Goal: Task Accomplishment & Management: Manage account settings

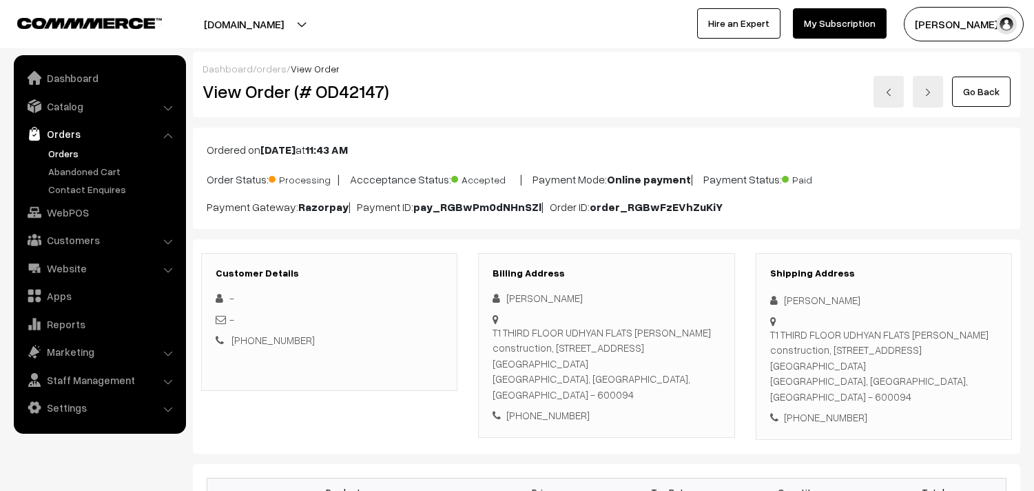
scroll to position [919, 0]
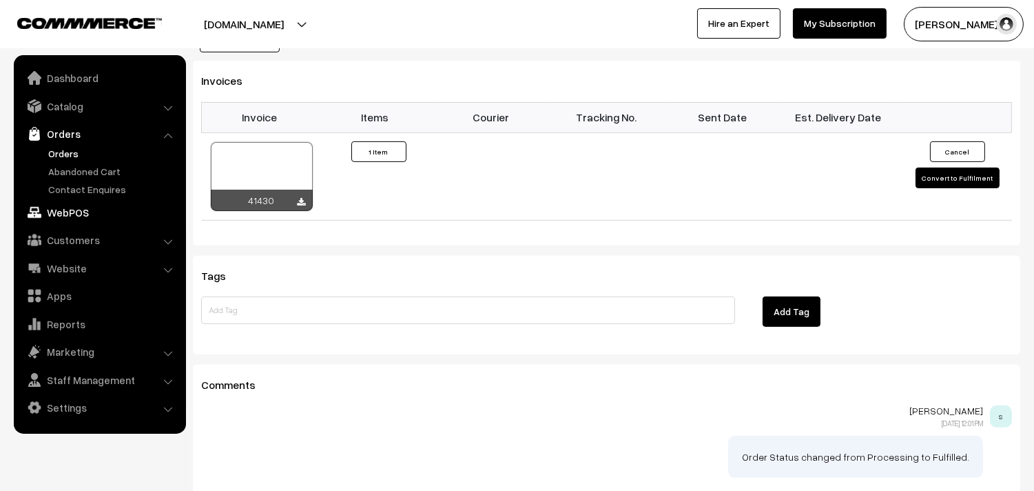
click at [76, 215] on link "WebPOS" at bounding box center [99, 212] width 164 height 25
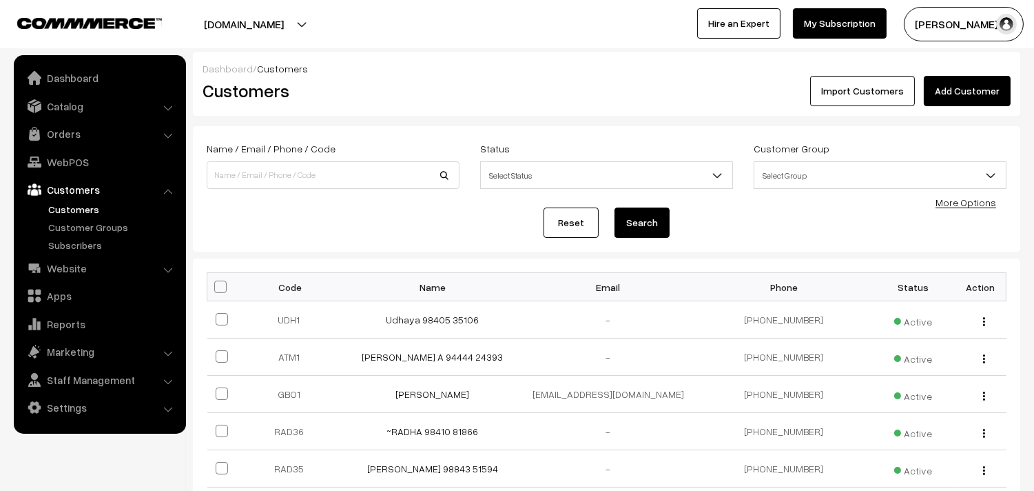
drag, startPoint x: 988, startPoint y: 88, endPoint x: 972, endPoint y: 87, distance: 16.6
click at [988, 88] on link "Add Customer" at bounding box center [967, 91] width 87 height 30
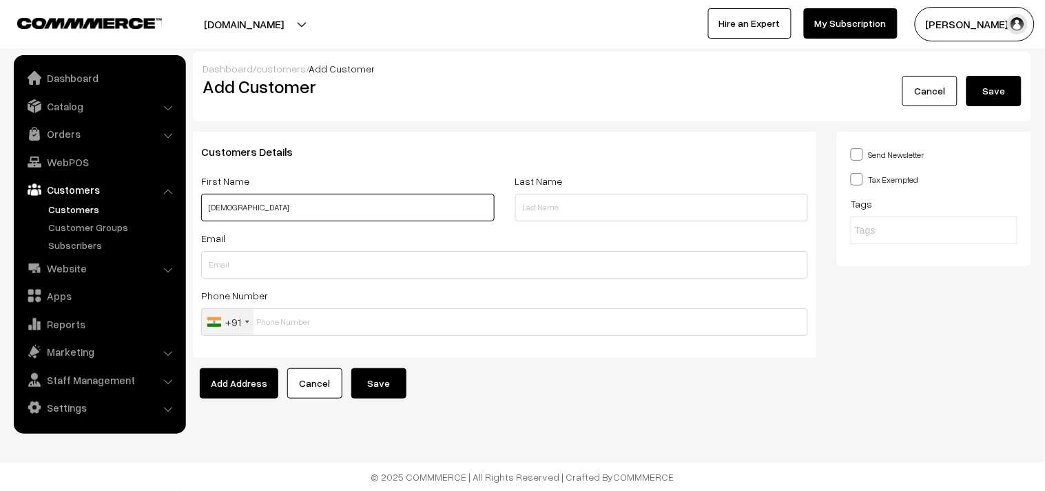
paste input "98408 87303"
type input "Krishna 98408 87303"
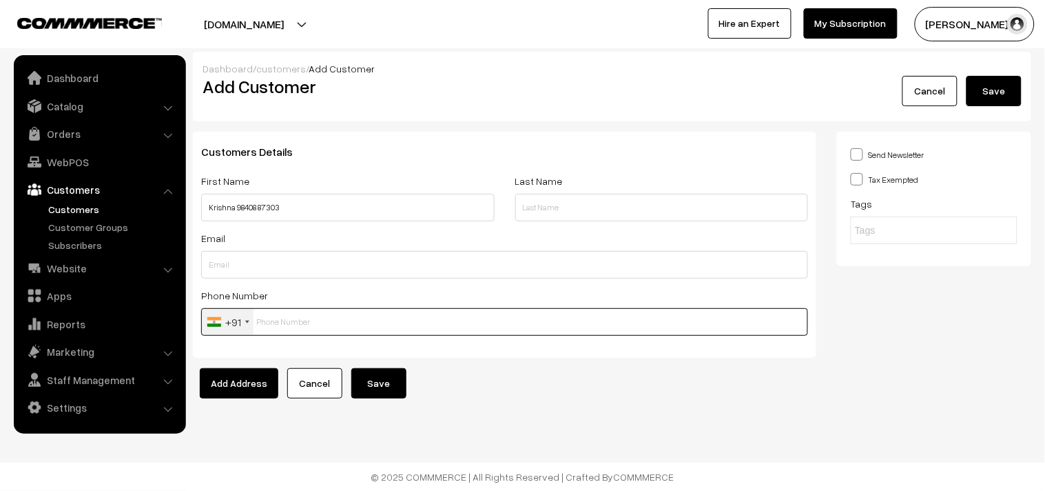
click at [274, 318] on input "text" at bounding box center [504, 322] width 607 height 28
paste input "98408 8730"
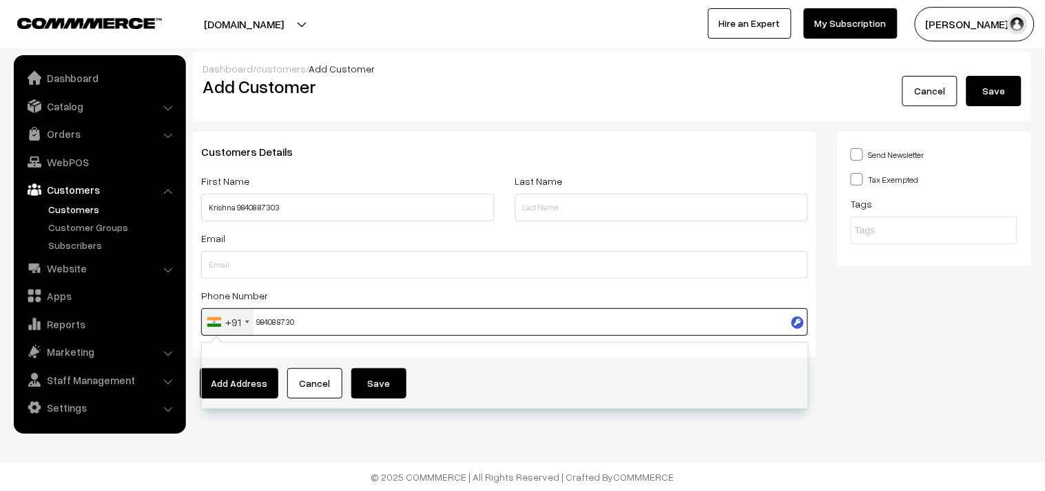
click at [286, 321] on input "98408 8730" at bounding box center [504, 322] width 607 height 28
type input "9840887303"
click at [675, 476] on footer "© 2025 COMMMERCE | All Rights Reserved | Crafted By COMMMERCE" at bounding box center [522, 476] width 1045 height 28
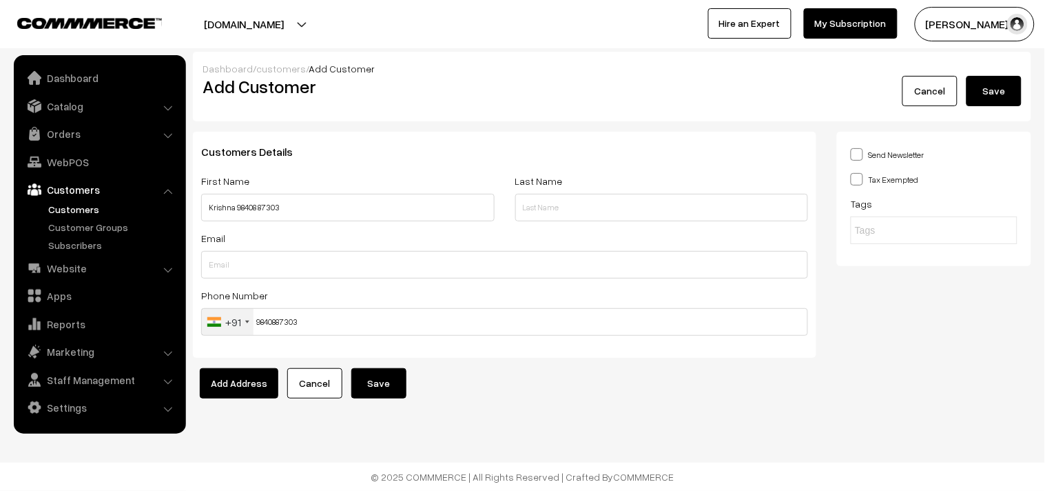
click at [397, 376] on button "Save" at bounding box center [378, 383] width 55 height 30
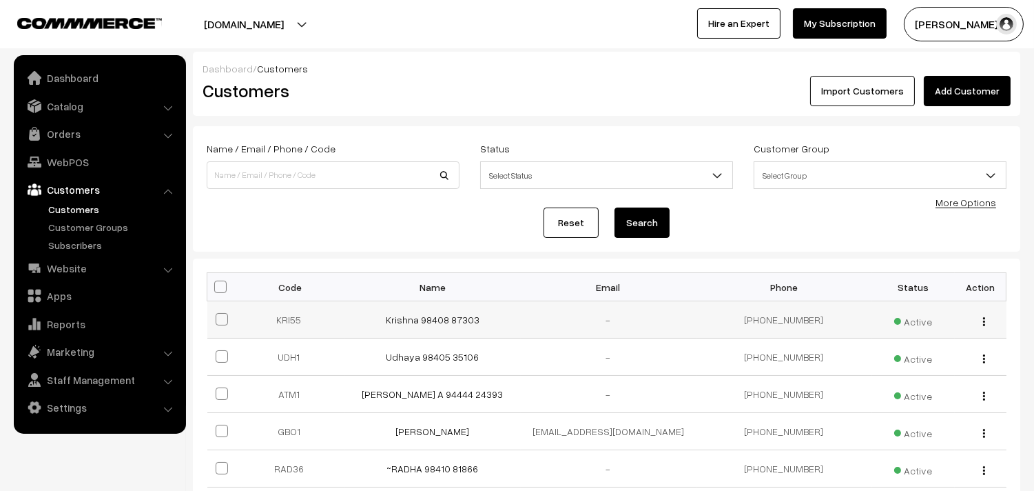
click at [455, 327] on td "Krishna 98408 87303" at bounding box center [433, 319] width 176 height 37
click at [451, 318] on link "Krishna 98408 87303" at bounding box center [433, 320] width 94 height 12
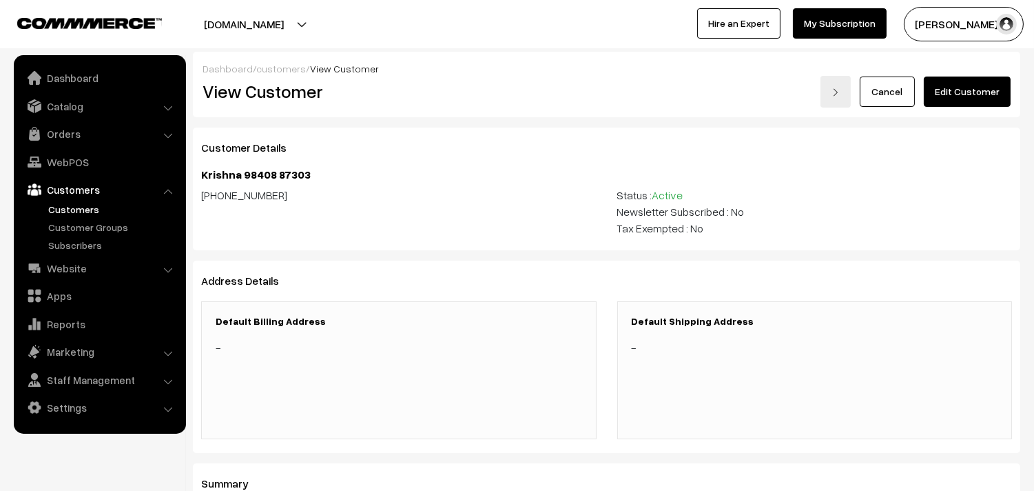
click at [958, 94] on link "Edit Customer" at bounding box center [967, 91] width 87 height 30
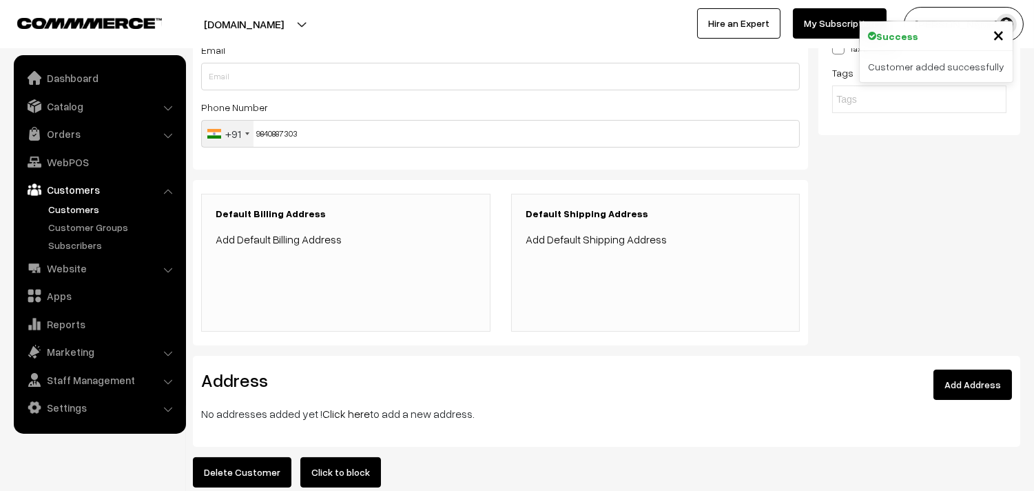
scroll to position [229, 0]
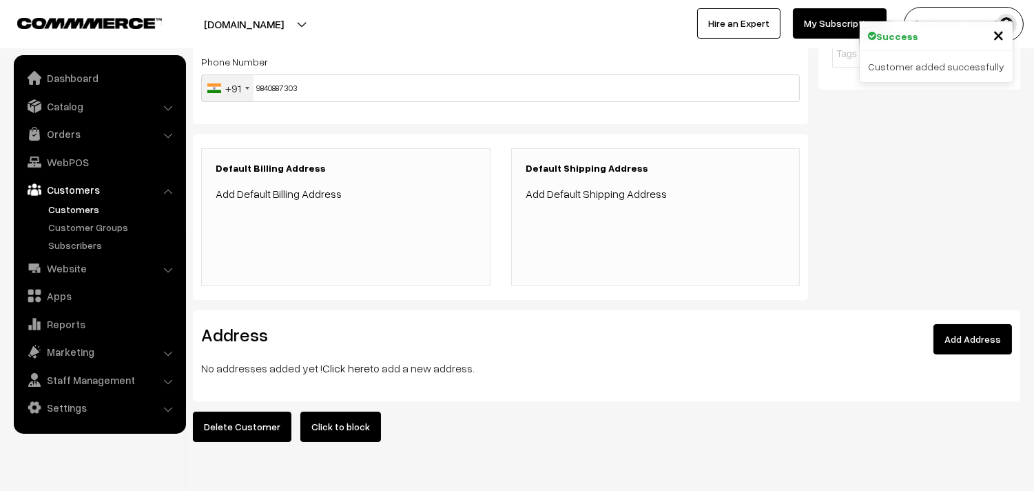
drag, startPoint x: 338, startPoint y: 366, endPoint x: 325, endPoint y: 361, distance: 14.0
click at [338, 366] on link "Click here" at bounding box center [346, 368] width 48 height 14
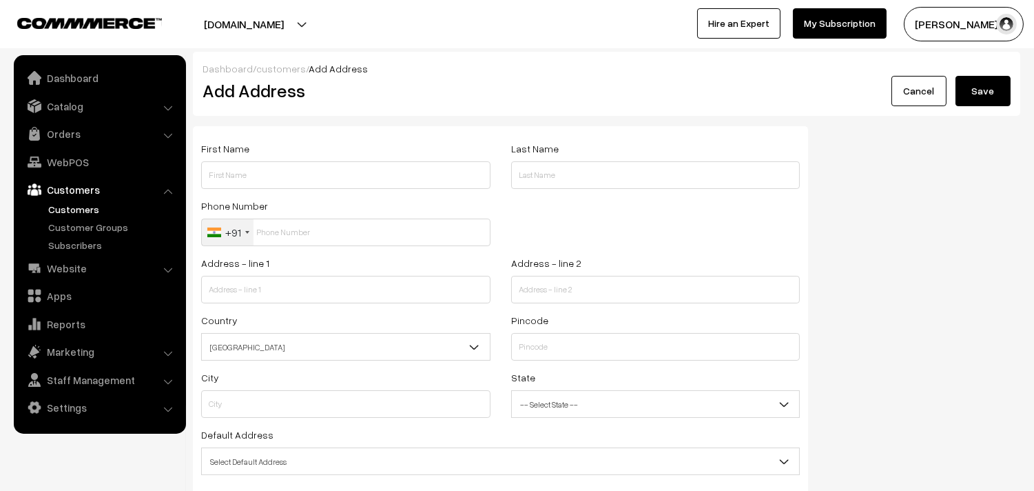
click at [266, 163] on input "text" at bounding box center [345, 175] width 289 height 28
paste input "[DEMOGRAPHIC_DATA]"
click at [291, 214] on div "Phone Number +91 [GEOGRAPHIC_DATA] +1 [GEOGRAPHIC_DATA] +44 [GEOGRAPHIC_DATA] (…" at bounding box center [345, 221] width 289 height 49
click at [285, 187] on input "Krishna" at bounding box center [345, 175] width 289 height 28
paste input "98408 87303"
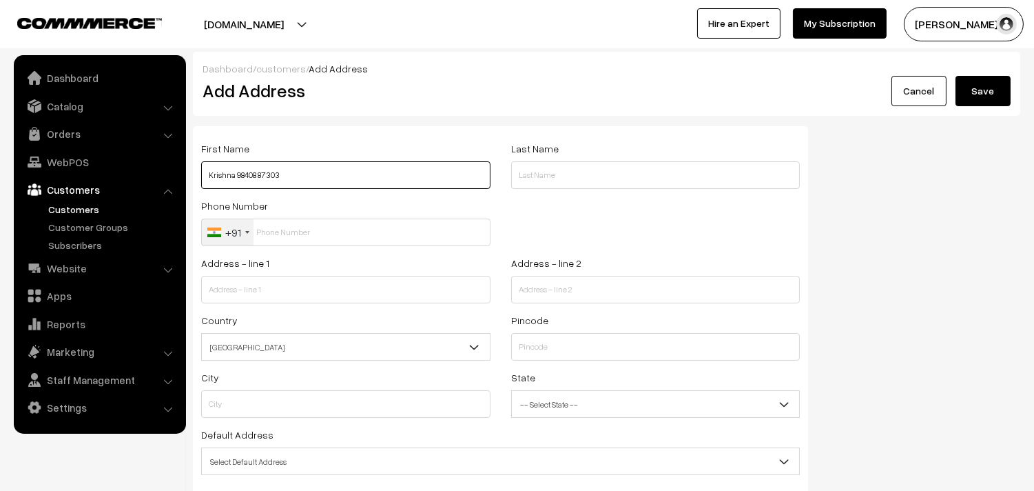
type input "Krishna 98408 87303"
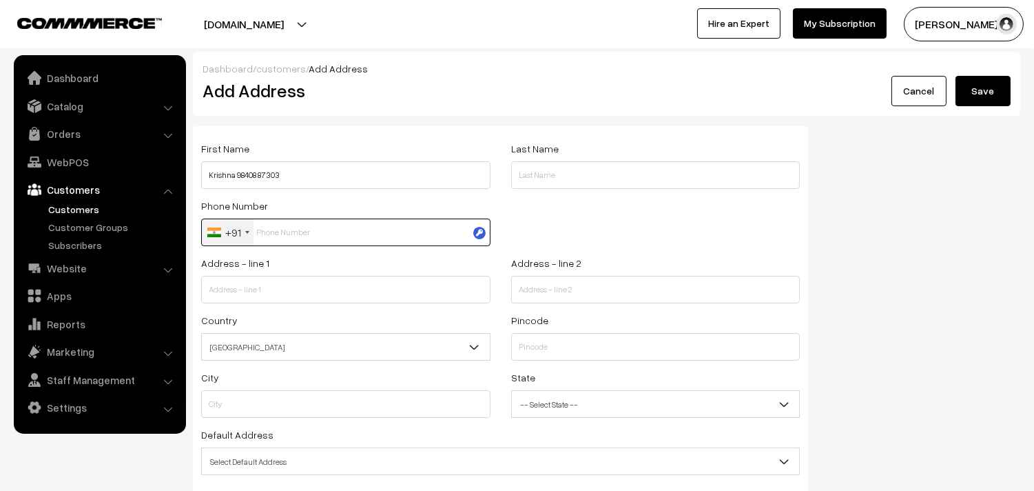
click at [288, 243] on input "text" at bounding box center [345, 232] width 289 height 28
paste input "98408 8730"
click at [290, 231] on input "98408 8730" at bounding box center [345, 232] width 289 height 28
click at [317, 230] on input "984088730" at bounding box center [345, 232] width 289 height 28
click at [314, 234] on input "984088730" at bounding box center [345, 232] width 289 height 28
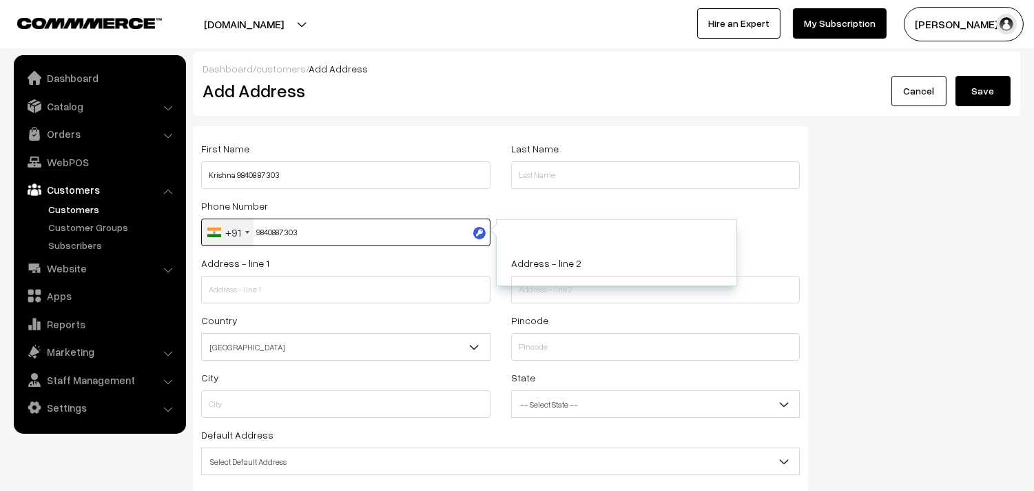
type input "9840887303"
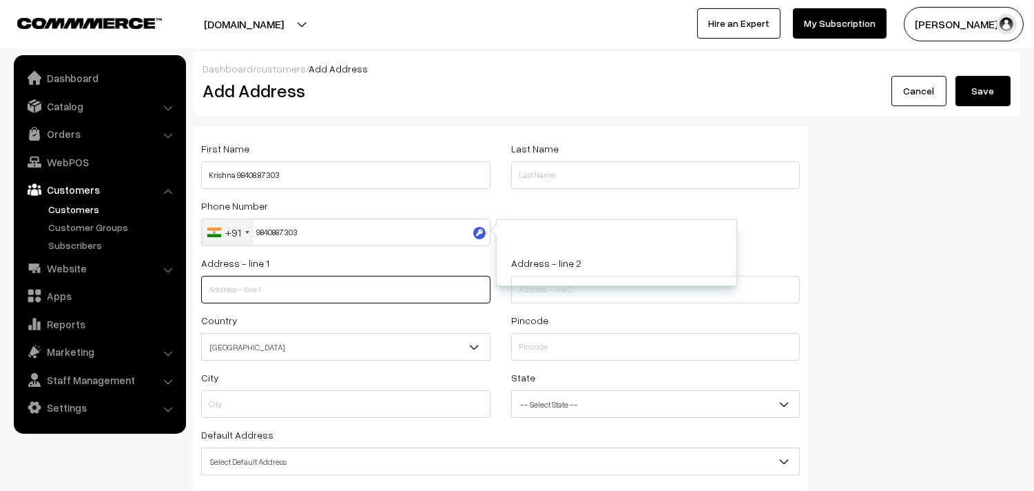
click at [256, 297] on input "text" at bounding box center [345, 290] width 289 height 28
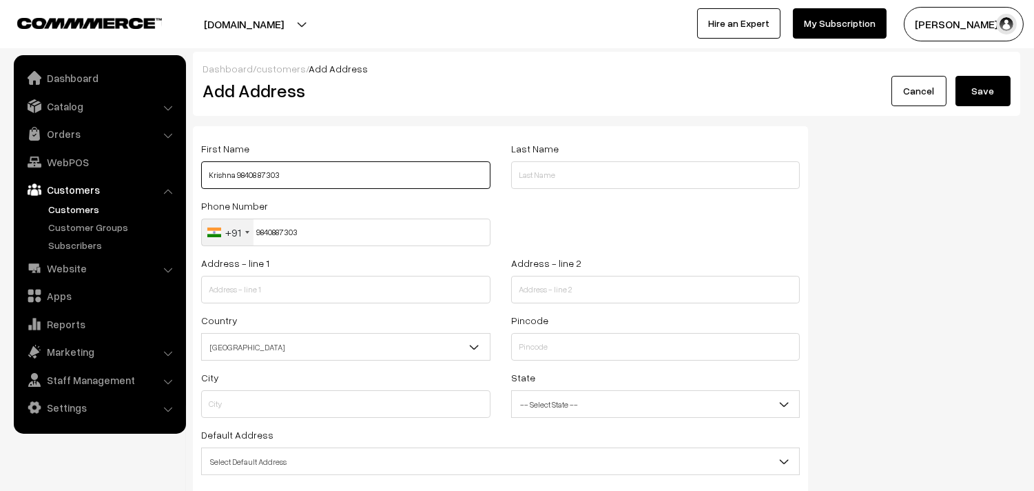
click at [227, 177] on input "Krishna 98408 87303" at bounding box center [345, 175] width 289 height 28
paste input "SN Rajan"
type input "SN Rajan 98408 87303"
click at [269, 266] on div "Address - line 1" at bounding box center [345, 278] width 289 height 49
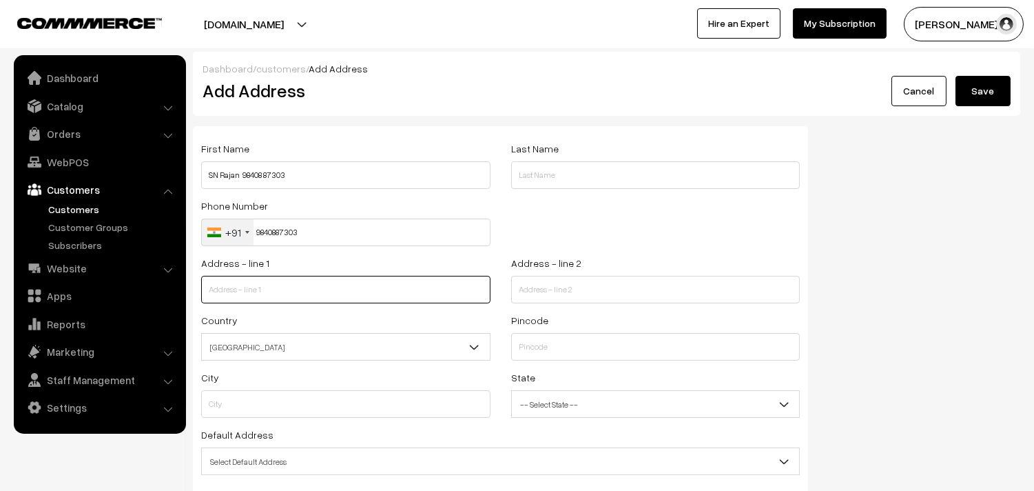
click at [269, 278] on input "text" at bounding box center [345, 290] width 289 height 28
paste input "No.E3, Indira Devi Apartment, fourth floor, 24 Gopalakrishna Street, TNagar, Ch…"
drag, startPoint x: 297, startPoint y: 291, endPoint x: 484, endPoint y: 301, distance: 187.7
click at [491, 300] on div "Address - line 1 No.E3, Indira Devi Apartment, fourth floor, 24 Gopalakrishna S…" at bounding box center [346, 282] width 310 height 57
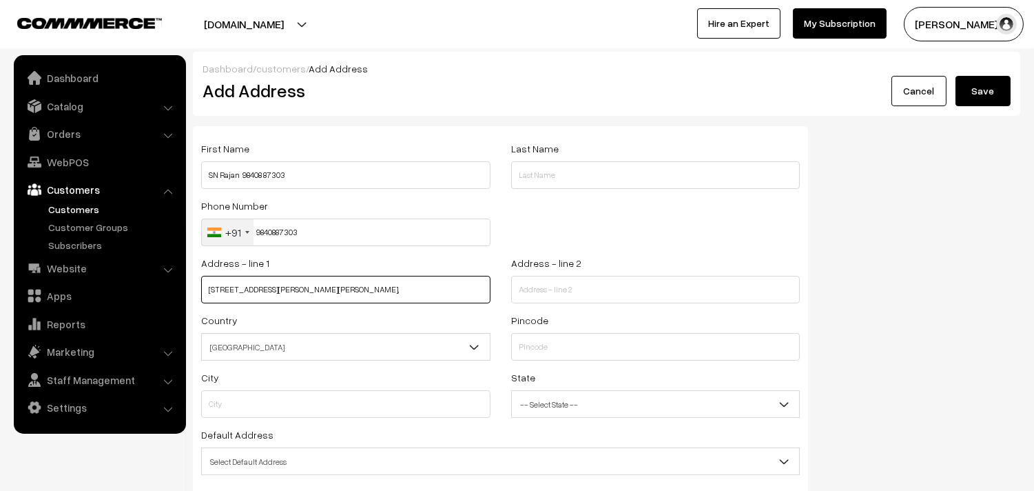
scroll to position [0, 0]
type input "No.E3, Indira Devi Apartment, fourth floor, 24 Gopalakrishna Street,"
click at [532, 294] on input "text" at bounding box center [655, 290] width 289 height 28
paste input "TNagar, Chennai 600017 phone land line 04428152464,"
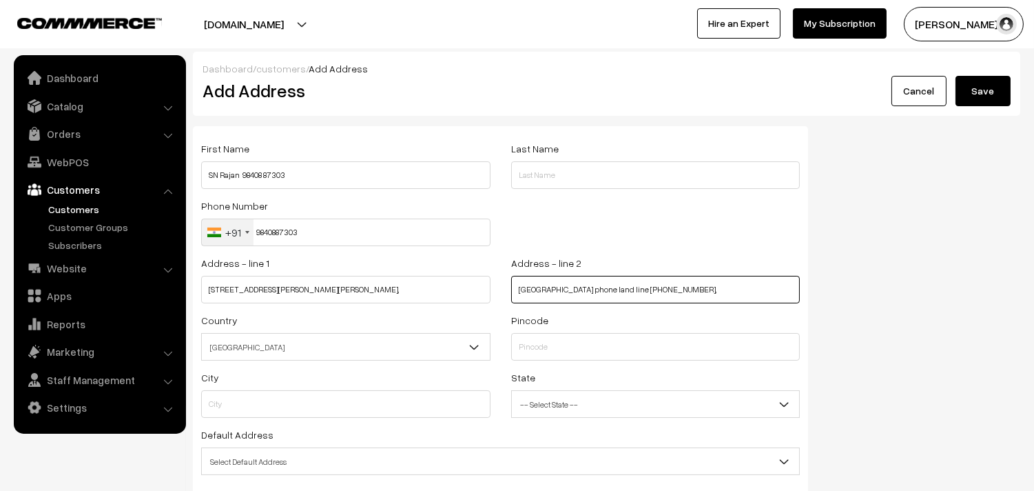
click at [595, 285] on input "TNagar, Chennai 600017 phone land line 04428152464," at bounding box center [655, 290] width 289 height 28
click at [568, 287] on input "TNagar, Chennai phone land line 04428152464," at bounding box center [655, 290] width 289 height 28
click at [567, 286] on input "TNagar, Chennai phone land line 04428152464," at bounding box center [655, 290] width 289 height 28
type input "TNagar, phone land line 04428152464,"
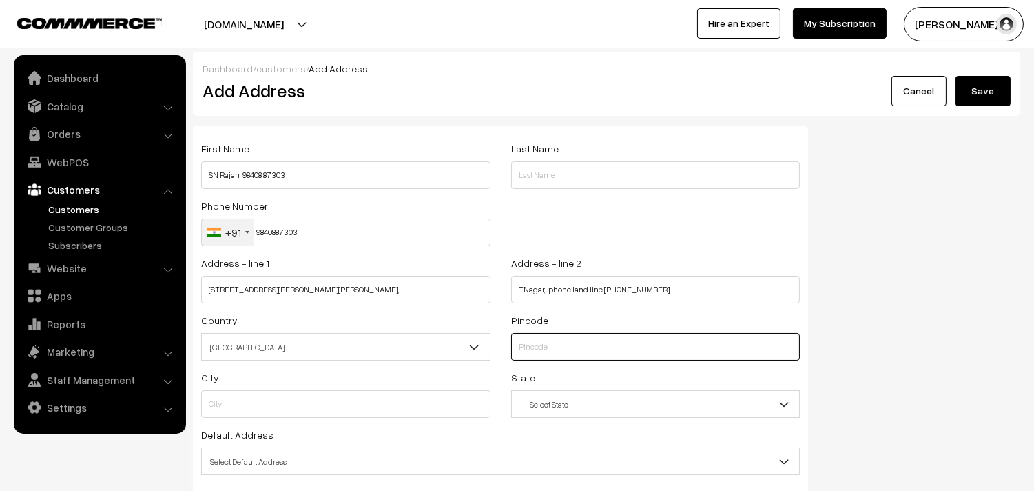
click at [549, 348] on input "text" at bounding box center [655, 347] width 289 height 28
type input "600017"
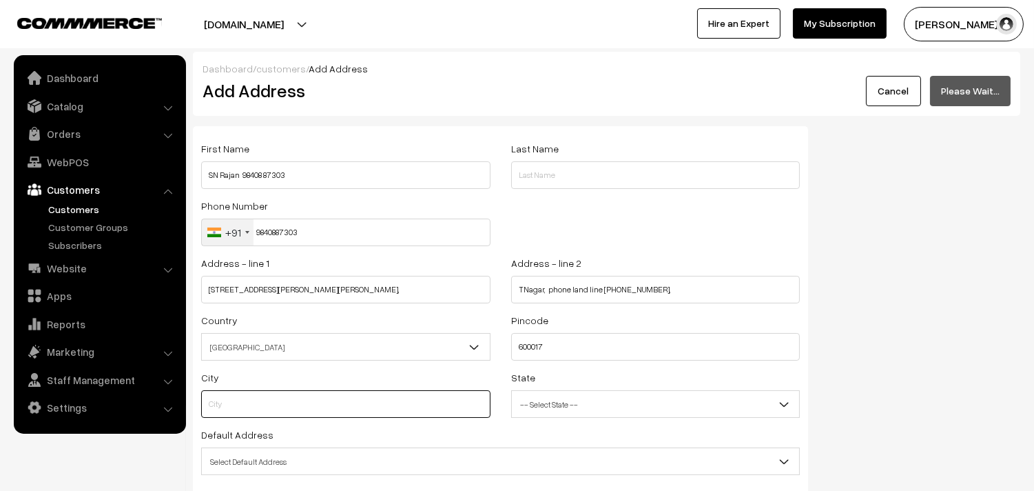
type input "Chennai"
select select "Tamil Nadu"
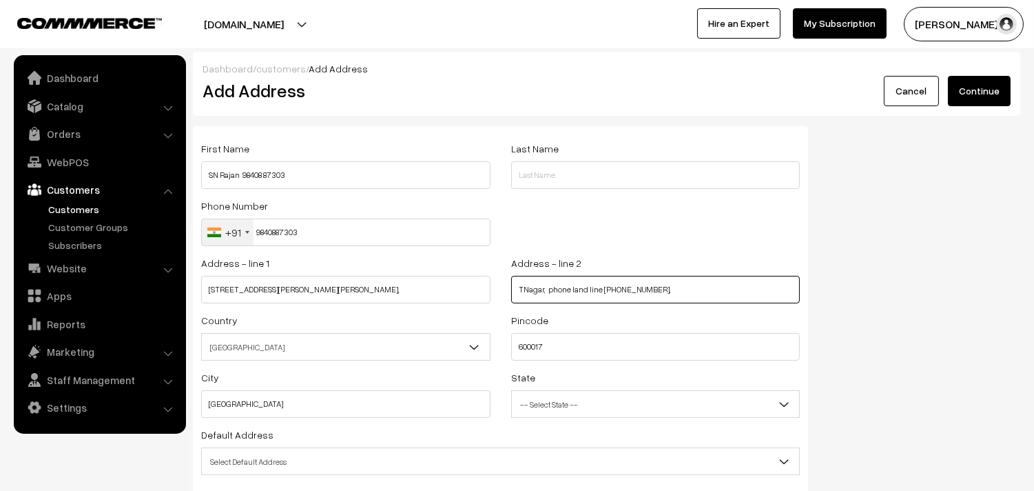
click at [666, 290] on input "TNagar, phone land line 04428152464," at bounding box center [655, 290] width 289 height 28
click at [638, 287] on input "TNagar, phone land line 04428152464," at bounding box center [655, 290] width 289 height 28
click at [637, 287] on input "TNagar, phone land line 04428152464," at bounding box center [655, 290] width 289 height 28
click at [548, 287] on input "TNagar, phone land line 04428152464," at bounding box center [655, 290] width 289 height 28
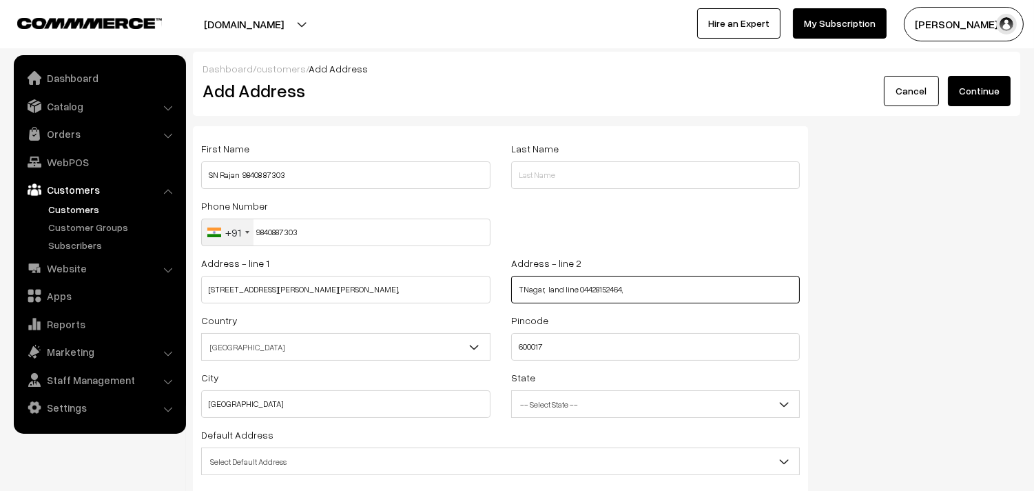
click at [665, 296] on input "TNagar, land line 04428152464," at bounding box center [655, 290] width 289 height 28
paste input "Opp Krishna International Hotel"
click at [684, 289] on input "TNagar, land line 04428152464, Opp Krishna International Hotel" at bounding box center [655, 290] width 289 height 28
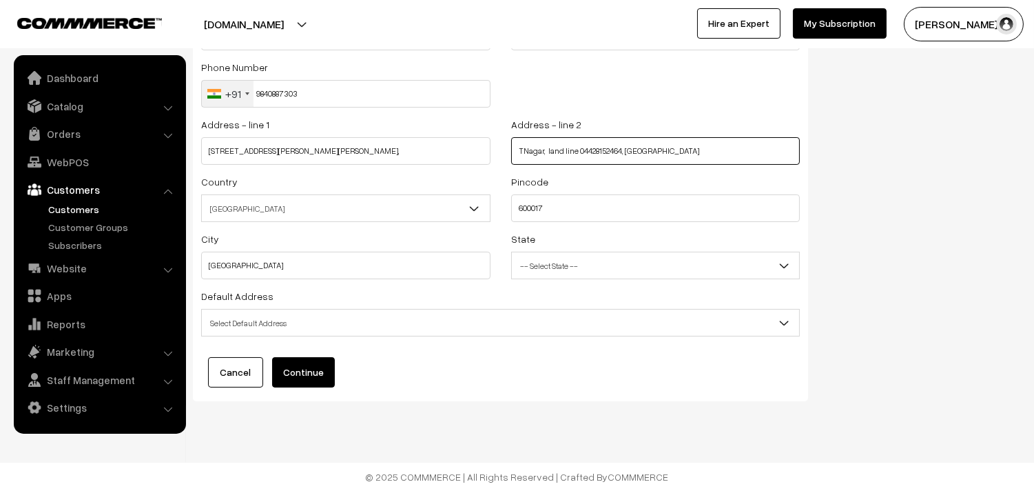
type input "TNagar, land line 04428152464, Opp Krishna Hotel"
click at [313, 314] on span "Select Default Address" at bounding box center [500, 323] width 597 height 24
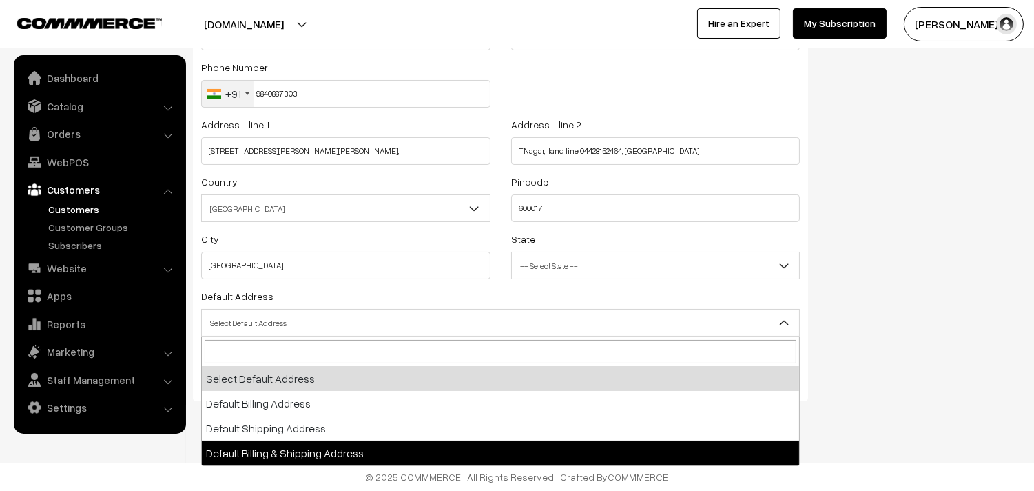
select select "3"
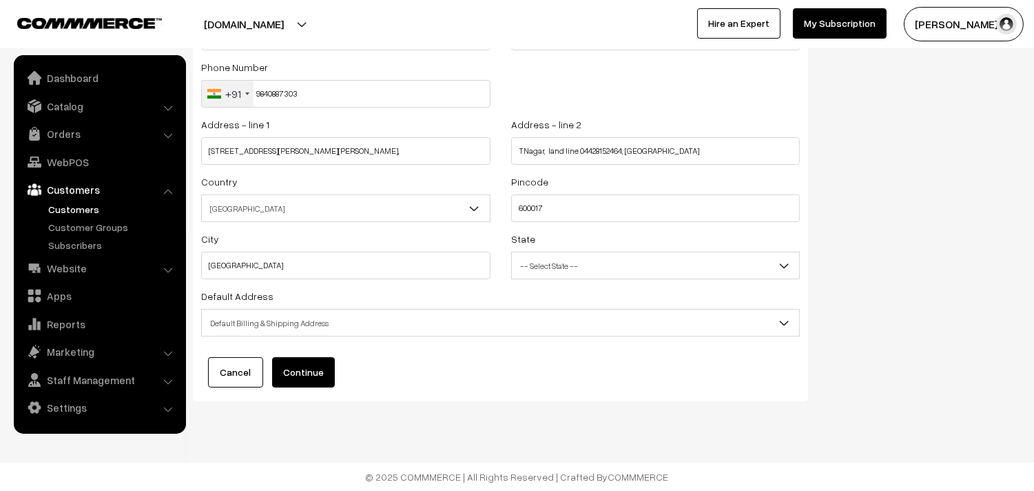
click at [313, 350] on div "First Name SN Rajan 98408 87303 Last Name Phone Number +91 United States +1 Uni…" at bounding box center [500, 194] width 615 height 413
click at [314, 367] on button "Continue" at bounding box center [303, 372] width 63 height 30
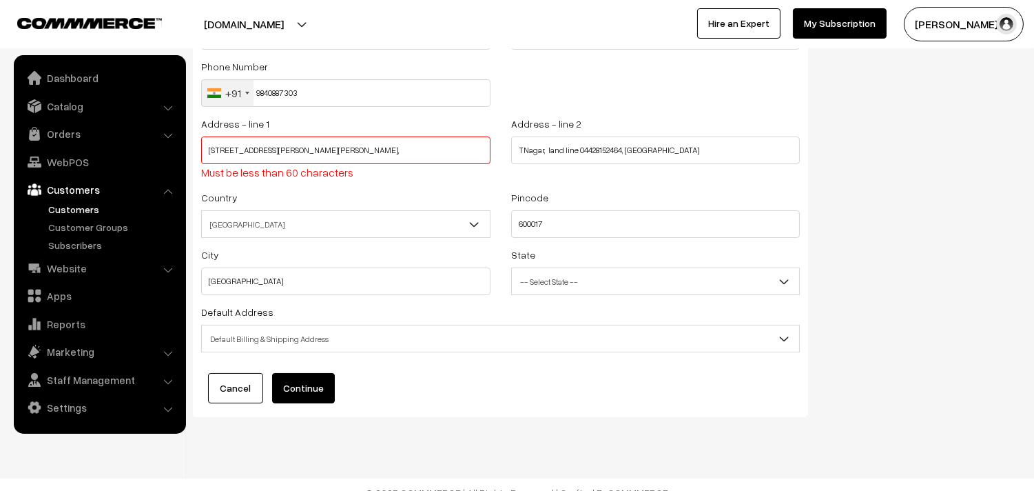
click at [424, 150] on input "No.E3, Indira Devi Apartment, fourth floor, 24 Gopalakrishna Street," at bounding box center [345, 150] width 289 height 28
click at [327, 389] on button "Continue" at bounding box center [303, 388] width 63 height 30
click at [269, 383] on div "Cancel Continue" at bounding box center [500, 388] width 599 height 30
click at [293, 390] on button "Continue" at bounding box center [303, 388] width 63 height 30
click at [301, 342] on span "Default Billing & Shipping Address" at bounding box center [500, 339] width 597 height 24
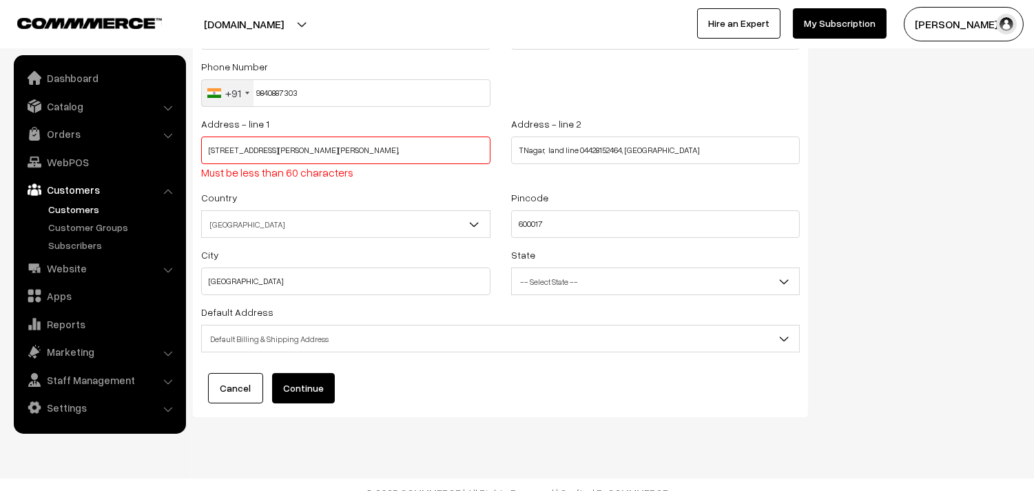
drag, startPoint x: 358, startPoint y: 150, endPoint x: 448, endPoint y: 170, distance: 91.8
click at [435, 154] on input "No.E3, Indira Devi Apartment, fourth floor, 24 Gopalakrishna St," at bounding box center [345, 150] width 289 height 28
type input "No.E3, Indira Devi Apartment, fourth floor, 24"
click at [519, 143] on input "TNagar, land line 04428152464, Opp Krishna Hotel" at bounding box center [655, 150] width 289 height 28
paste input "Gopalakrishna St,"
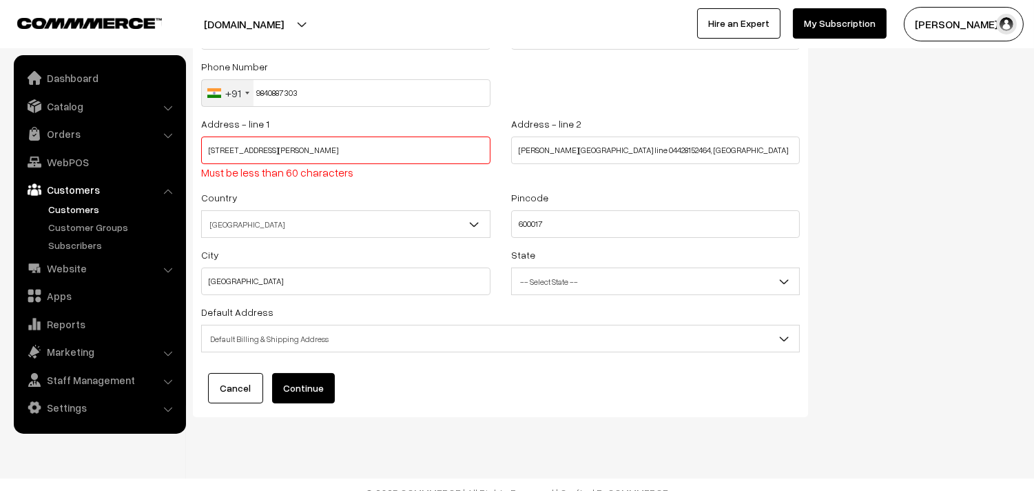
click at [308, 335] on span "Default Billing & Shipping Address" at bounding box center [500, 339] width 597 height 24
click at [311, 376] on button "Continue" at bounding box center [303, 388] width 63 height 30
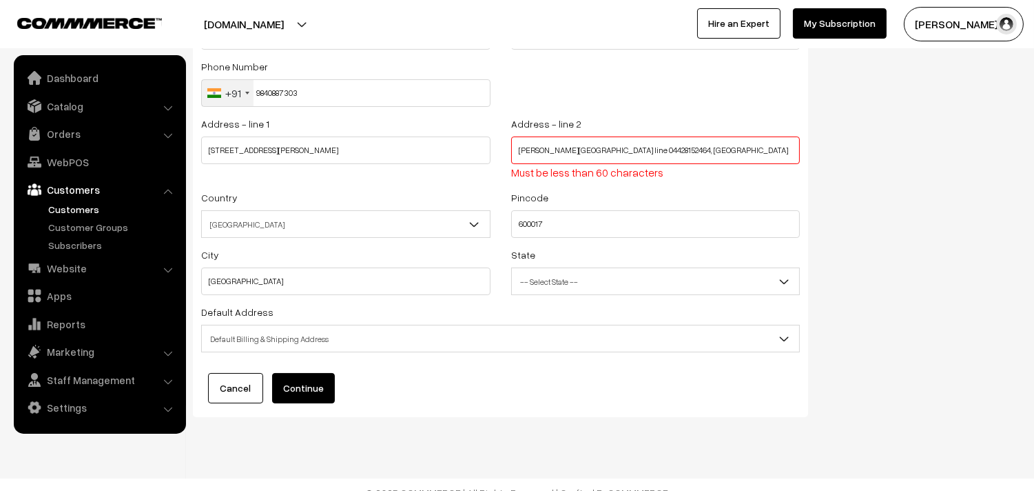
click at [587, 155] on input "Gopalakrishna St, TNagar, land line 04428152464, Opp Krishna Hotel" at bounding box center [655, 150] width 289 height 28
click at [633, 147] on input "Gopalakrishna St, TNagar, land line 04428152464, Opp Krishna Hotel" at bounding box center [655, 150] width 289 height 28
click at [630, 148] on input "Gopalakrishna St, TNagar, land line 04428152464, Opp Krishna Hotel" at bounding box center [655, 150] width 289 height 28
click at [638, 147] on input "Gopalakrishna St, TNagar, land line 04428152464, Opp Krishna Hotel" at bounding box center [655, 150] width 289 height 28
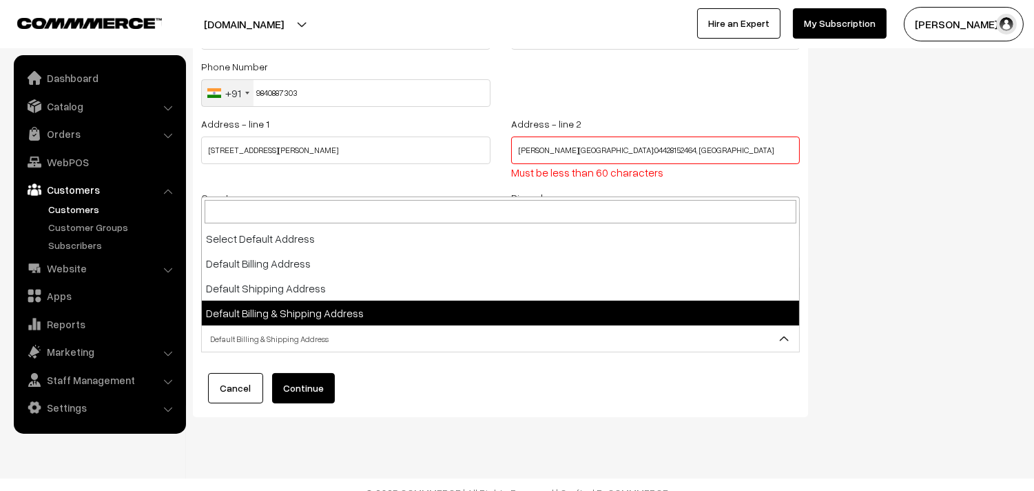
click at [280, 329] on span "Default Billing & Shipping Address" at bounding box center [500, 339] width 597 height 24
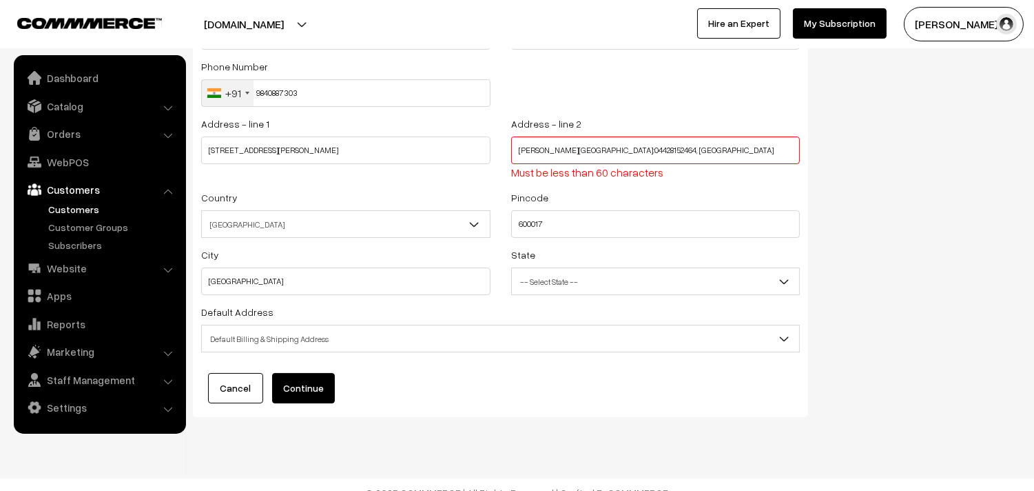
click at [306, 394] on button "Continue" at bounding box center [303, 388] width 63 height 30
click at [522, 147] on input "Gopalakrishna St, TNagar, Lan:04428152464, Opp Krishna Hotel" at bounding box center [655, 150] width 289 height 28
click at [541, 156] on input "Gopalakrishna St, TNagar, Lan:04428152464, Opp Krishna Hotel" at bounding box center [655, 150] width 289 height 28
click at [541, 154] on input "Gopalakrishna St, TNagar, Lan:04428152464, Opp Krishna Hotel" at bounding box center [655, 150] width 289 height 28
click at [540, 147] on input "Gopalakrishna St, TNagar, Lan:04428152464, Opp Krishna Hotel" at bounding box center [655, 150] width 289 height 28
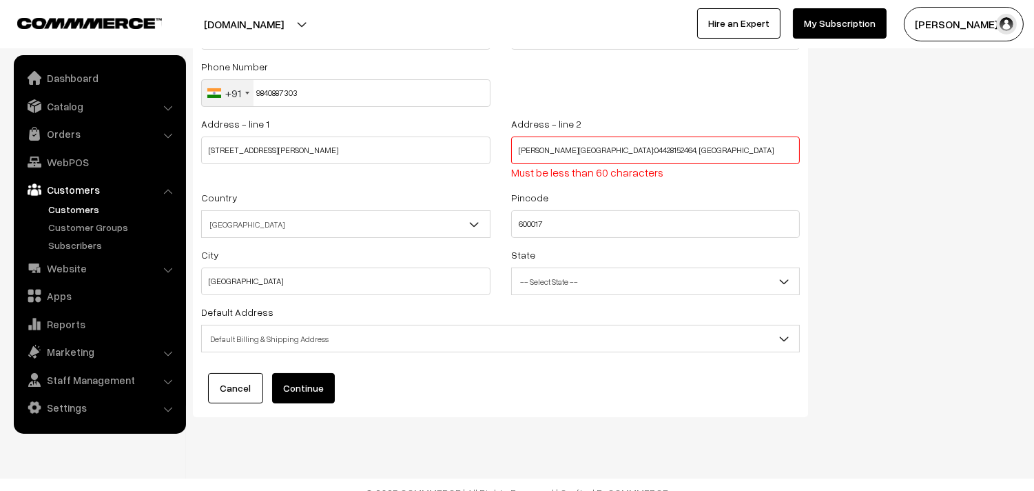
click at [540, 147] on input "Gopalakrishna St, TNagar, Lan:04428152464, Opp Krishna Hotel" at bounding box center [655, 150] width 289 height 28
type input "St, TNagar, Lan:04428152464, Opp Krishna Hotel"
click at [383, 134] on div "Address - line 1 No.E3, Indira Devi Apartment, fourth floor, 24" at bounding box center [345, 139] width 289 height 49
click at [380, 150] on input "No.E3, Indira Devi Apartment, fourth floor, 24" at bounding box center [345, 150] width 289 height 28
paste input "Gopalakrishna"
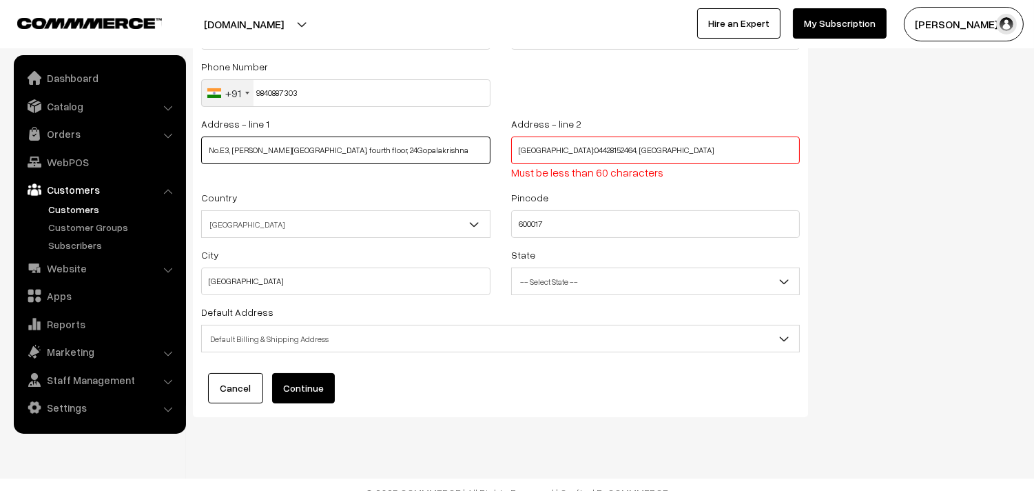
click at [359, 150] on input "No.E3, Indira Devi Apartment, fourth floor, 24Gopalakrishna" at bounding box center [345, 150] width 289 height 28
type input "No.E3, Indira Devi Apartment, fourth floor, 24 Gopalakrishna"
click at [305, 384] on button "Continue" at bounding box center [303, 388] width 63 height 30
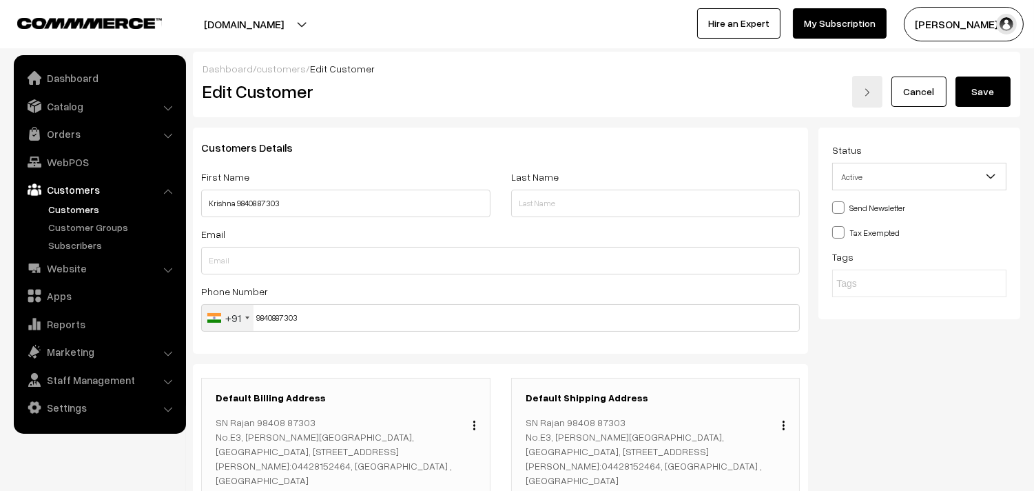
click at [985, 83] on button "Save" at bounding box center [983, 91] width 55 height 30
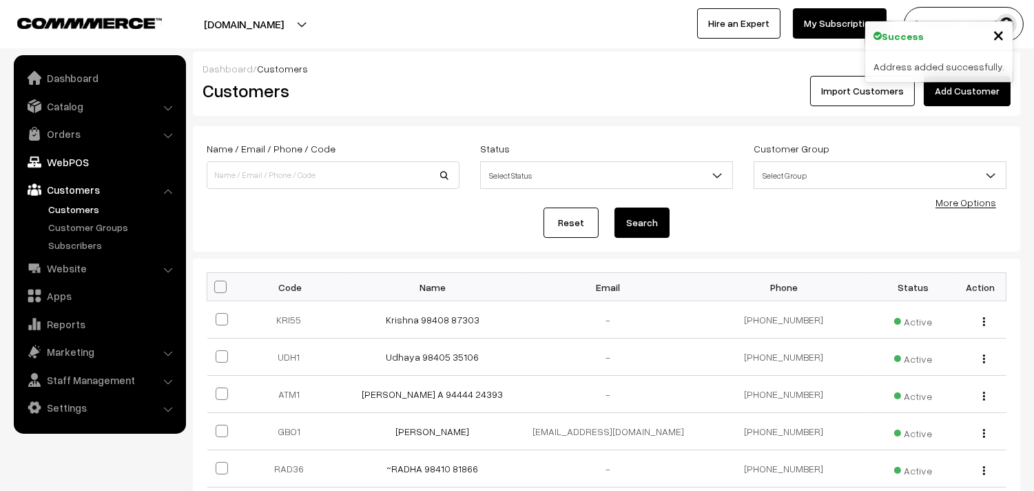
click at [52, 162] on link "WebPOS" at bounding box center [99, 162] width 164 height 25
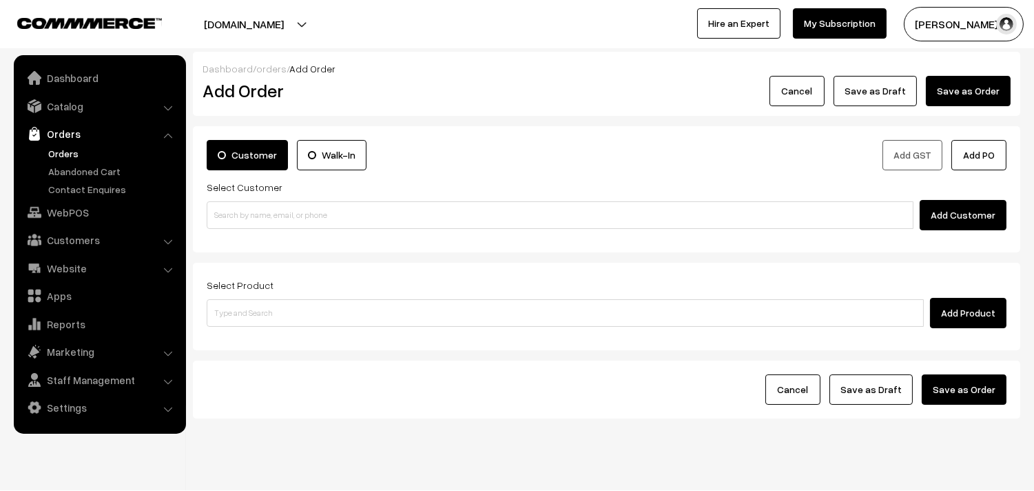
click at [74, 156] on link "Orders" at bounding box center [113, 153] width 136 height 14
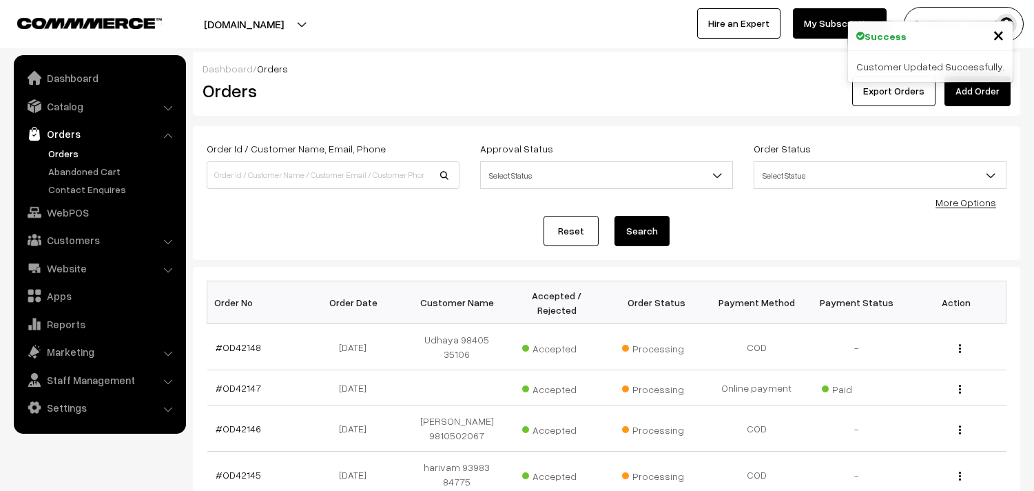
scroll to position [229, 0]
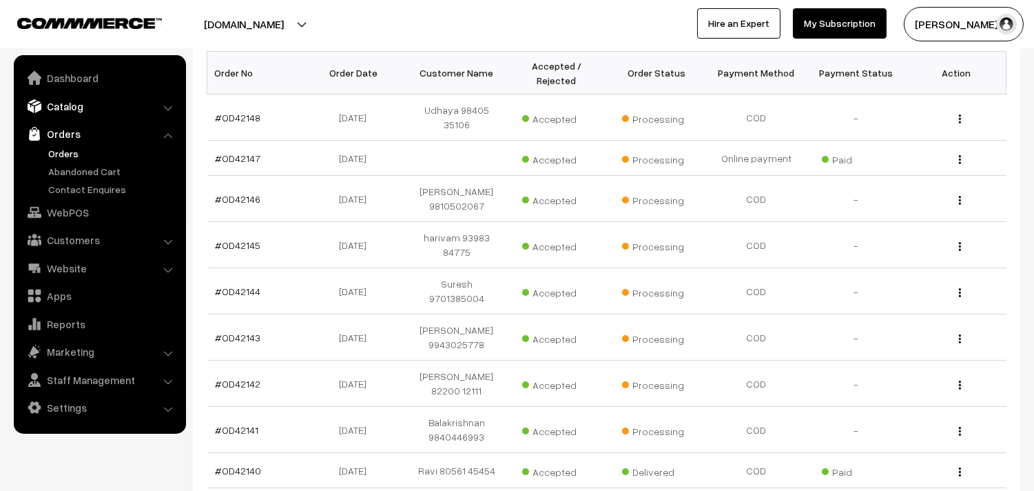
click at [77, 108] on link "Catalog" at bounding box center [99, 106] width 164 height 25
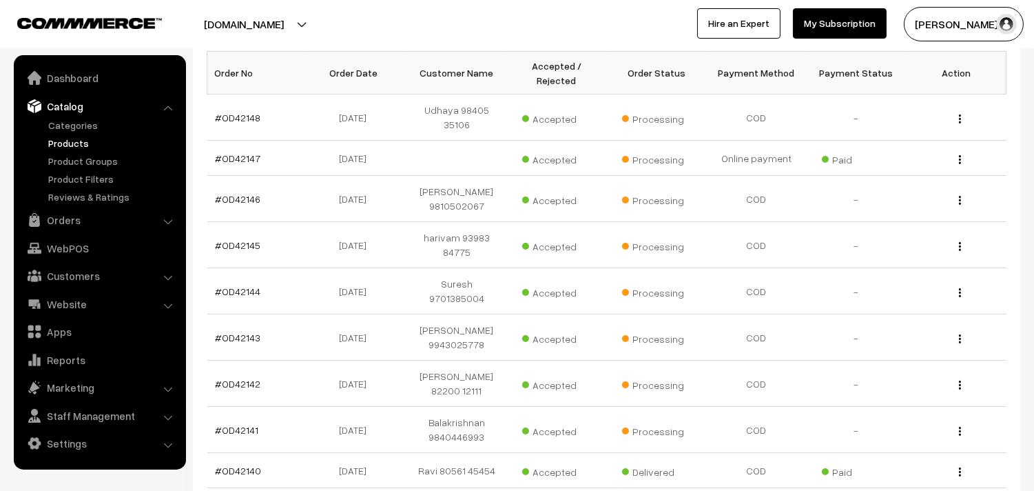
click at [79, 140] on link "Products" at bounding box center [113, 143] width 136 height 14
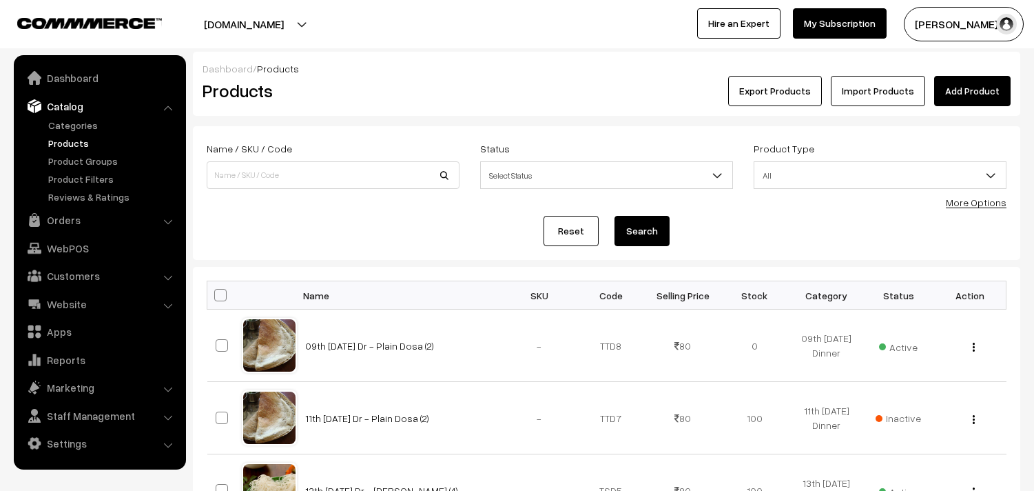
click at [72, 126] on link "Categories" at bounding box center [113, 125] width 136 height 14
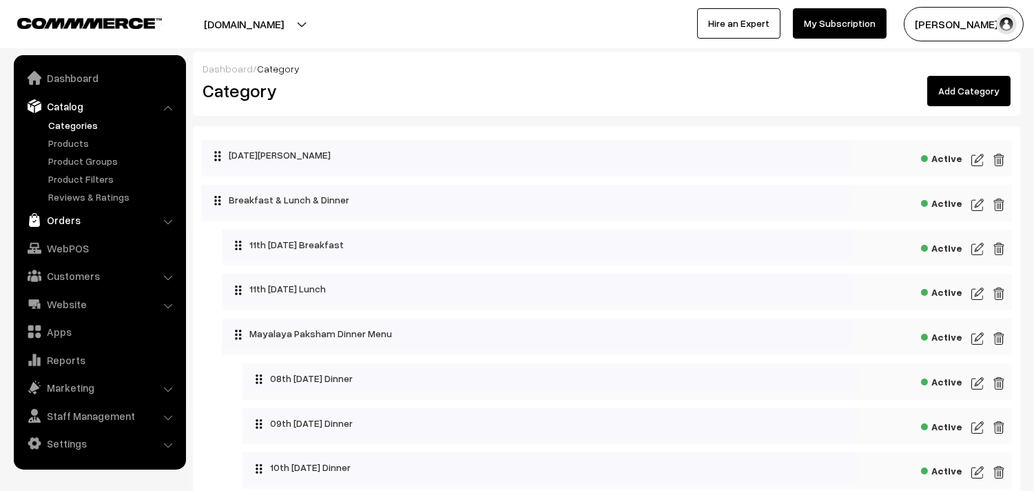
click at [70, 219] on link "Orders" at bounding box center [99, 219] width 164 height 25
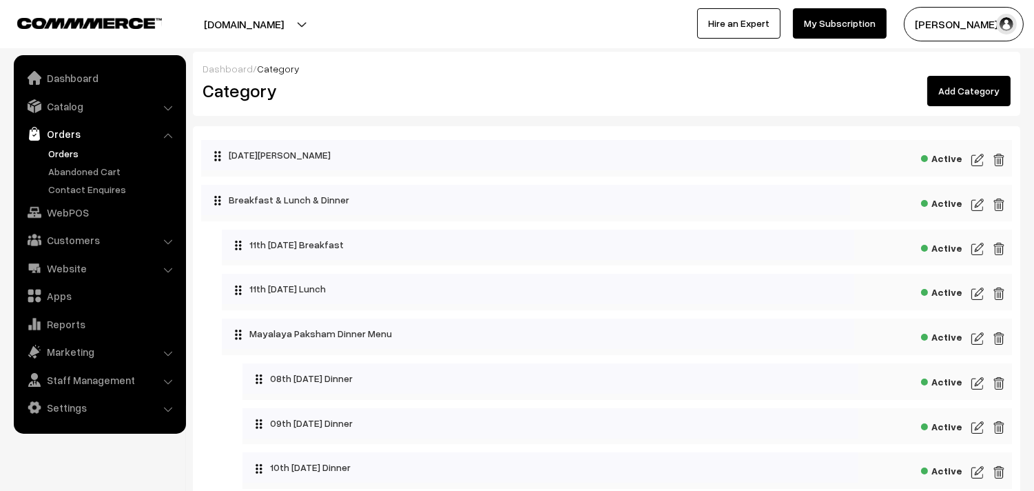
click at [74, 153] on link "Orders" at bounding box center [113, 153] width 136 height 14
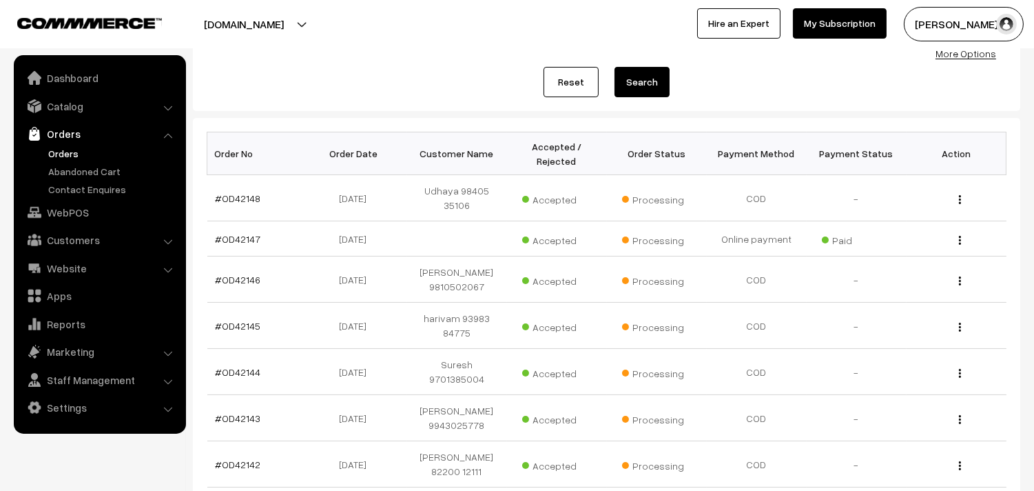
scroll to position [153, 0]
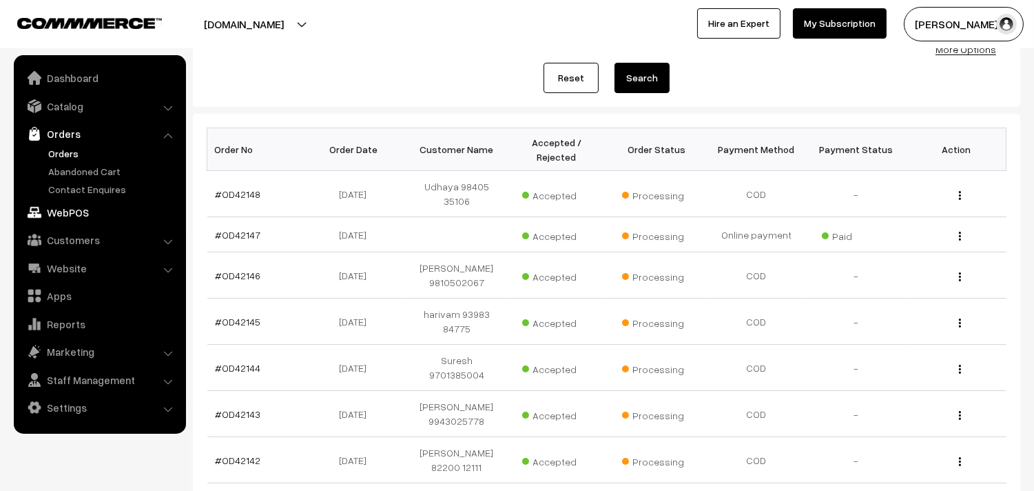
click at [65, 203] on link "WebPOS" at bounding box center [99, 212] width 164 height 25
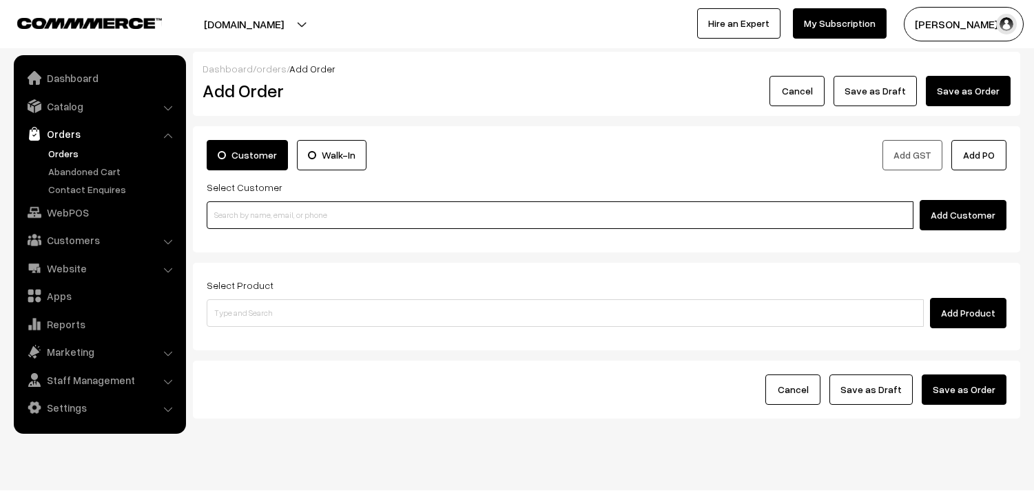
paste input "94443 56220"
click at [260, 211] on input at bounding box center [560, 215] width 707 height 28
click at [230, 216] on input "94443 56220" at bounding box center [560, 215] width 707 height 28
click at [246, 230] on link "Ramanujam 94443 56220 [9444356220]" at bounding box center [562, 240] width 710 height 21
type input "94443 56220"
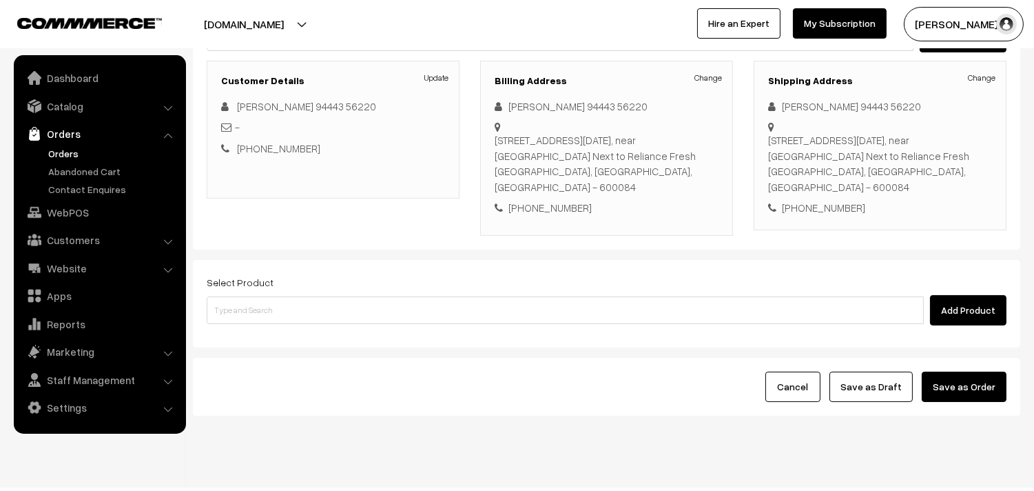
scroll to position [187, 0]
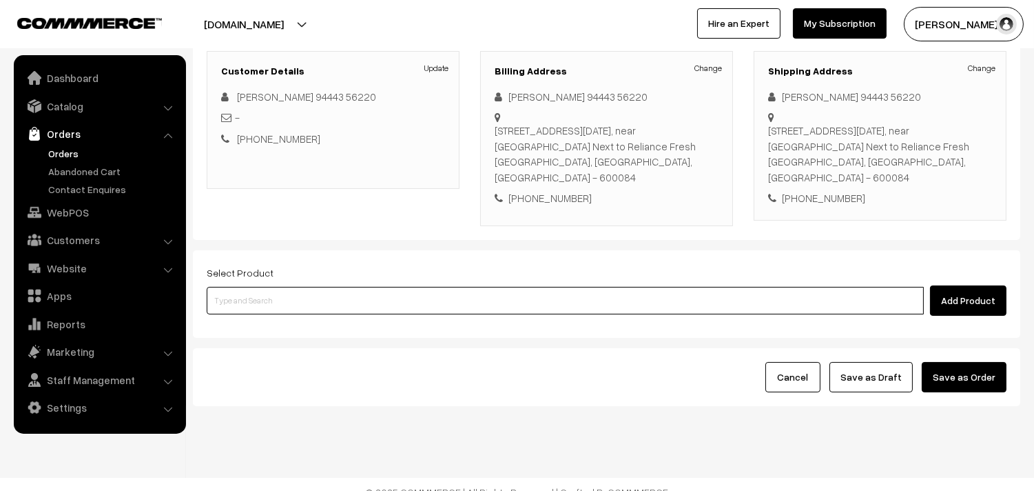
click at [391, 287] on input at bounding box center [565, 301] width 717 height 28
type input "a"
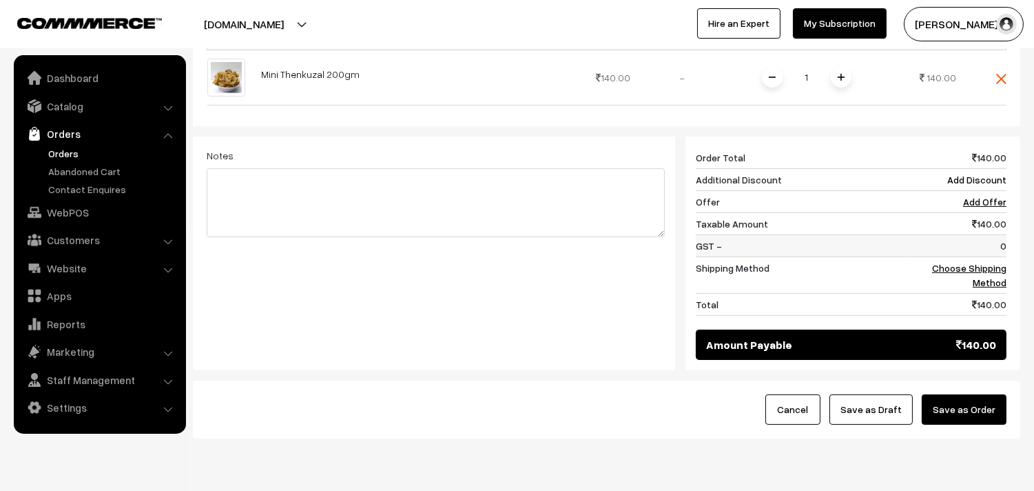
scroll to position [493, 0]
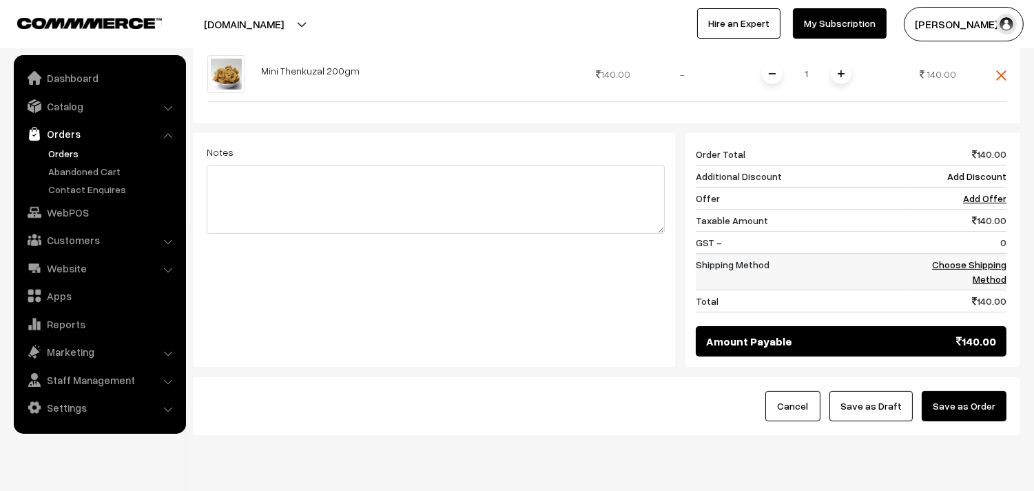
click at [970, 253] on td "Choose Shipping Method" at bounding box center [956, 271] width 99 height 37
click at [981, 256] on td "Choose Shipping Method" at bounding box center [956, 271] width 99 height 37
click at [984, 258] on link "Choose Shipping Method" at bounding box center [969, 271] width 74 height 26
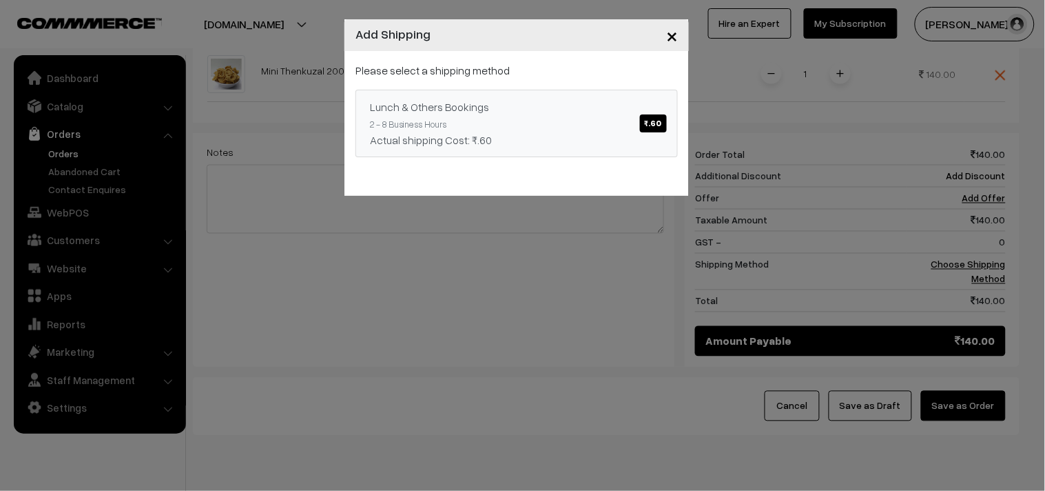
click at [568, 118] on link "Lunch & Others Bookings ₹.60 2 - 8 Business Hours Actual shipping Cost: ₹.60" at bounding box center [517, 124] width 322 height 68
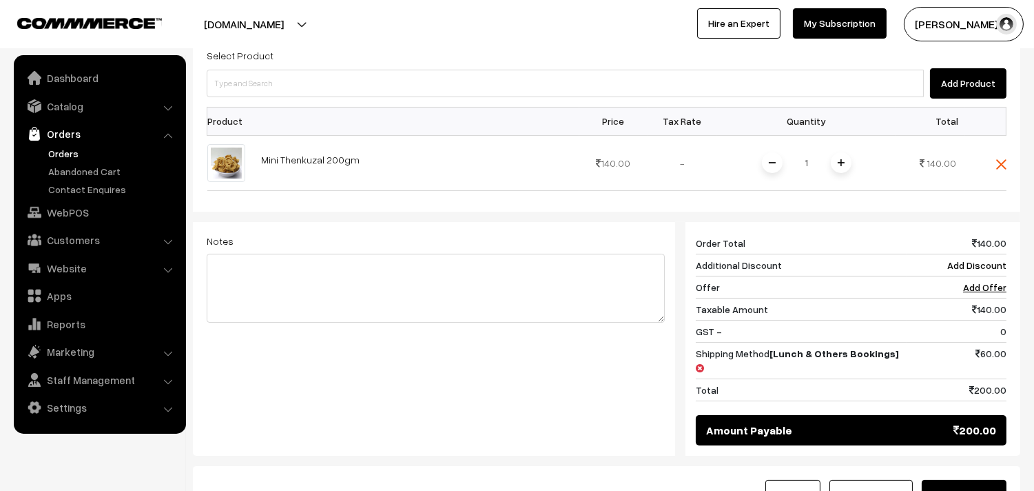
scroll to position [0, 0]
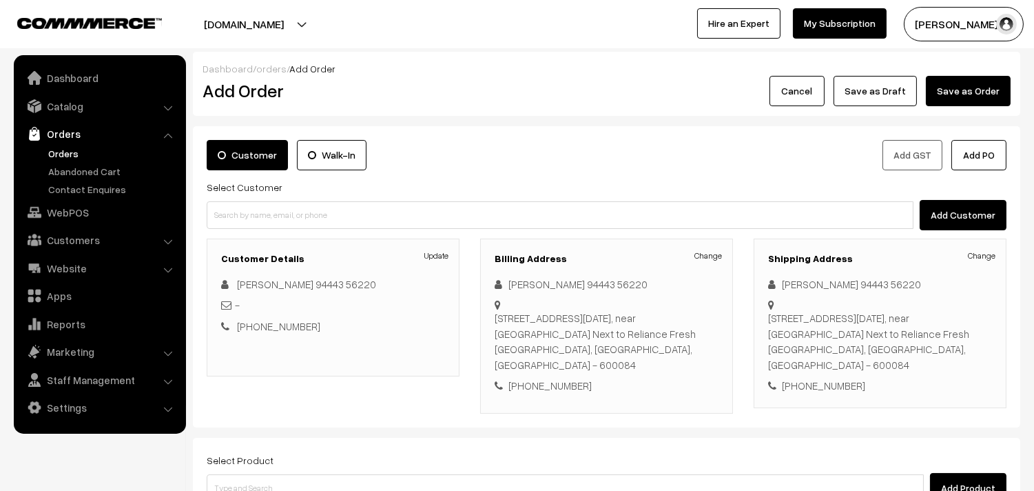
click at [496, 237] on div "Customer Walk-In Add GST Add PO Select Customer Add Customer Customer Details U…" at bounding box center [607, 276] width 828 height 301
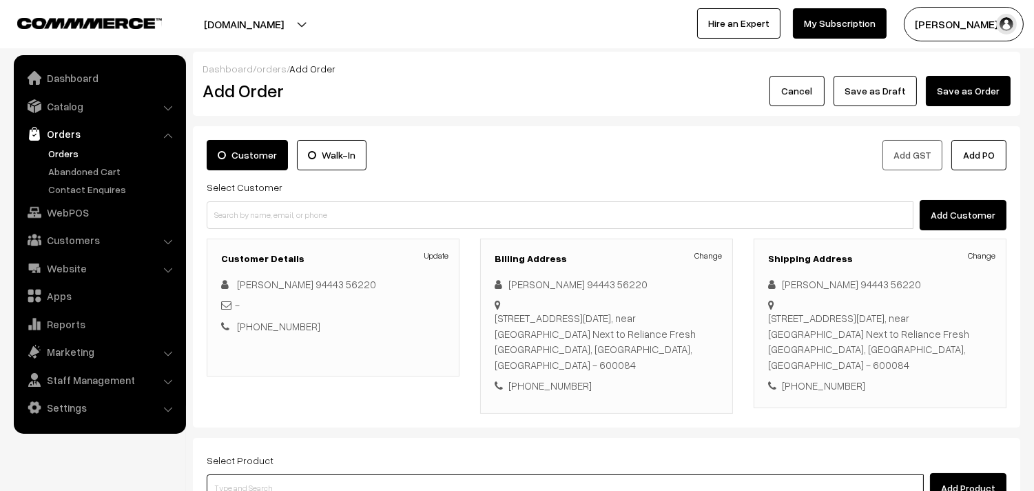
click at [320, 474] on input at bounding box center [565, 488] width 717 height 28
paste input "11th Thursday Dr - Wheat Idiyappam (3)"
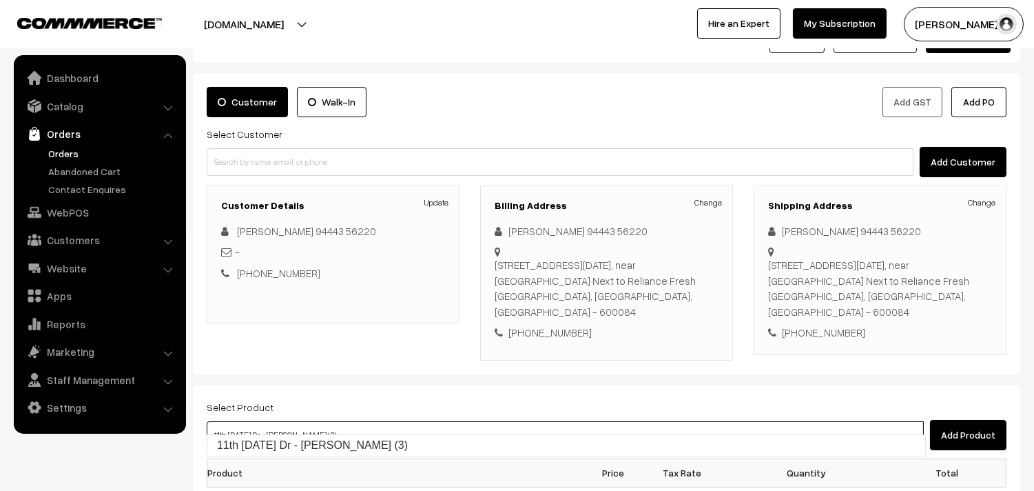
scroll to position [153, 0]
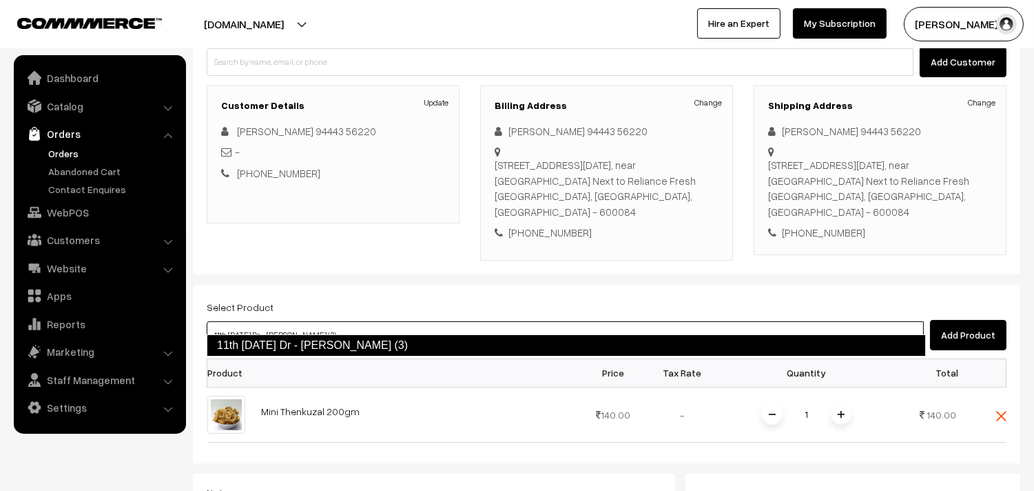
type input "11th Thursday Dr - Wheat Idiyappam (3)"
drag, startPoint x: 341, startPoint y: 363, endPoint x: 342, endPoint y: 349, distance: 13.8
click at [341, 362] on th at bounding box center [417, 372] width 326 height 28
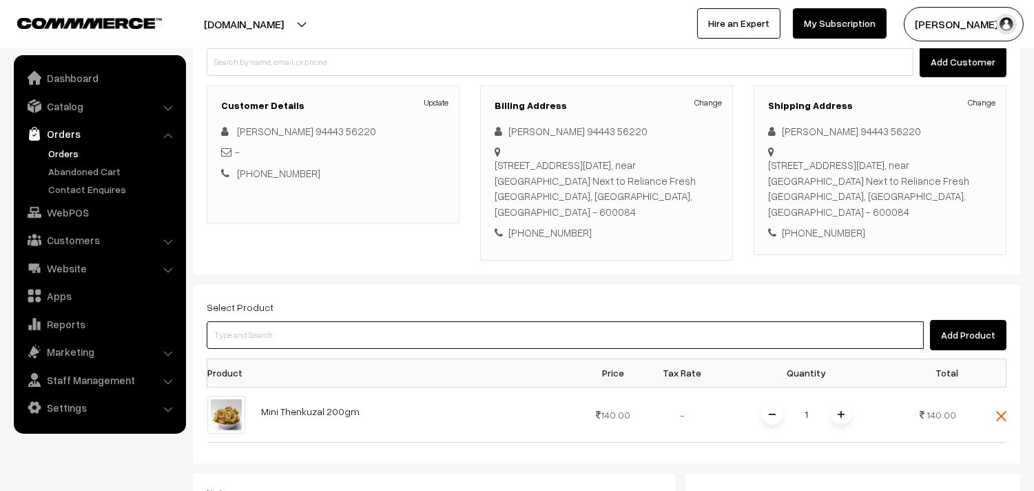
click at [348, 321] on input at bounding box center [565, 335] width 717 height 28
paste input "11th Thursday Dr - Wheat Idiyappam (3)"
type input "11th Thursday Dr - Wheat Idiyappam (3)"
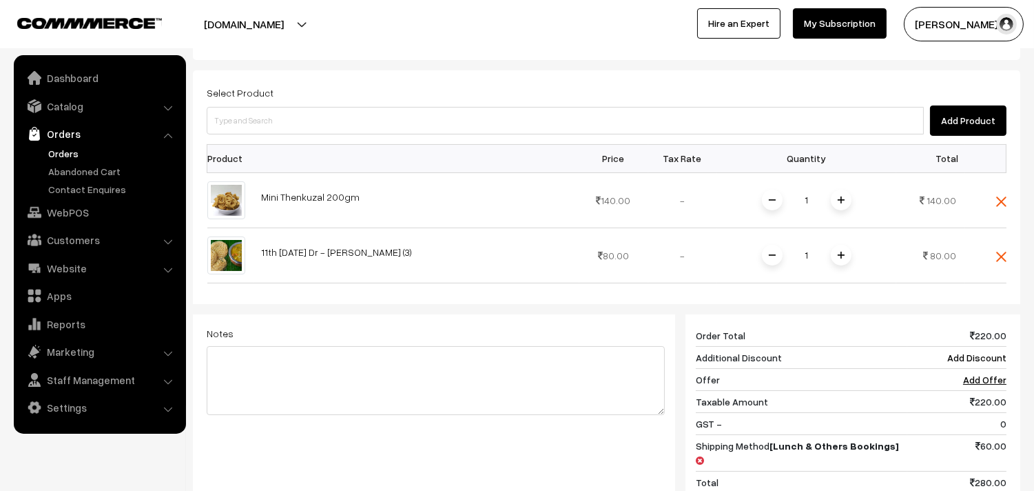
scroll to position [382, 0]
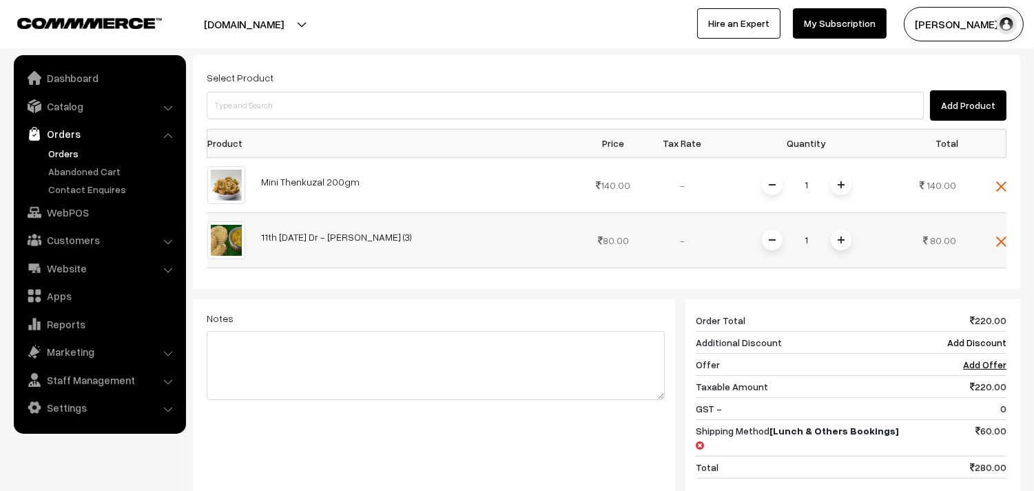
click at [848, 229] on span at bounding box center [841, 239] width 21 height 21
click at [1006, 181] on img at bounding box center [1001, 186] width 10 height 10
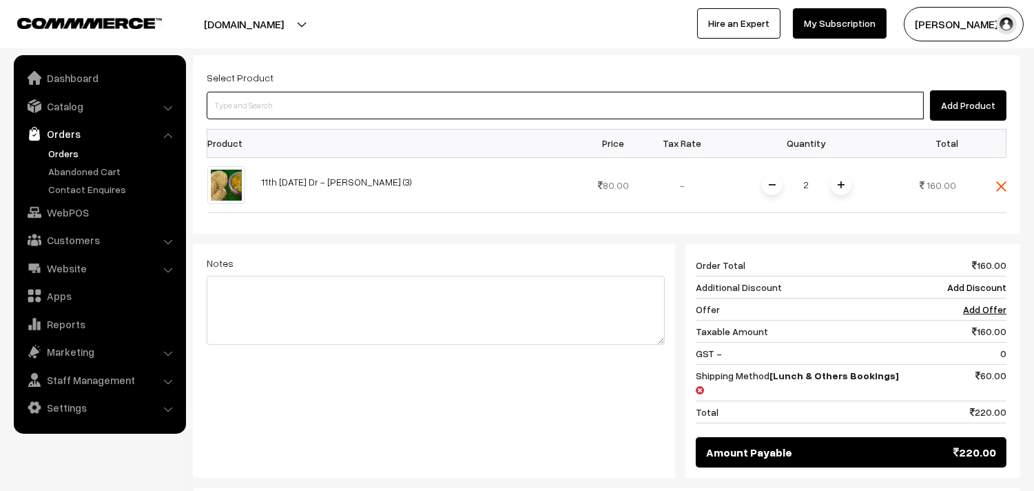
click at [519, 94] on input at bounding box center [565, 106] width 717 height 28
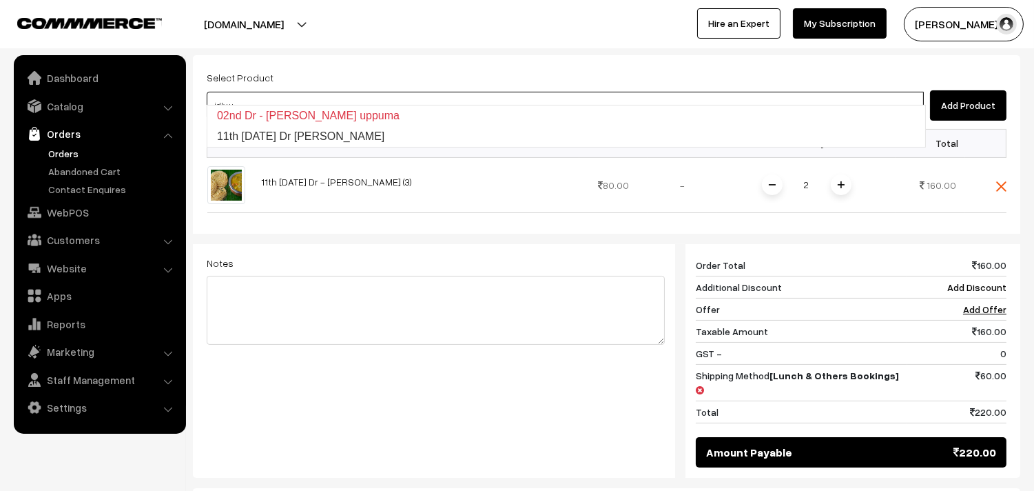
type input "11th Thursday Dr Idly Uppuma"
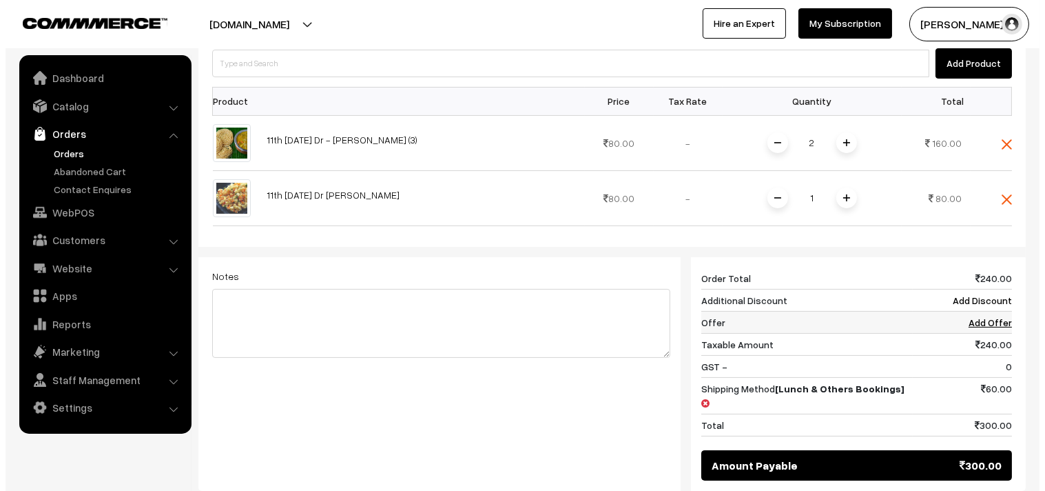
scroll to position [459, 0]
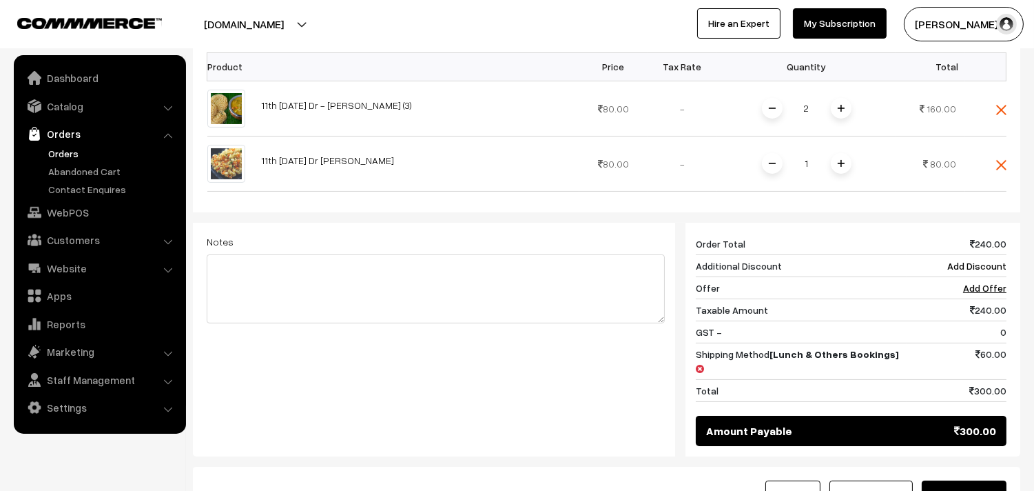
click at [967, 480] on button "Save as Order" at bounding box center [964, 495] width 85 height 30
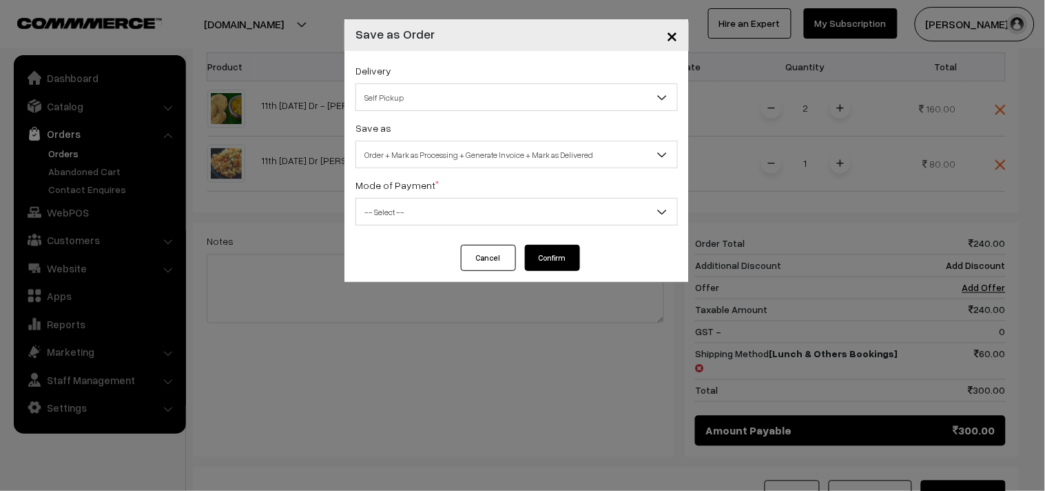
click at [420, 152] on span "Order + Mark as Processing + Generate Invoice + Mark as Delivered" at bounding box center [516, 155] width 321 height 24
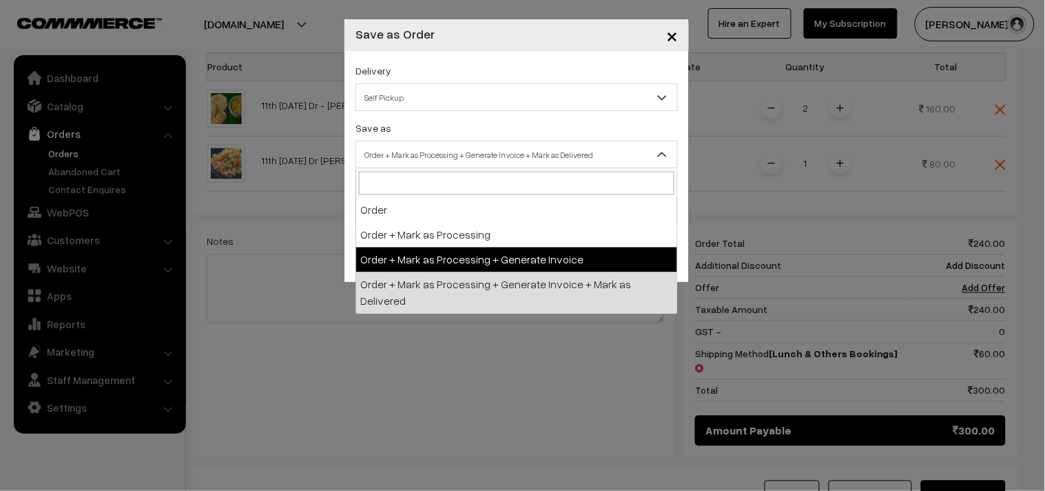
select select "3"
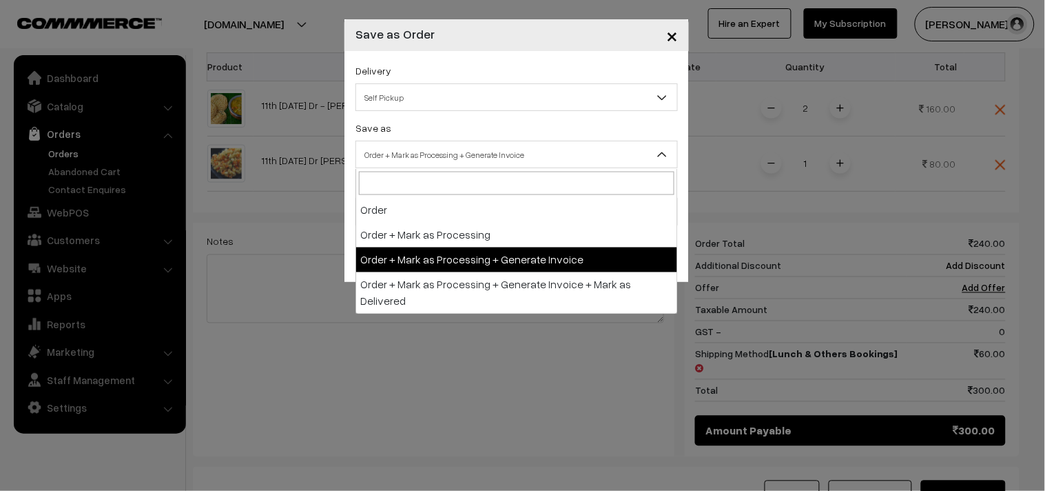
click at [501, 155] on span "Order + Mark as Processing + Generate Invoice" at bounding box center [516, 155] width 321 height 24
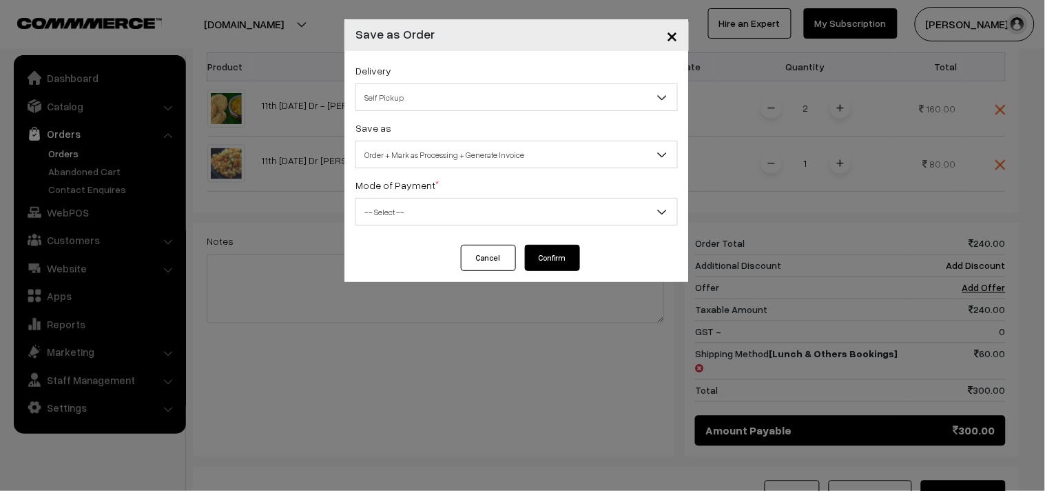
click at [429, 196] on div "Mode of Payment * -- Select -- COD Cash Cheque NEFT Online Payment DD Others --…" at bounding box center [517, 200] width 322 height 49
click at [422, 212] on span "-- Select --" at bounding box center [516, 212] width 321 height 24
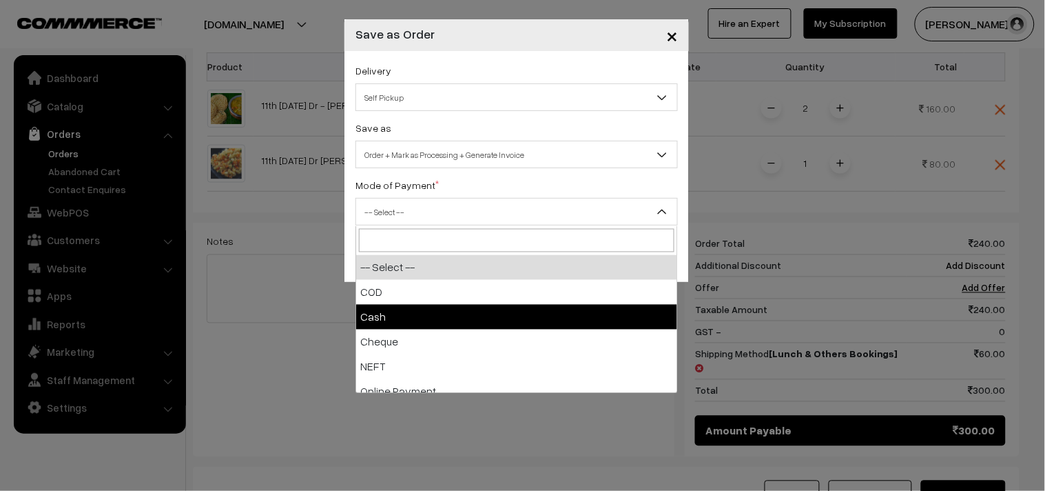
select select "2"
checkbox input "true"
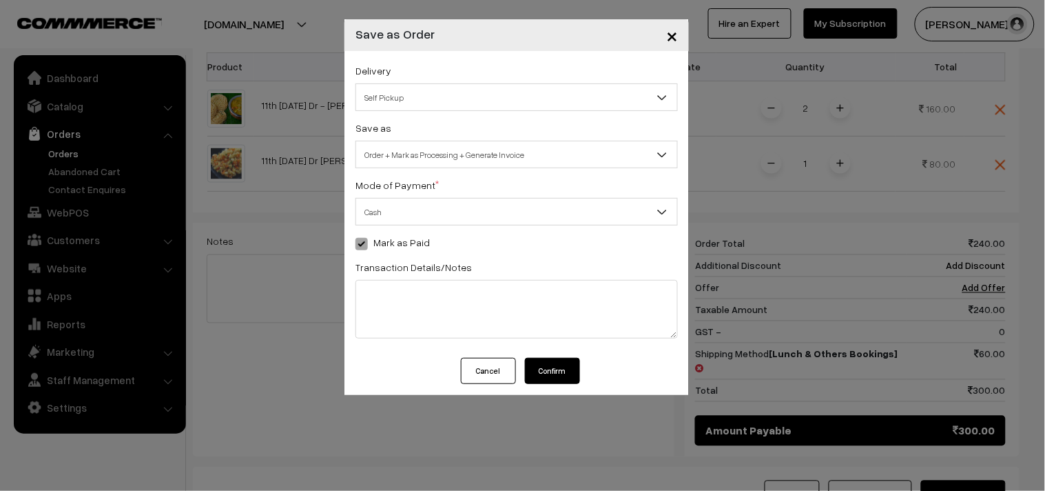
drag, startPoint x: 553, startPoint y: 368, endPoint x: 533, endPoint y: 362, distance: 20.1
click at [553, 368] on button "Confirm" at bounding box center [552, 371] width 55 height 26
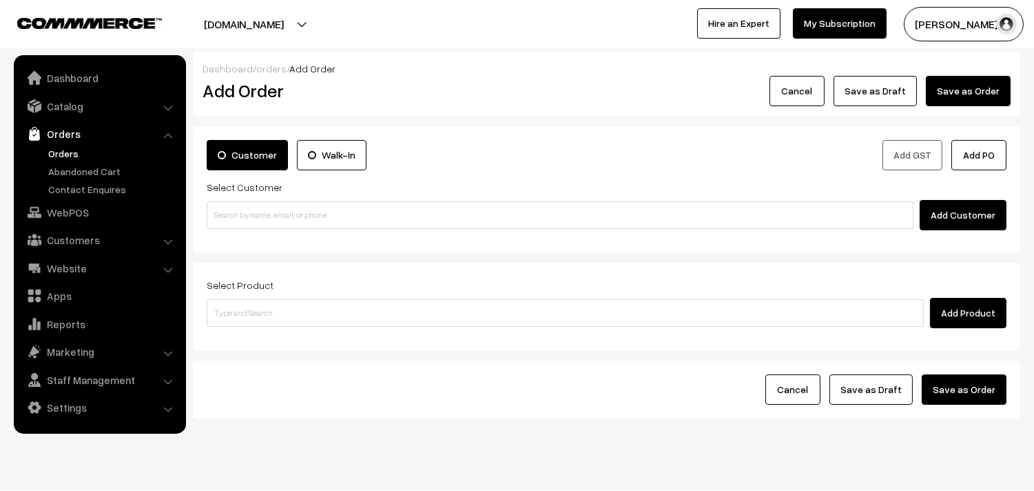
click at [57, 146] on link "Orders" at bounding box center [113, 153] width 136 height 14
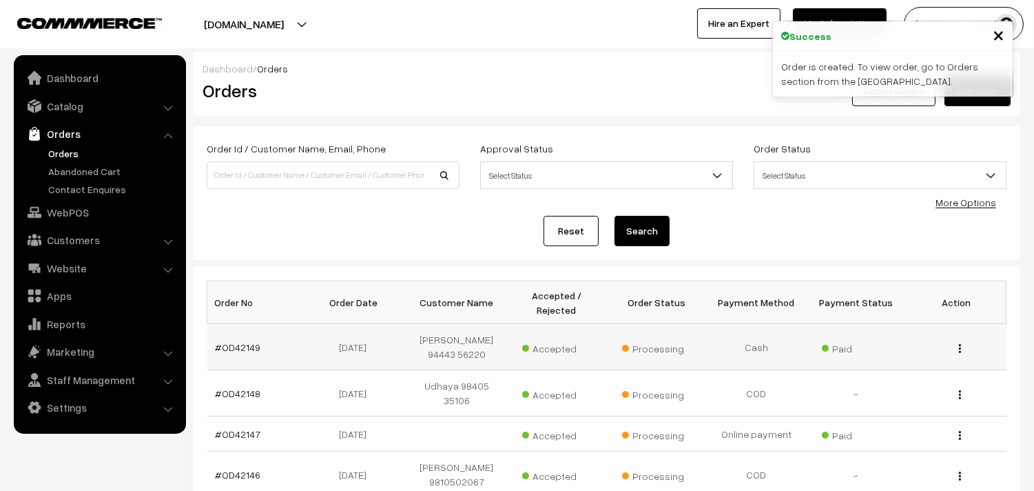
click at [243, 338] on td "#OD42149" at bounding box center [257, 347] width 100 height 46
click at [245, 347] on link "#OD42149" at bounding box center [238, 347] width 45 height 12
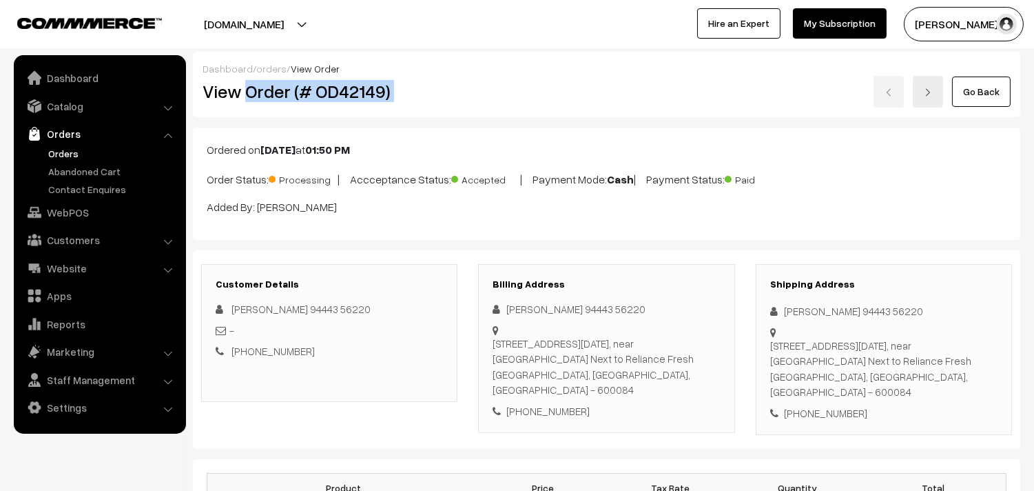
drag, startPoint x: 285, startPoint y: 94, endPoint x: 446, endPoint y: 128, distance: 164.7
click at [493, 101] on div "View Order (# OD42149) Go Back" at bounding box center [606, 92] width 829 height 32
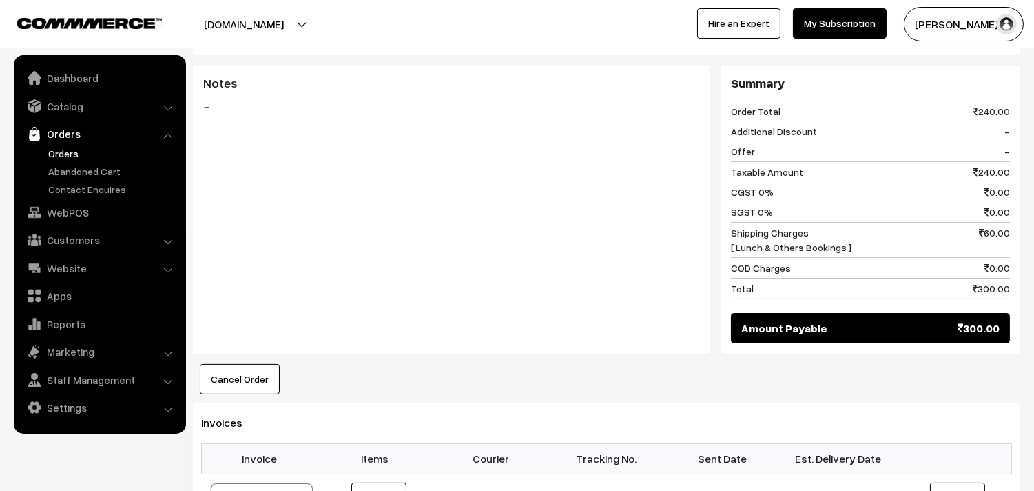
scroll to position [689, 0]
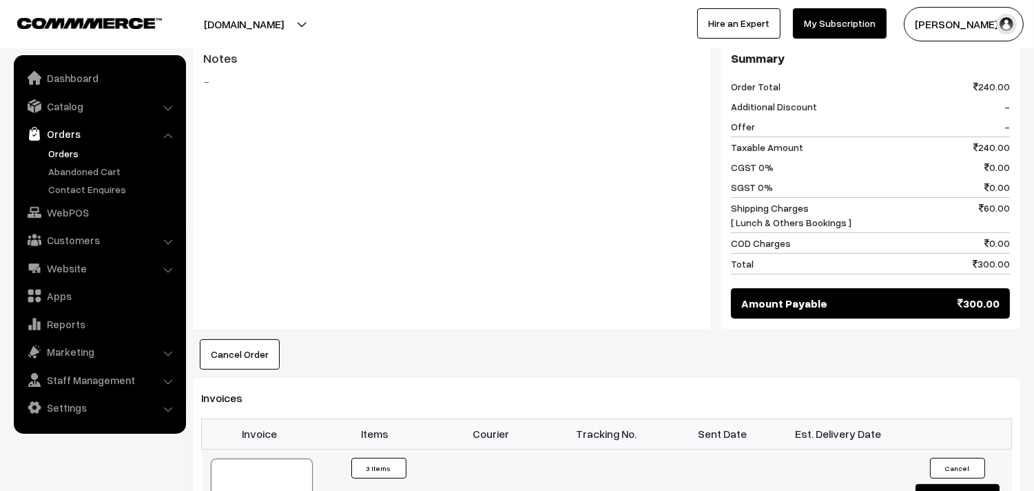
drag, startPoint x: 296, startPoint y: 422, endPoint x: 280, endPoint y: 465, distance: 45.8
click at [296, 425] on th "Invoice" at bounding box center [260, 433] width 116 height 30
click at [276, 469] on div at bounding box center [262, 492] width 102 height 69
click at [48, 156] on link "Orders" at bounding box center [113, 153] width 136 height 14
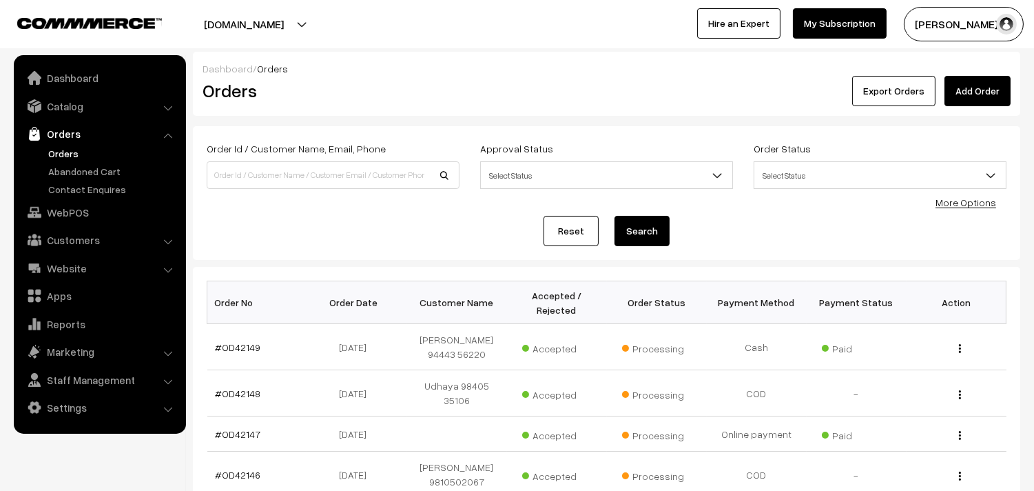
click at [595, 100] on div "Export Orders Add Order" at bounding box center [745, 91] width 532 height 30
click at [73, 203] on link "WebPOS" at bounding box center [99, 212] width 164 height 25
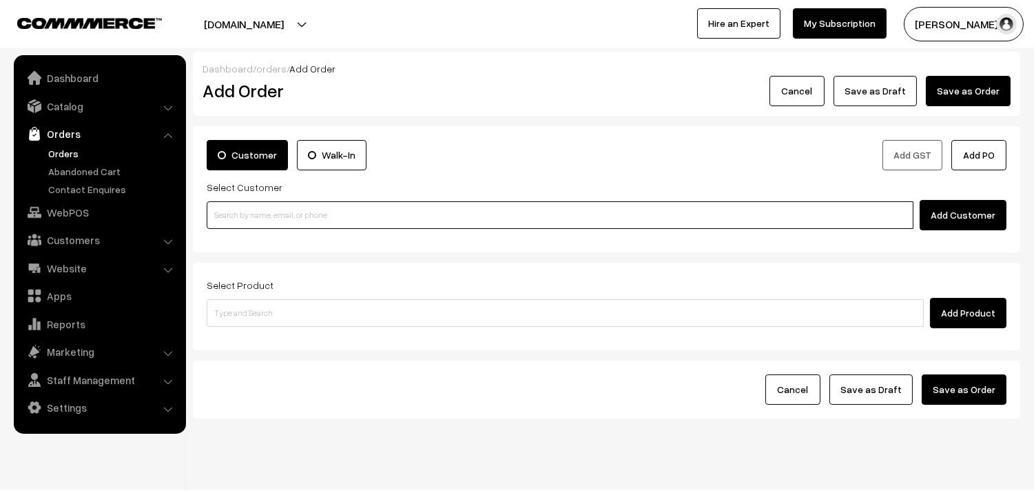
drag, startPoint x: 312, startPoint y: 223, endPoint x: 298, endPoint y: 218, distance: 15.3
click at [312, 223] on input at bounding box center [560, 215] width 707 height 28
paste input "98401 12169"
click at [239, 209] on input "98401 12169" at bounding box center [560, 215] width 707 height 28
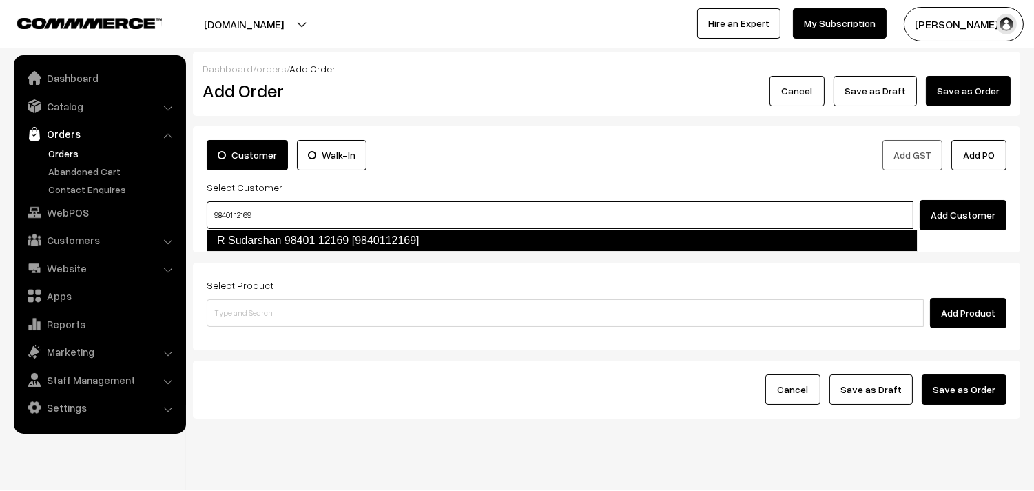
click at [251, 249] on link "R Sudarshan 98401 12169 [9840112169]" at bounding box center [562, 240] width 711 height 22
type input "98401 12169"
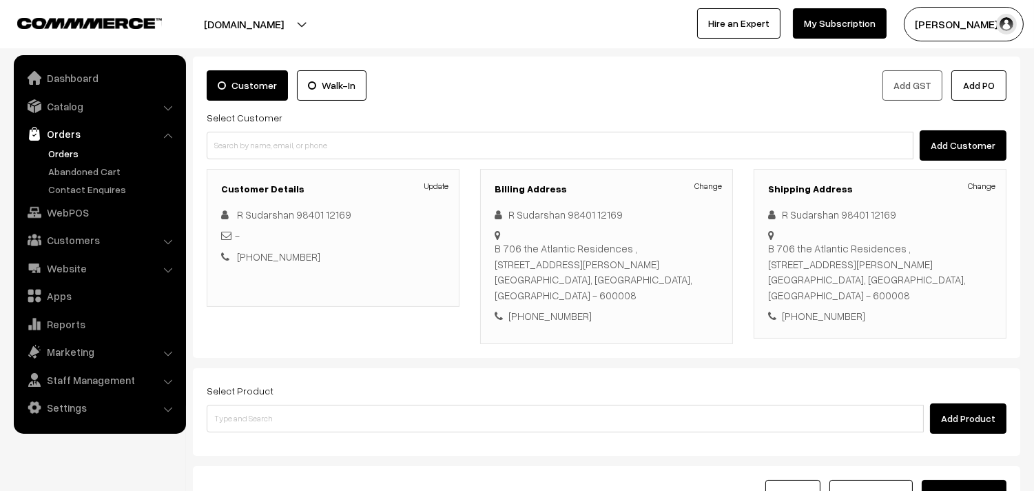
scroll to position [76, 0]
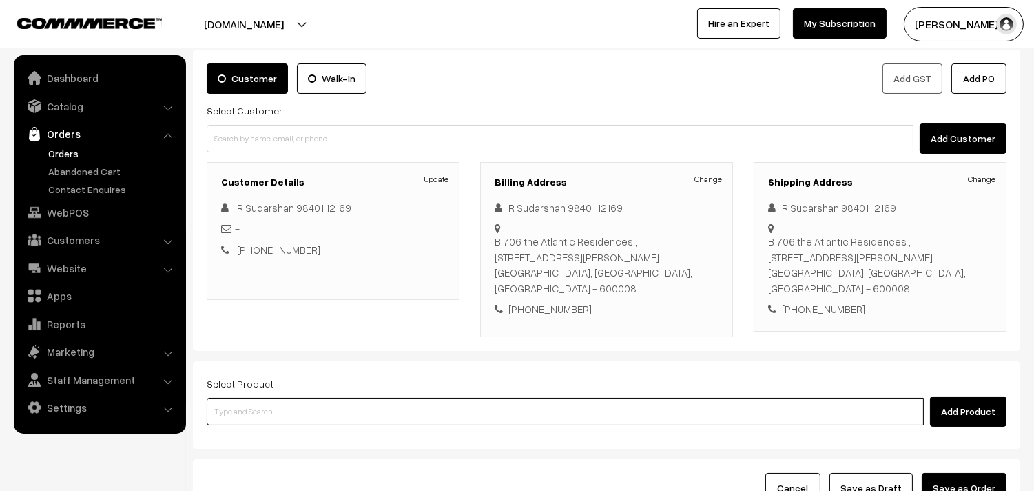
click at [356, 398] on input at bounding box center [565, 412] width 717 height 28
click at [393, 402] on input at bounding box center [565, 412] width 717 height 28
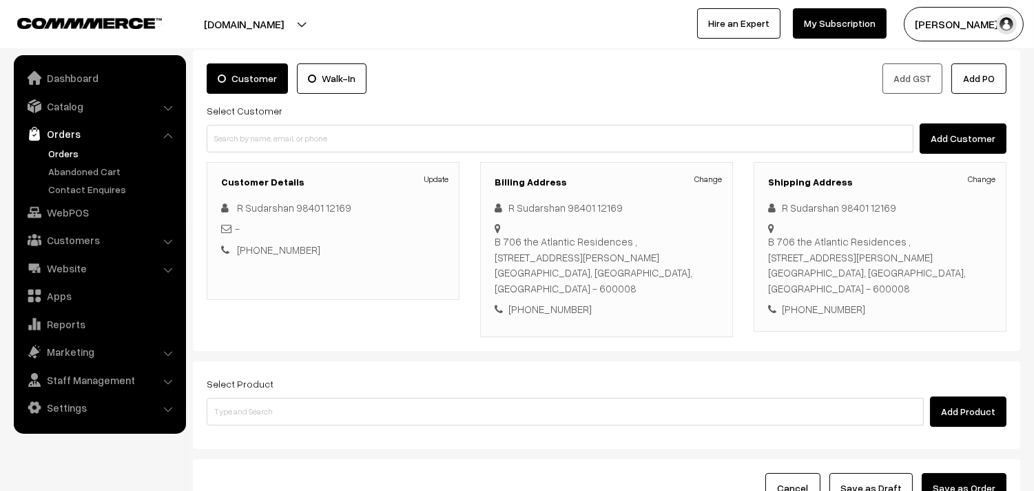
click at [376, 378] on div "Select Product Add Product" at bounding box center [607, 401] width 800 height 52
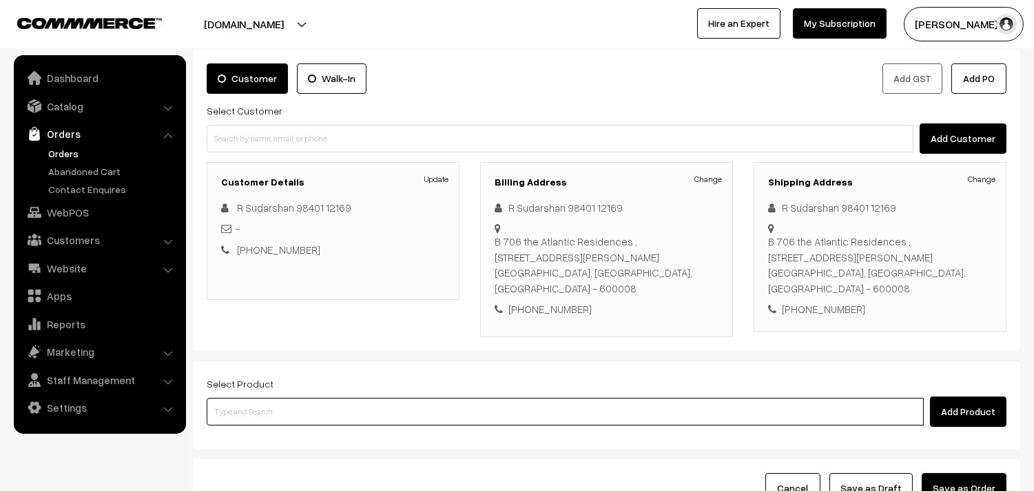
click at [377, 398] on input at bounding box center [565, 412] width 717 height 28
type input "chapathi"
paste input "11th Thursday Dr Idly Uppuma"
type input "11th Thursday Dr Idly Uppuma"
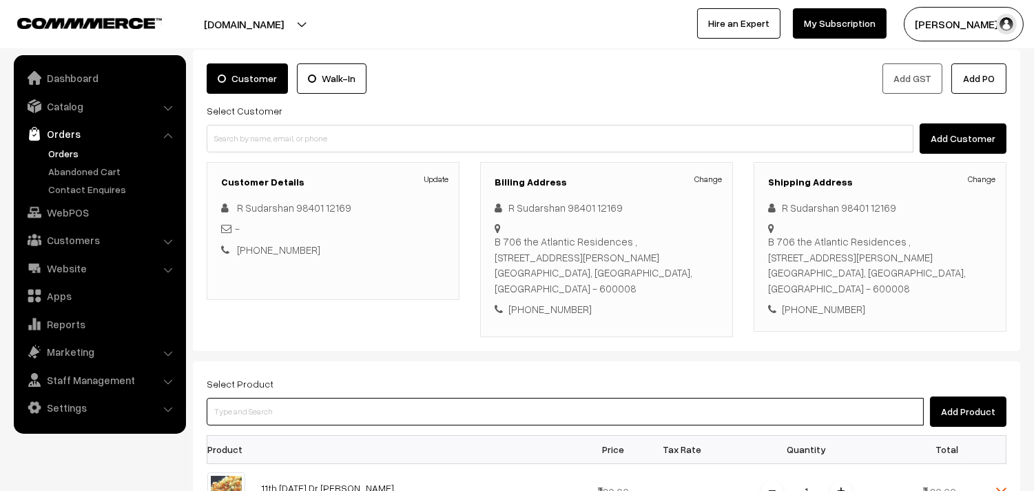
click at [300, 407] on input at bounding box center [565, 412] width 717 height 28
paste input "11th Thursday Dr - Chappathi (3)"
type input "11th Thursday Dr - Chappathi (3)"
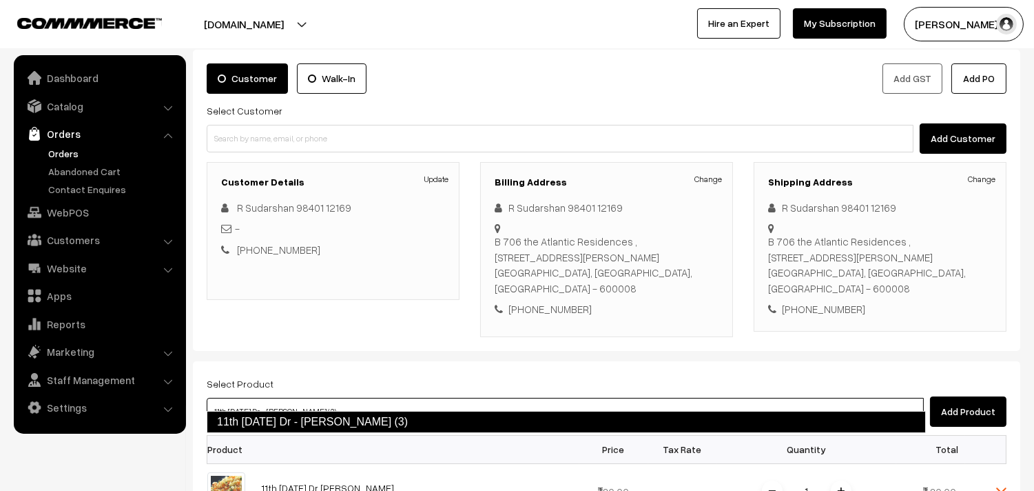
click at [271, 416] on link "11th Thursday Dr - Chappathi (3)" at bounding box center [566, 422] width 719 height 22
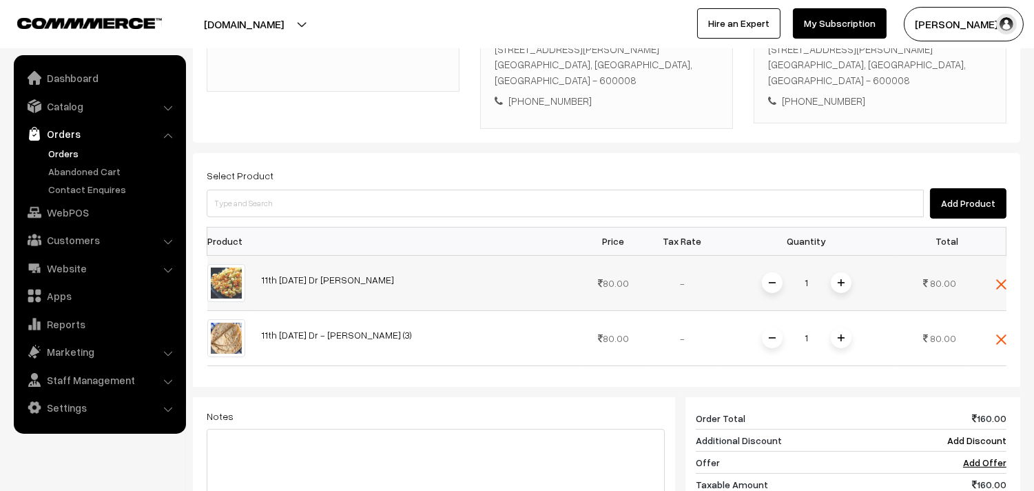
scroll to position [306, 0]
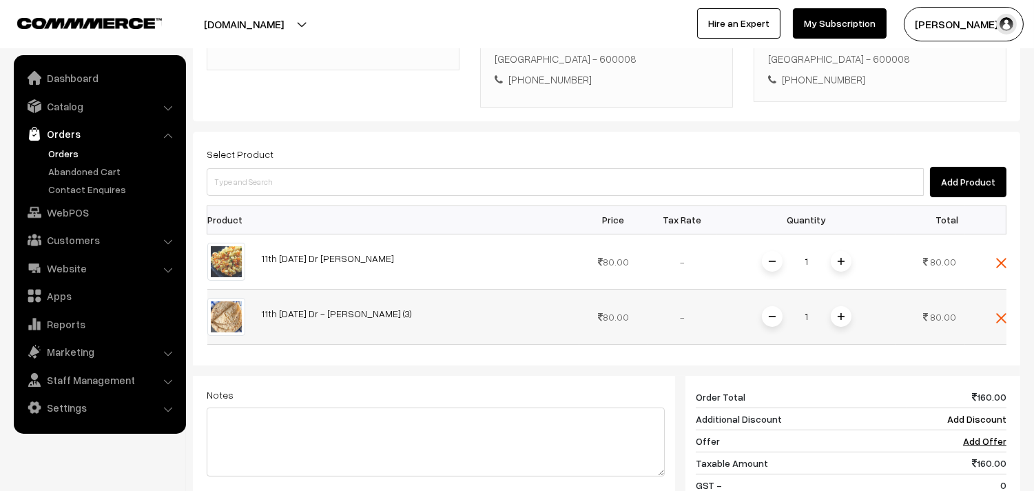
click at [843, 313] on img at bounding box center [841, 316] width 7 height 7
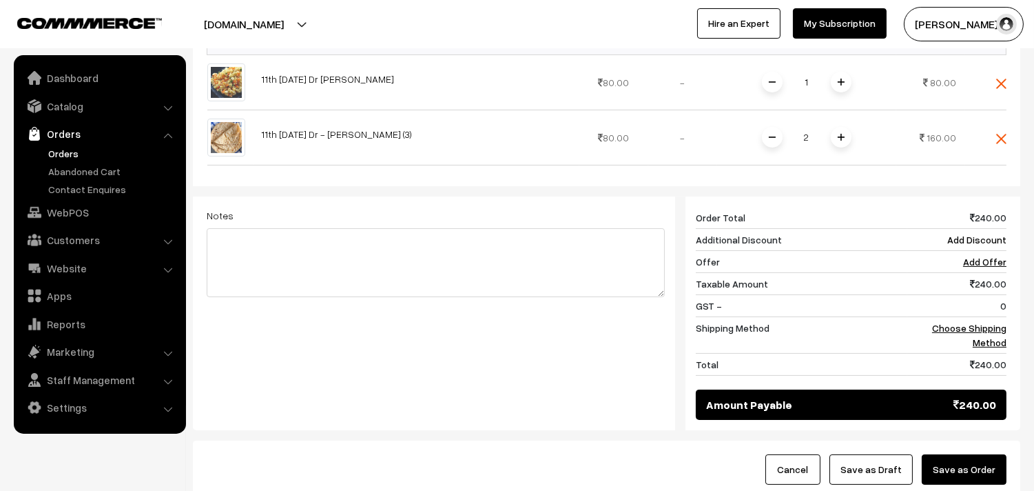
scroll to position [579, 0]
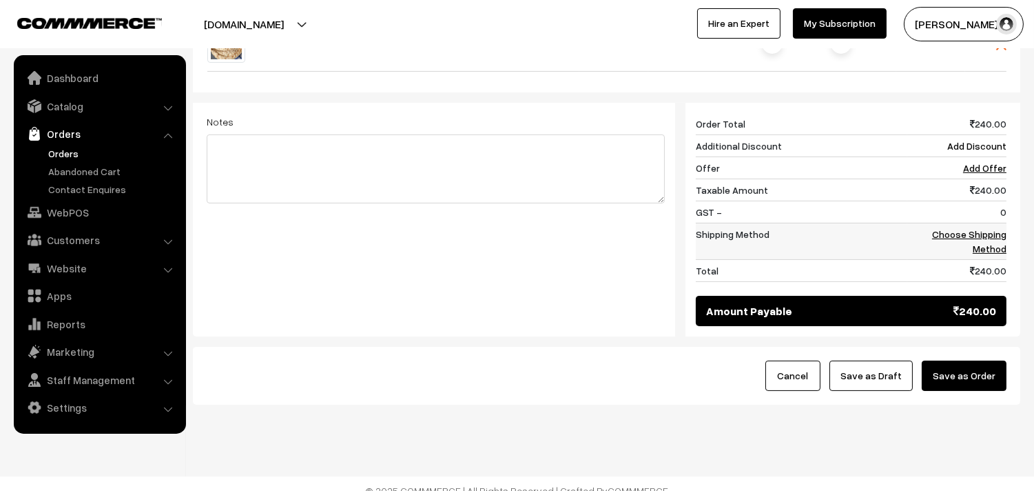
click at [1000, 228] on link "Choose Shipping Method" at bounding box center [969, 241] width 74 height 26
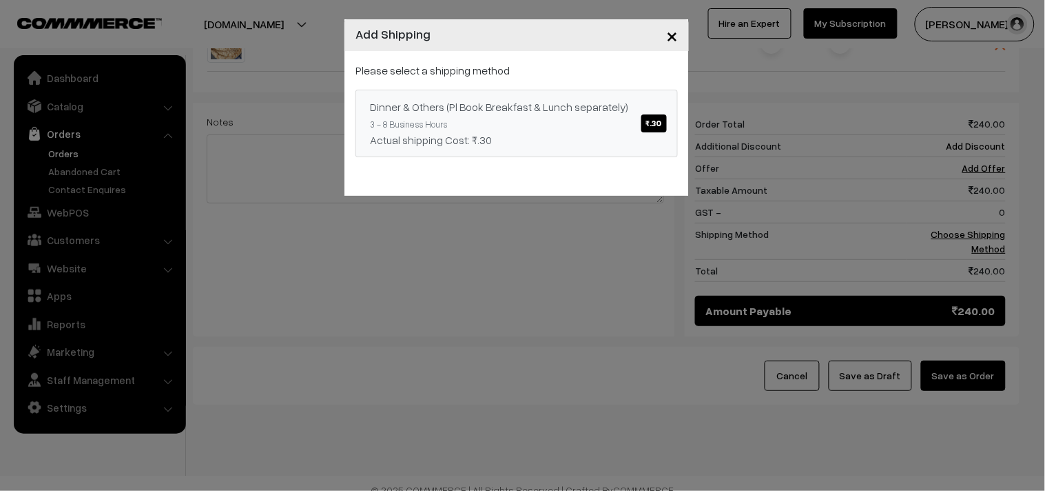
click at [451, 121] on link "Dinner & Others (Pl Book Breakfast & Lunch separately) ₹.30 3 - 8 Business Hour…" at bounding box center [517, 124] width 322 height 68
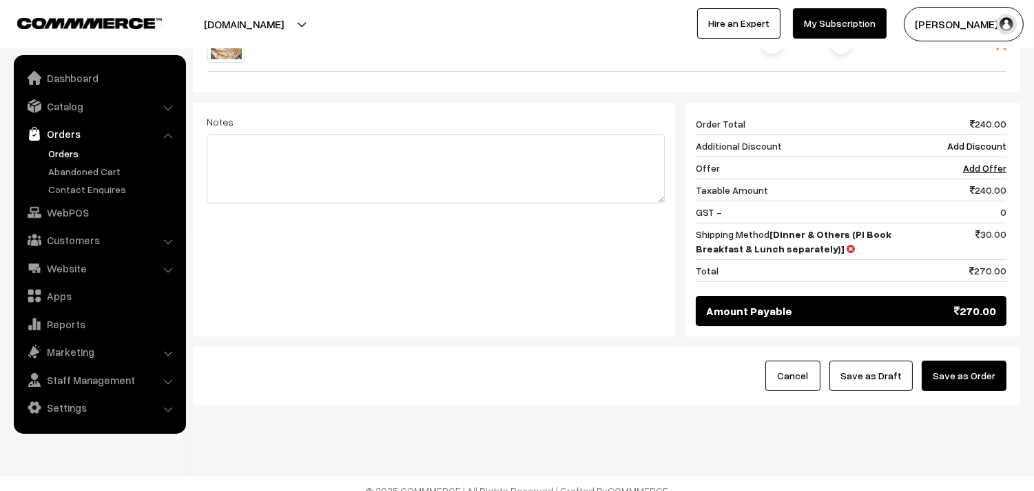
click at [984, 360] on button "Save as Order" at bounding box center [964, 375] width 85 height 30
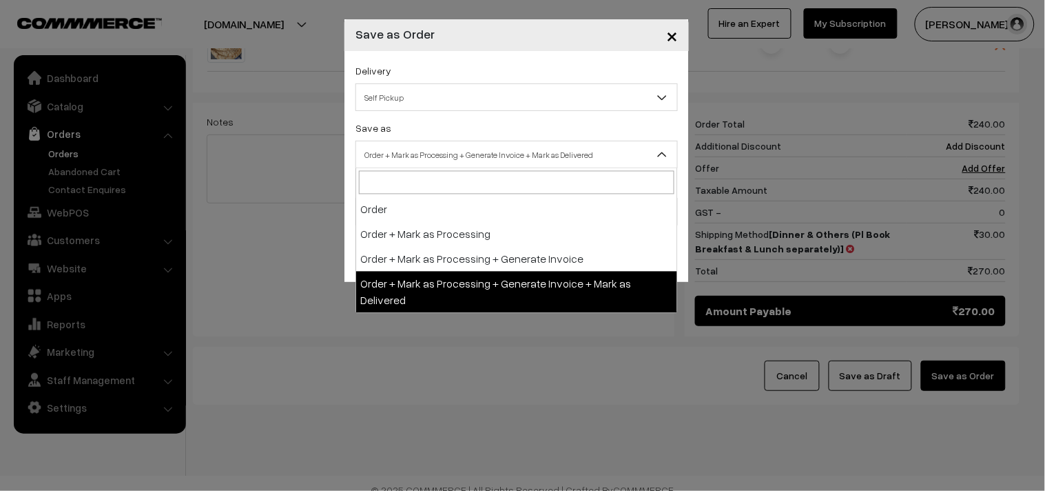
click at [576, 167] on span "Order + Mark as Processing + Generate Invoice + Mark as Delivered" at bounding box center [516, 155] width 321 height 24
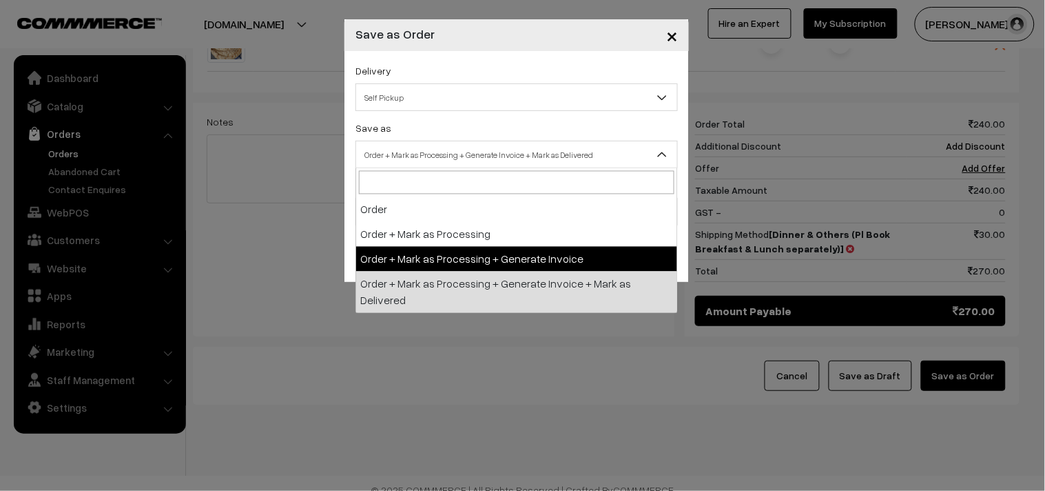
select select "3"
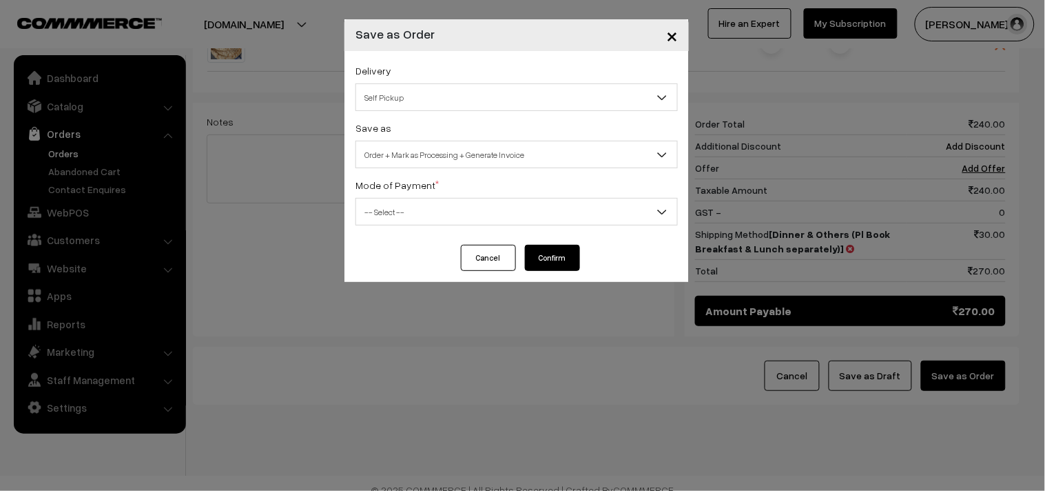
click at [466, 233] on div "Delivery Self Pickup Dinner & Others (Pl Book Breakfast & Lunch separately) (₹3…" at bounding box center [517, 148] width 345 height 194
click at [467, 219] on span "-- Select --" at bounding box center [516, 212] width 321 height 24
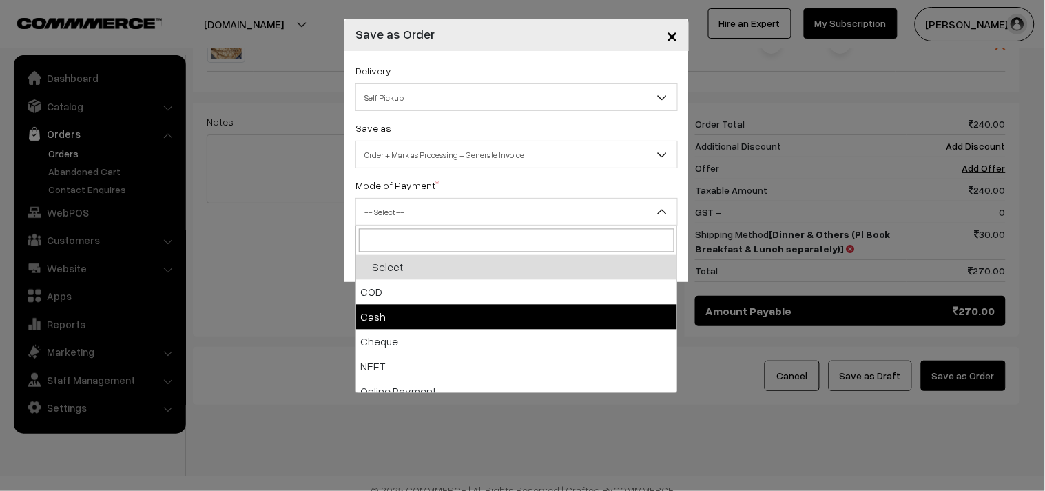
select select "2"
checkbox input "true"
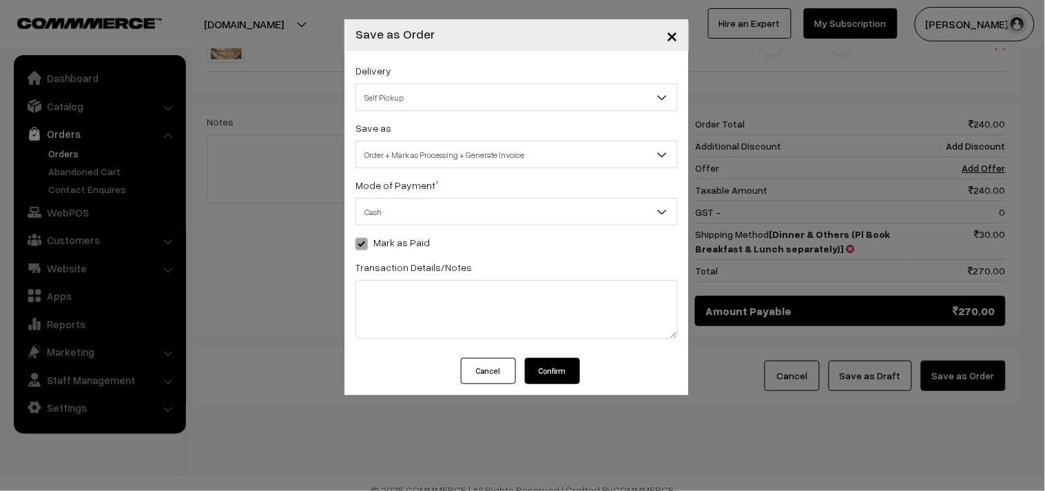
click at [484, 374] on button "Cancel" at bounding box center [488, 371] width 55 height 26
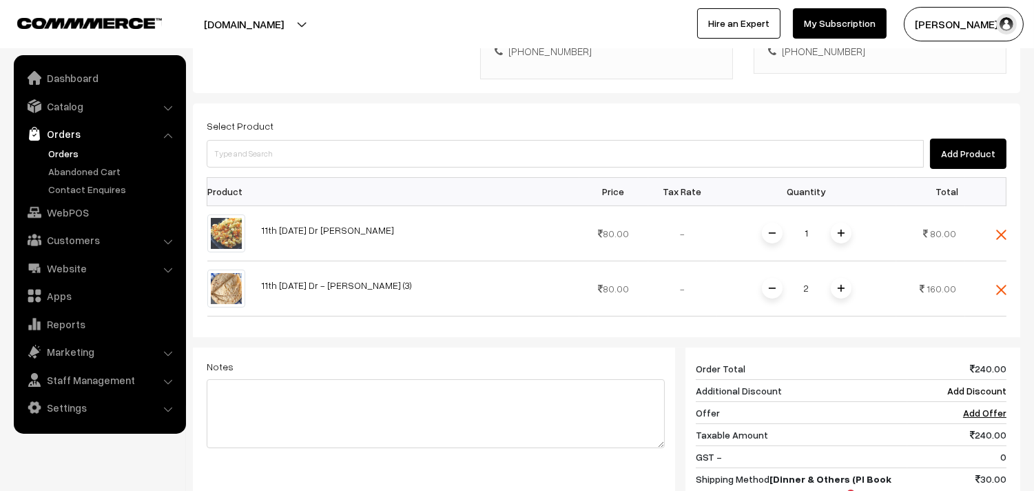
scroll to position [272, 0]
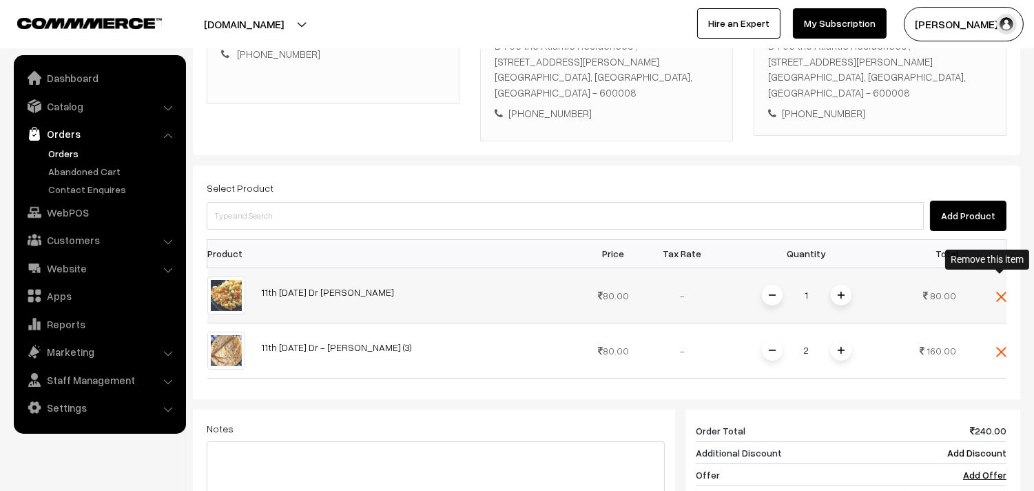
click at [999, 291] on img at bounding box center [1001, 296] width 10 height 10
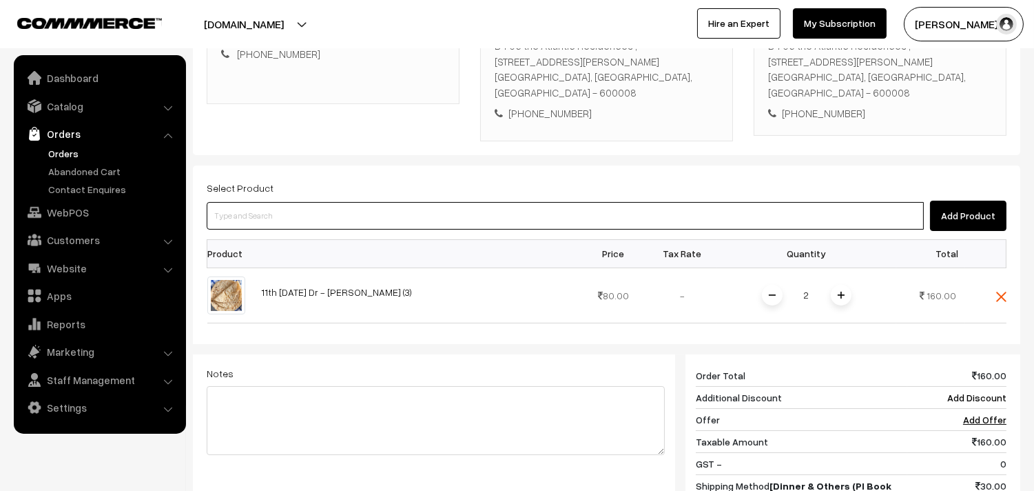
click at [430, 205] on input at bounding box center [565, 216] width 717 height 28
paste input "11th Thursday Dr - Wheat Idiyappam (3)"
type input "11th Thursday Dr - Wheat Idiyappam (3)"
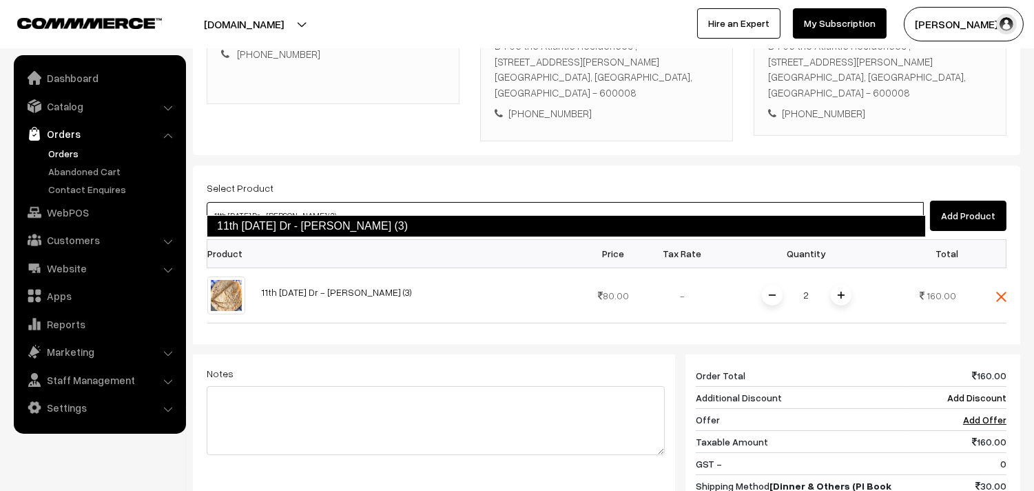
click at [269, 229] on link "11th Thursday Dr - Wheat Idiyappam (3)" at bounding box center [566, 226] width 719 height 22
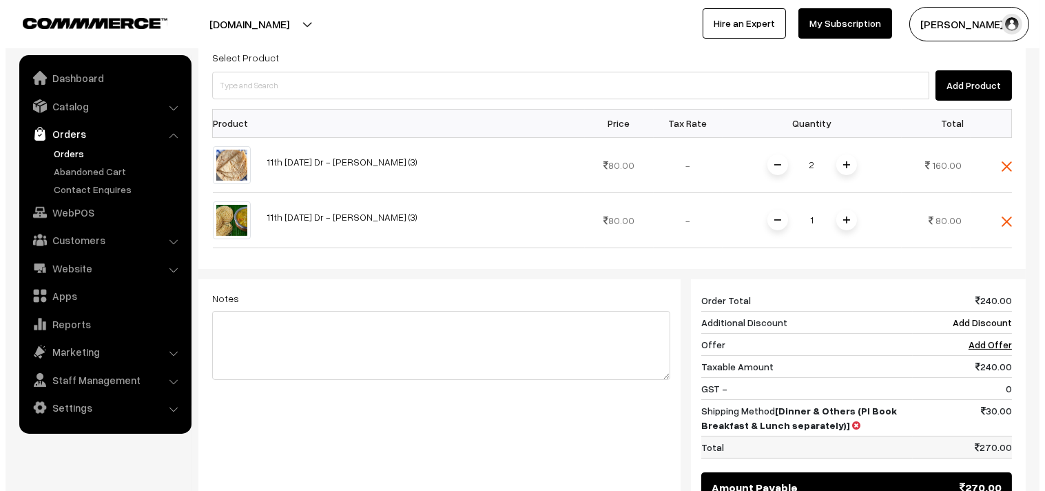
scroll to position [579, 0]
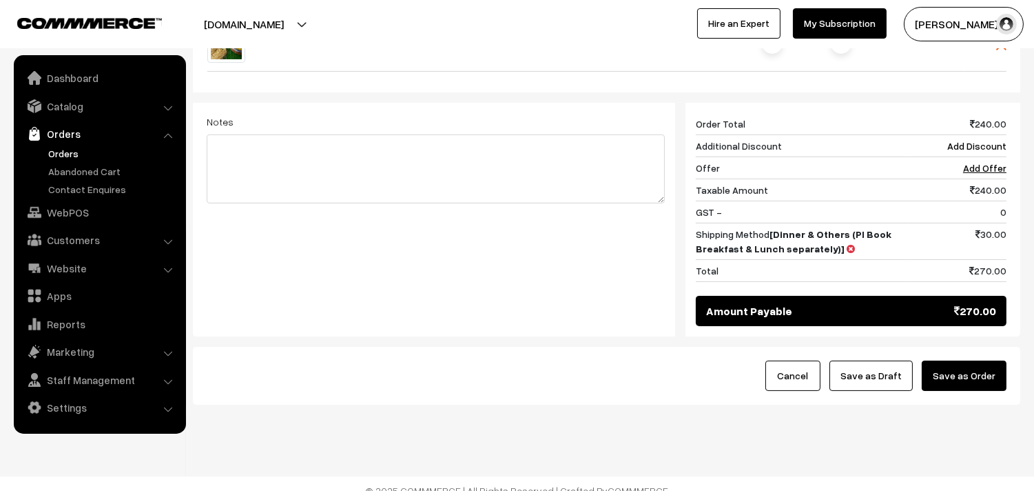
click at [976, 360] on button "Save as Order" at bounding box center [964, 375] width 85 height 30
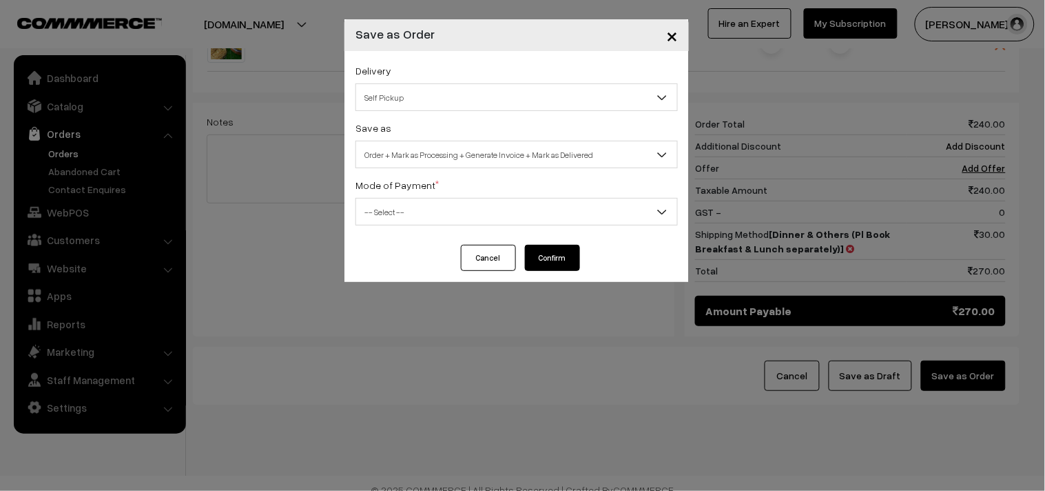
drag, startPoint x: 386, startPoint y: 167, endPoint x: 381, endPoint y: 156, distance: 11.4
click at [384, 165] on span "Order + Mark as Processing + Generate Invoice + Mark as Delivered" at bounding box center [516, 155] width 321 height 24
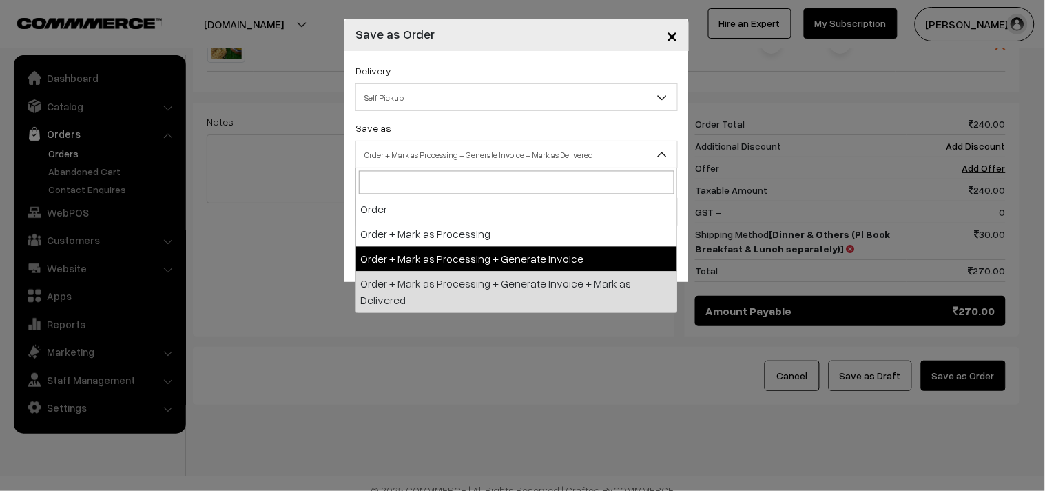
select select "3"
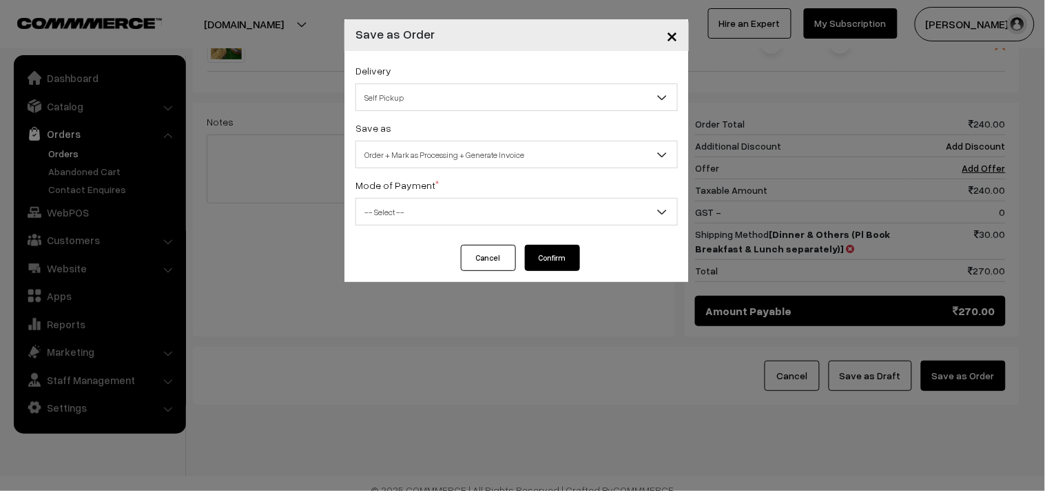
click at [402, 198] on span "-- Select --" at bounding box center [517, 212] width 322 height 28
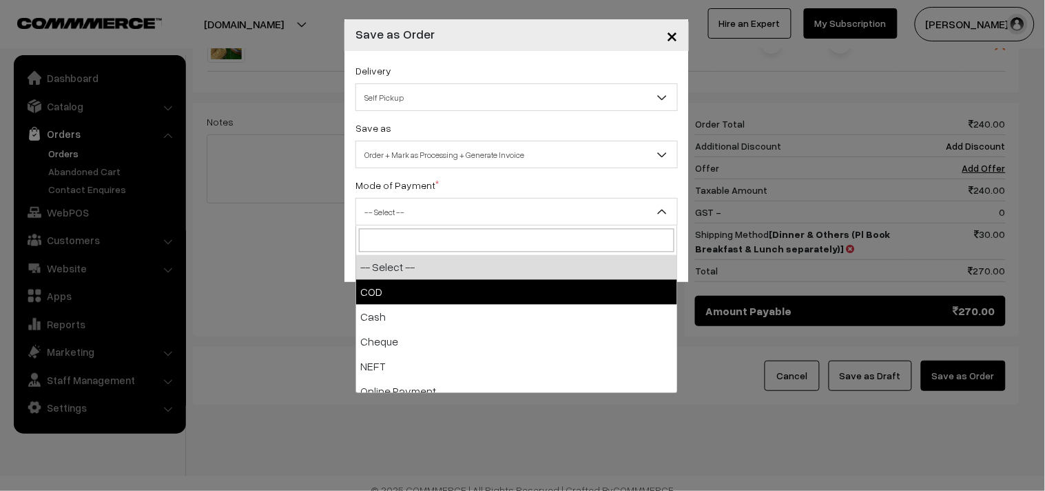
select select "1"
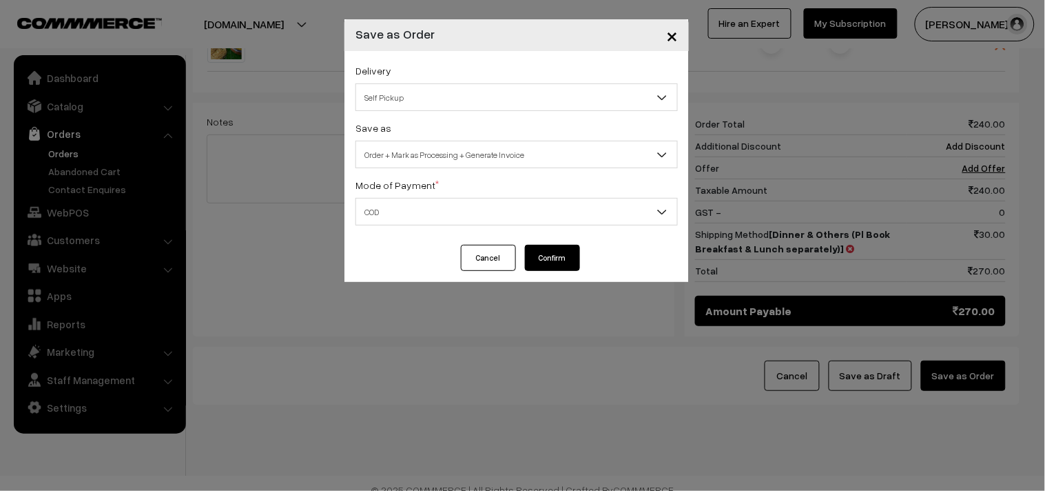
click at [548, 267] on button "Confirm" at bounding box center [552, 258] width 55 height 26
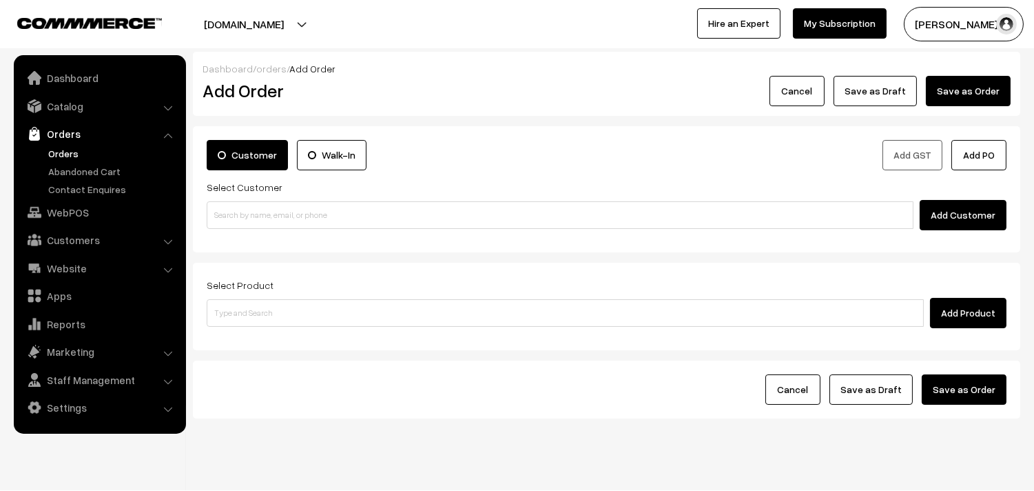
click at [83, 149] on link "Orders" at bounding box center [113, 153] width 136 height 14
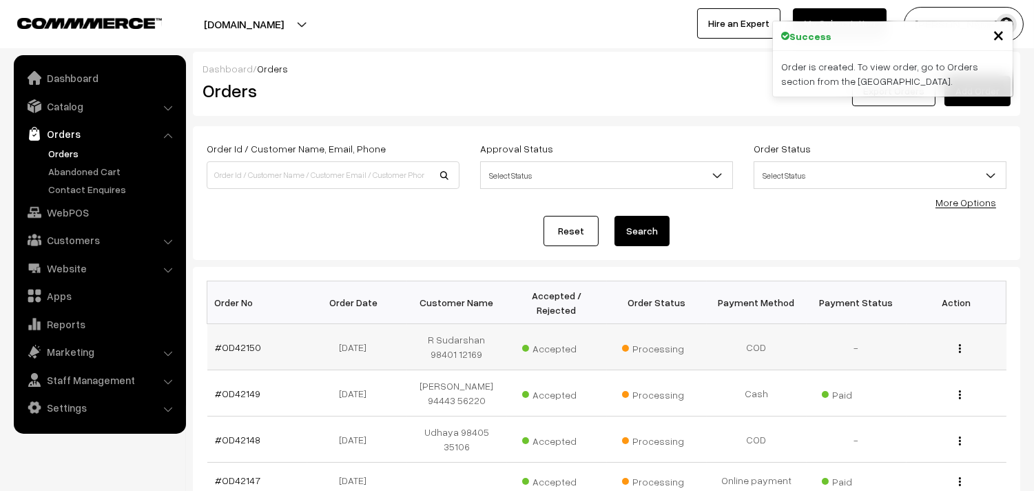
click at [238, 338] on td "#OD42150" at bounding box center [257, 347] width 100 height 46
click at [243, 352] on link "#OD42150" at bounding box center [239, 347] width 46 height 12
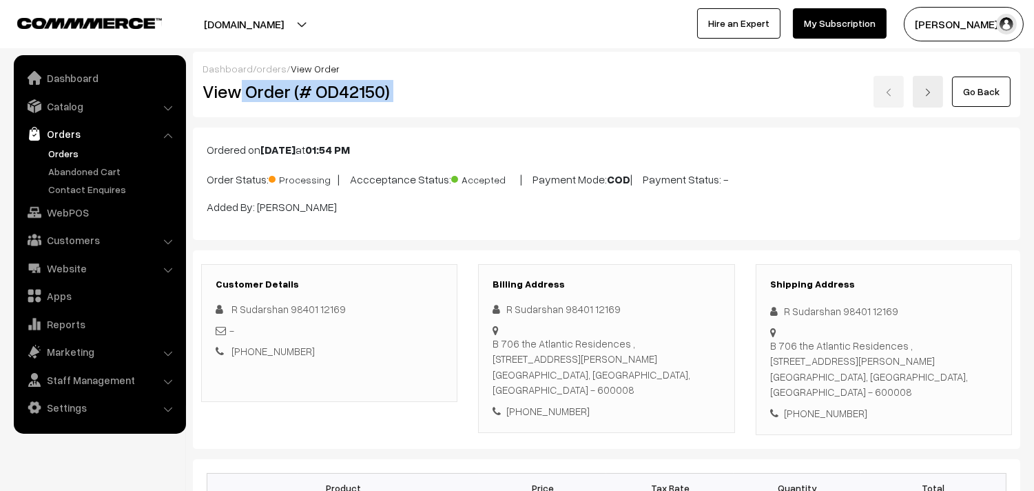
drag, startPoint x: 243, startPoint y: 96, endPoint x: 497, endPoint y: 99, distance: 255.0
click at [506, 100] on div "View Order (# OD42150) Go Back" at bounding box center [606, 92] width 829 height 32
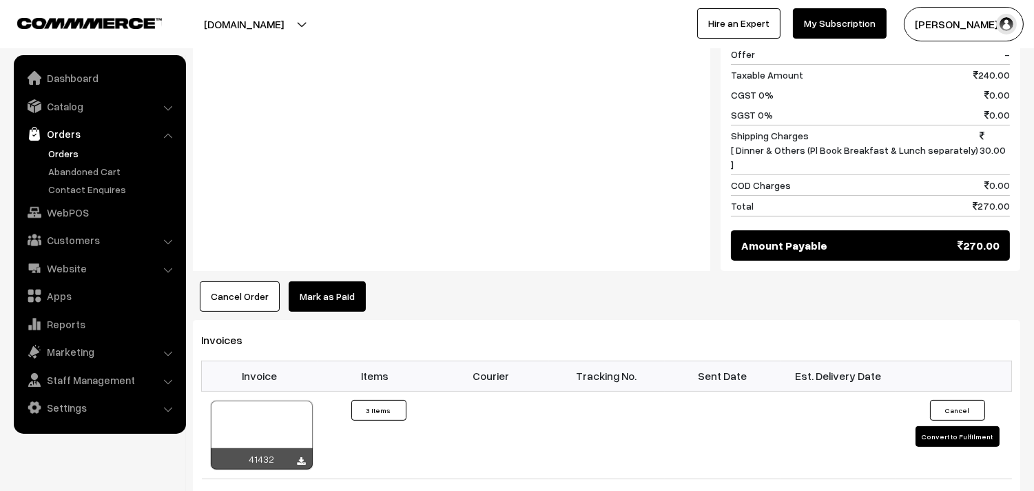
scroll to position [766, 0]
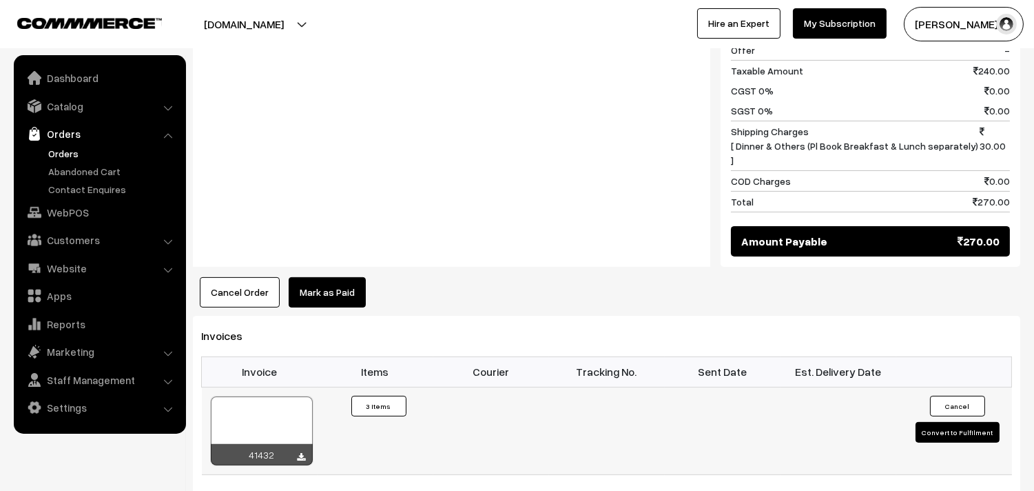
click at [269, 396] on div at bounding box center [262, 430] width 102 height 69
click at [71, 152] on link "Orders" at bounding box center [113, 153] width 136 height 14
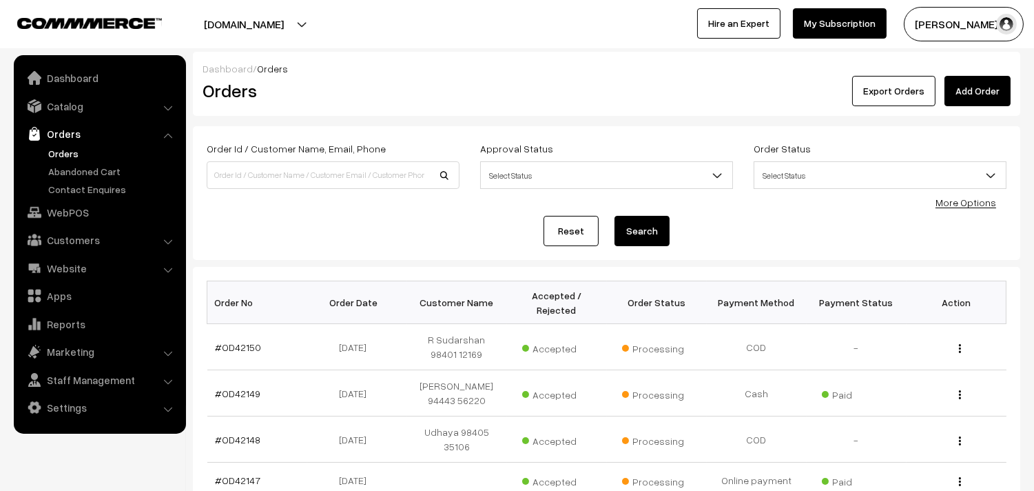
click at [274, 189] on div "Order Id / Customer Name, Email, Phone" at bounding box center [333, 168] width 274 height 57
paste input "98408 34220"
click at [256, 179] on input "98408 34220" at bounding box center [333, 175] width 253 height 28
click at [235, 170] on input "98408 34220" at bounding box center [333, 175] width 253 height 28
type input "9840834220"
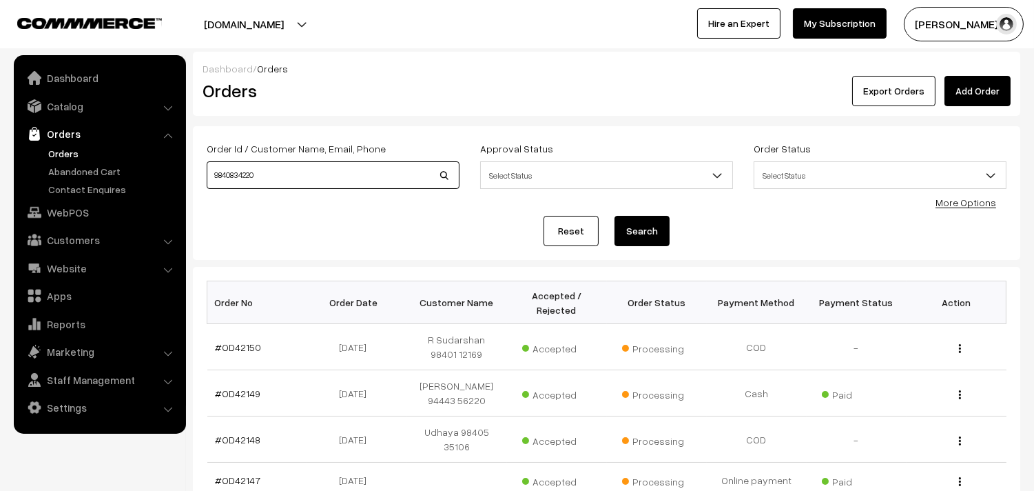
click at [615, 216] on button "Search" at bounding box center [642, 231] width 55 height 30
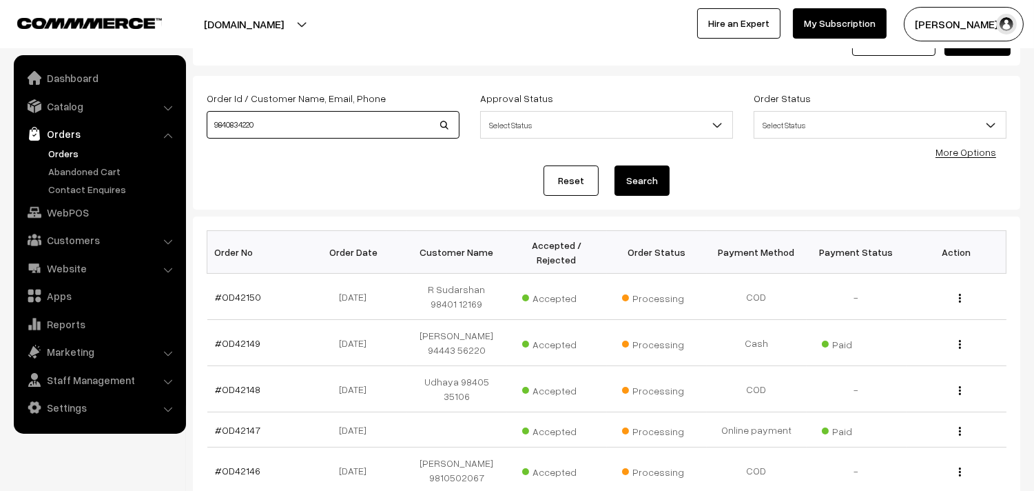
scroll to position [76, 0]
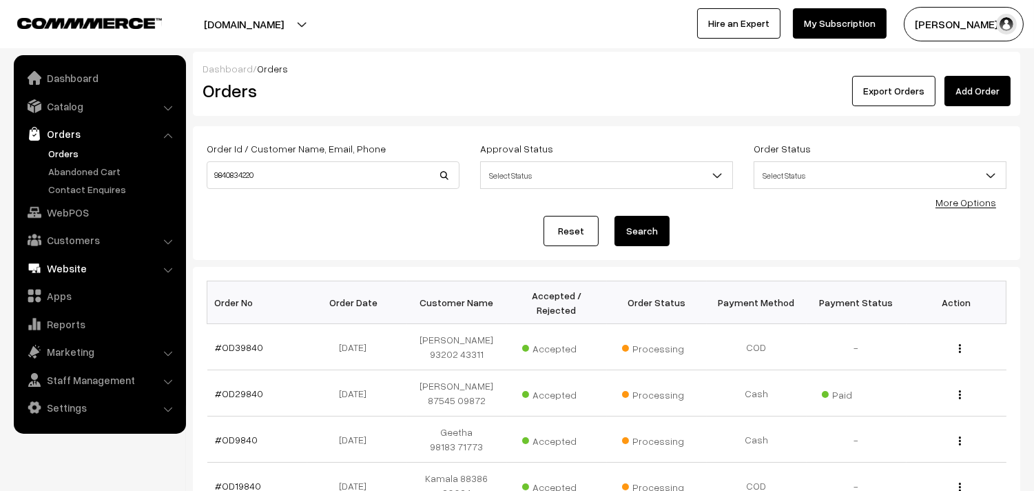
click at [73, 214] on link "WebPOS" at bounding box center [99, 212] width 164 height 25
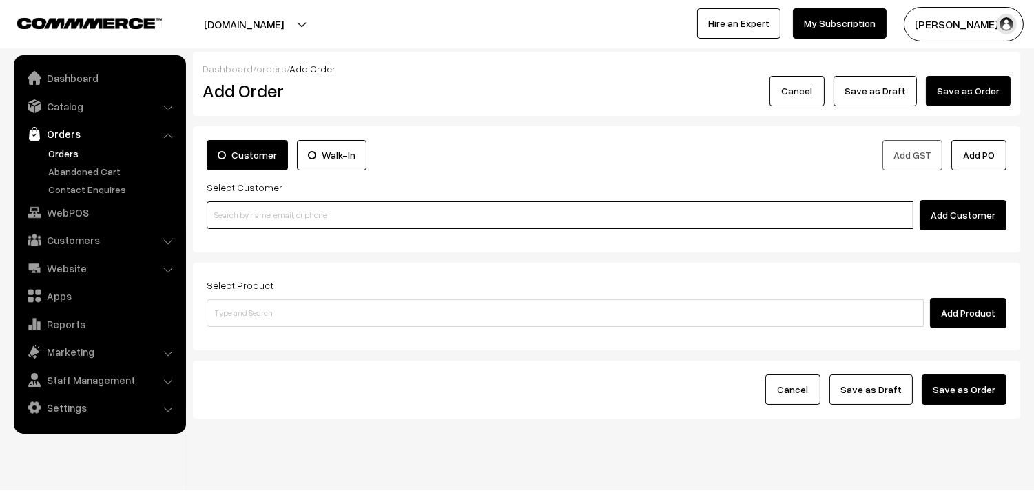
drag, startPoint x: 0, startPoint y: 0, endPoint x: 240, endPoint y: 238, distance: 337.7
click at [242, 228] on input at bounding box center [560, 215] width 707 height 28
paste input "98408 34220"
click at [240, 211] on input "98408 34220" at bounding box center [560, 215] width 707 height 28
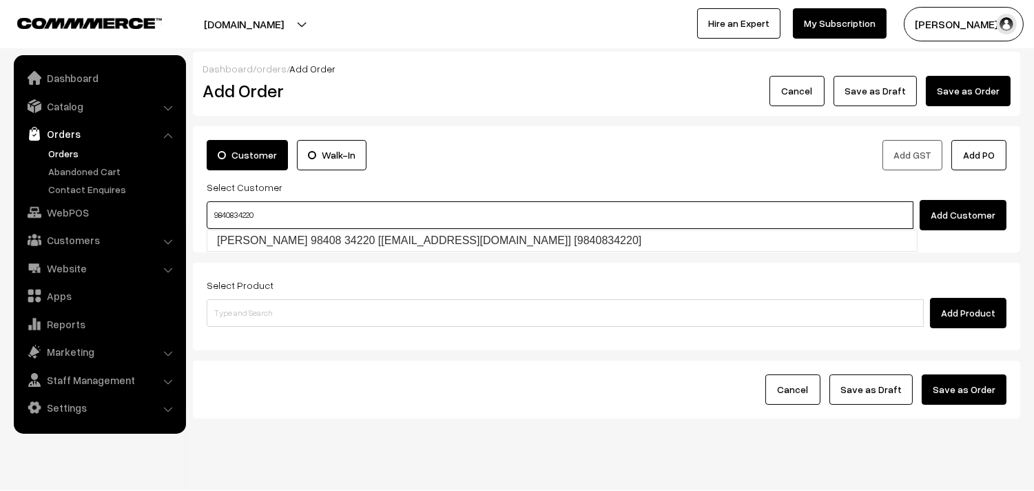
click at [241, 232] on link "[PERSON_NAME] 98408 34220 [[EMAIL_ADDRESS][DOMAIN_NAME]] [9840834220]" at bounding box center [562, 240] width 710 height 21
type input "9840834220"
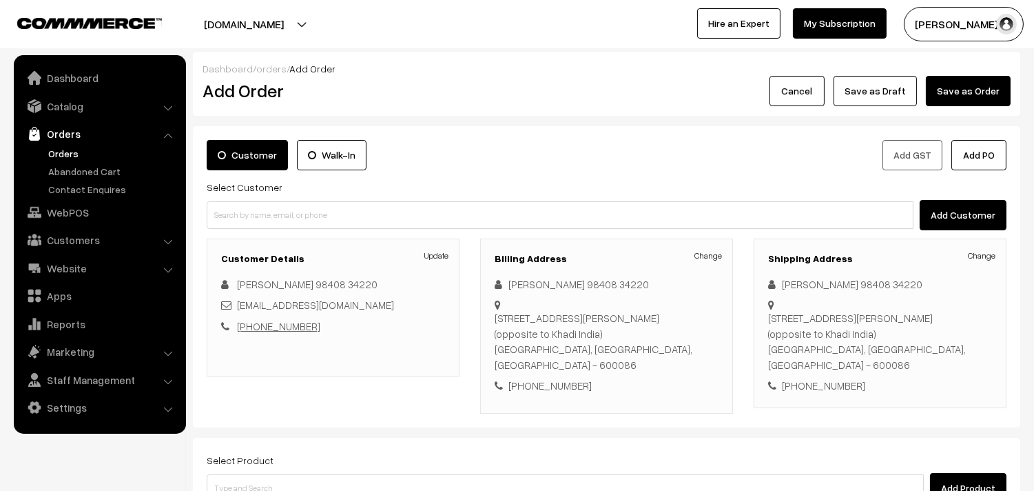
click at [287, 326] on link "[PHONE_NUMBER]" at bounding box center [278, 326] width 83 height 12
click at [286, 283] on link "[PERSON_NAME] 98408 34220" at bounding box center [307, 284] width 141 height 12
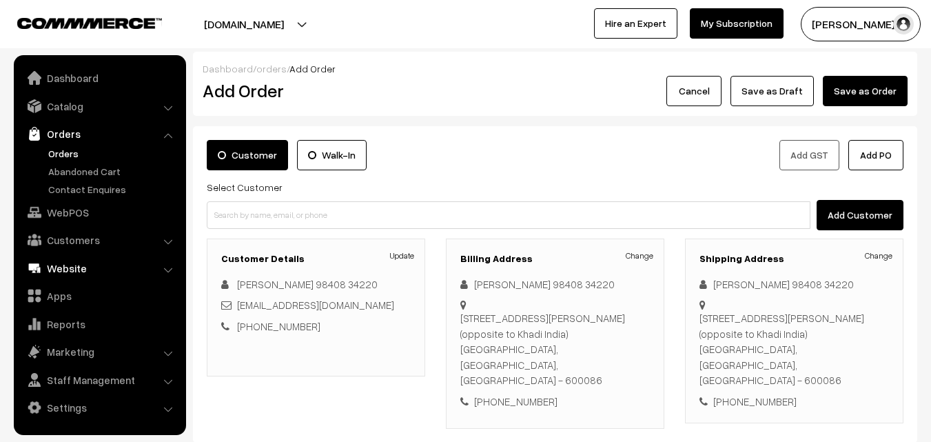
drag, startPoint x: 70, startPoint y: 217, endPoint x: 81, endPoint y: 218, distance: 11.1
click at [72, 217] on link "WebPOS" at bounding box center [99, 212] width 164 height 25
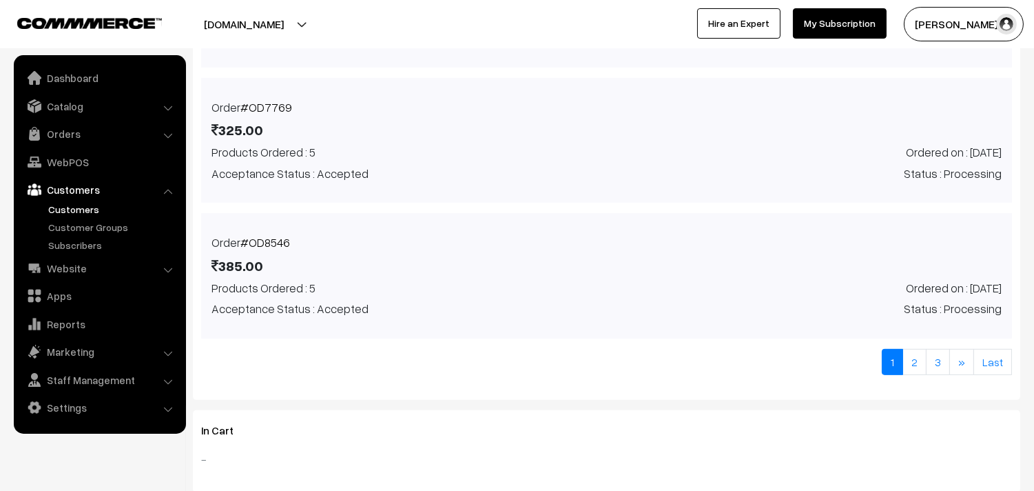
scroll to position [965, 0]
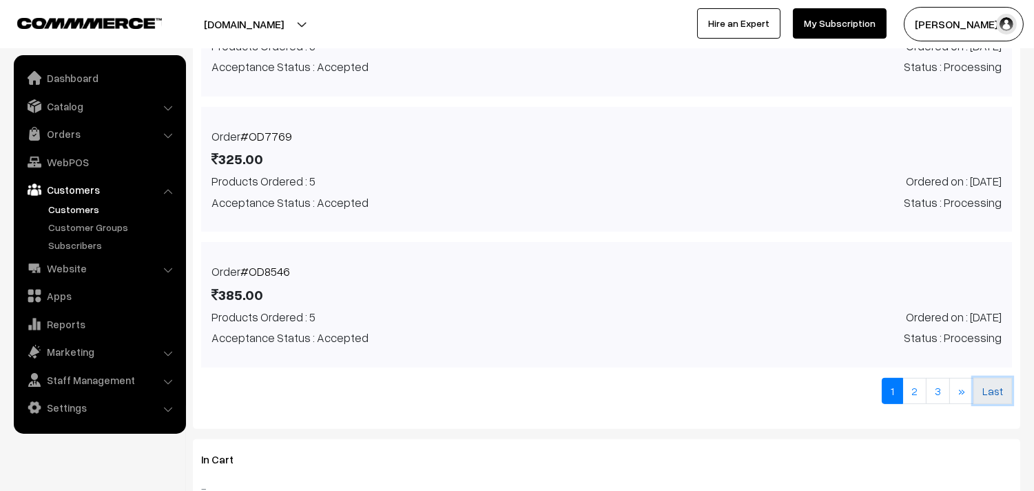
click at [991, 387] on link "Last" at bounding box center [993, 391] width 39 height 26
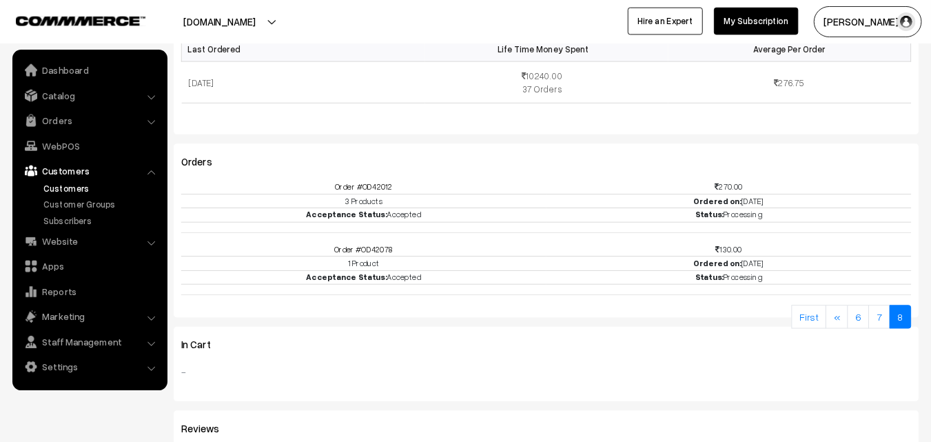
scroll to position [466, 0]
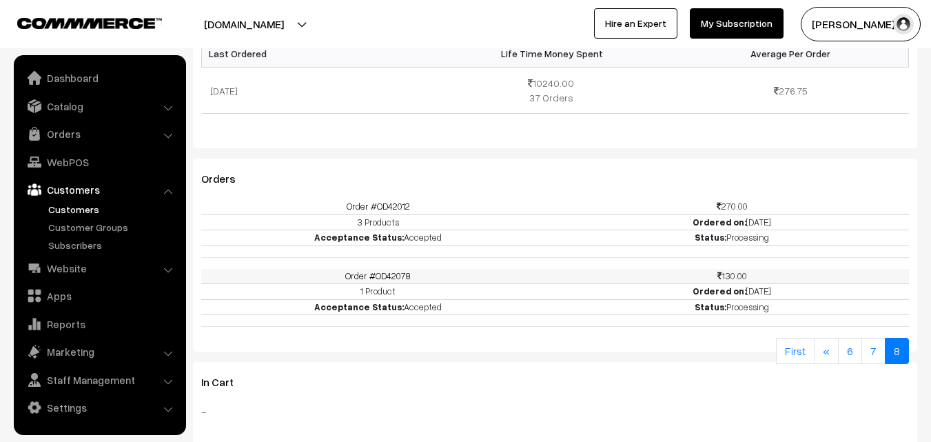
click at [389, 272] on link "Order #OD42078" at bounding box center [377, 275] width 65 height 11
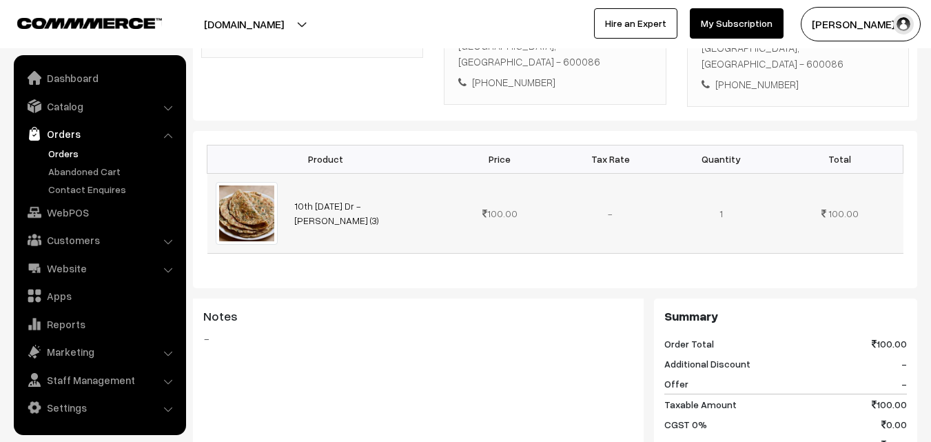
scroll to position [345, 0]
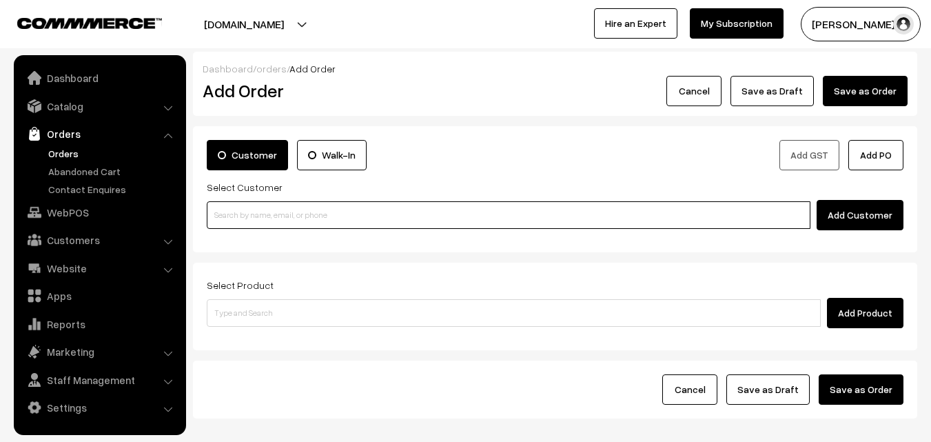
click at [221, 216] on input at bounding box center [509, 215] width 604 height 28
paste input "98408 34220"
click at [243, 214] on input "98408 34220" at bounding box center [509, 215] width 604 height 28
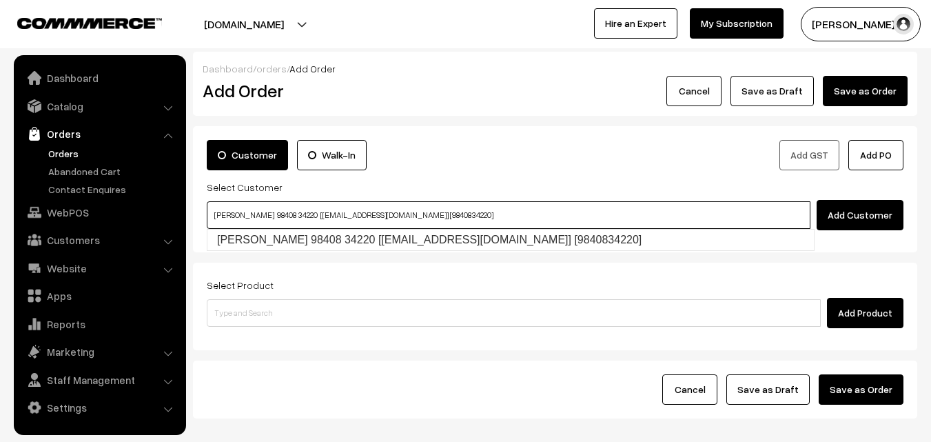
type input "[PERSON_NAME] 98408 34220 [[EMAIL_ADDRESS][DOMAIN_NAME]] [9840834220]"
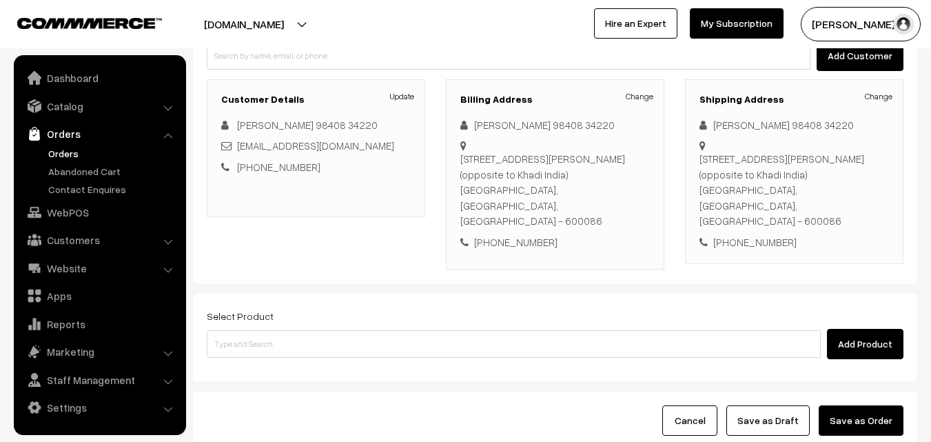
scroll to position [207, 0]
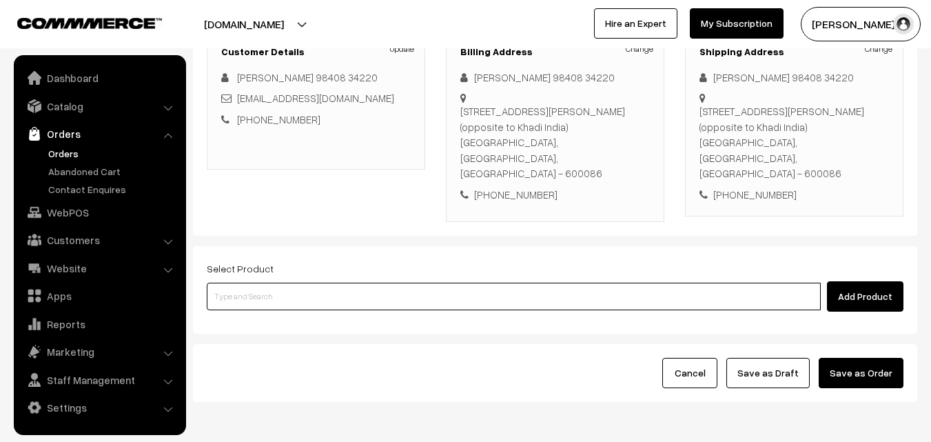
click at [369, 289] on input at bounding box center [514, 297] width 614 height 28
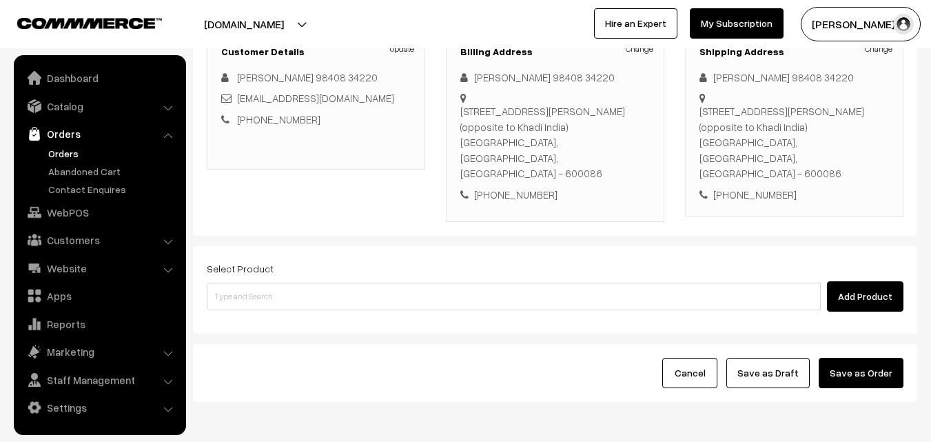
click at [250, 281] on div "Add Product" at bounding box center [555, 296] width 697 height 30
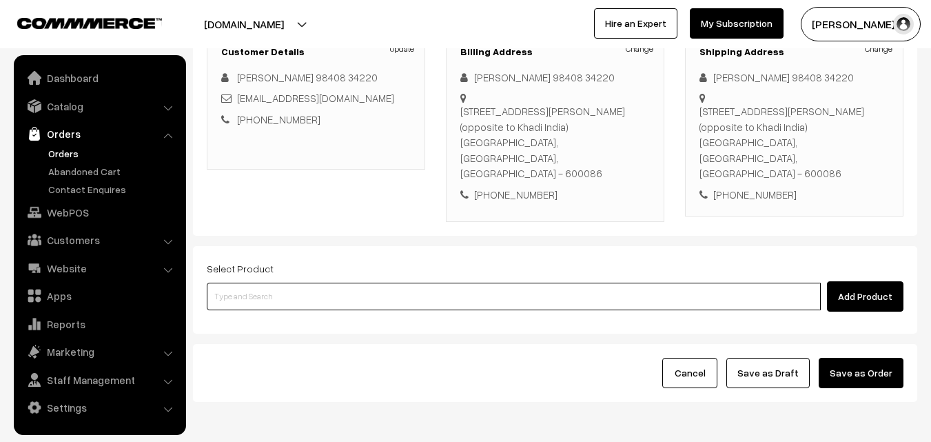
click at [253, 283] on input at bounding box center [514, 297] width 614 height 28
click at [285, 283] on input at bounding box center [514, 297] width 614 height 28
paste input "11th [DATE] Dr [PERSON_NAME]"
type input "11th [DATE] Dr [PERSON_NAME]"
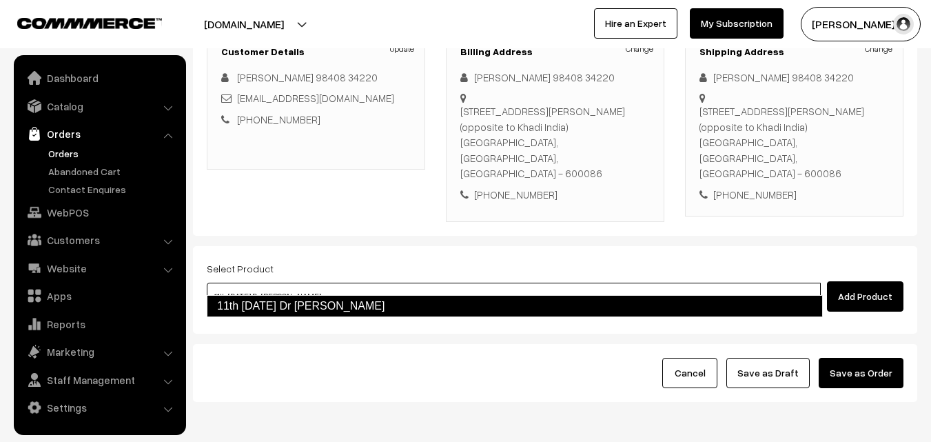
click at [283, 295] on link "11th [DATE] Dr [PERSON_NAME]" at bounding box center [515, 306] width 616 height 22
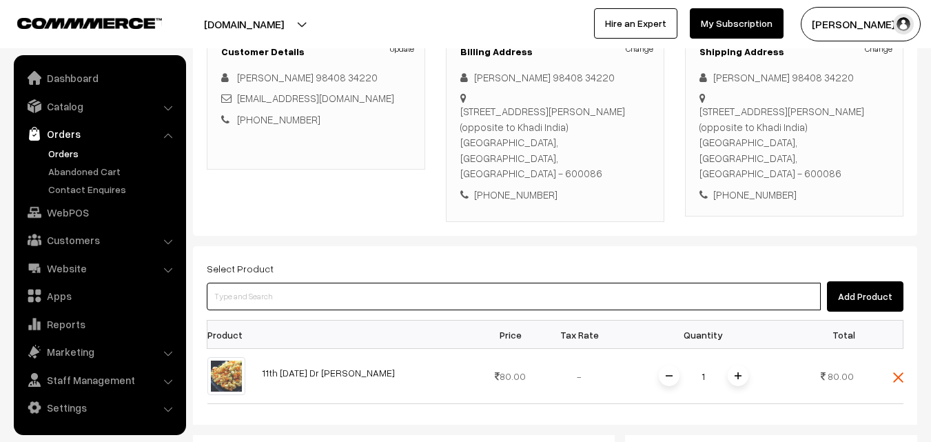
click at [349, 287] on input at bounding box center [514, 297] width 614 height 28
paste input "11th [DATE] Dr - [PERSON_NAME] (3)"
type input "11th [DATE] Dr - [PERSON_NAME] (3)"
click at [271, 283] on input at bounding box center [514, 297] width 614 height 28
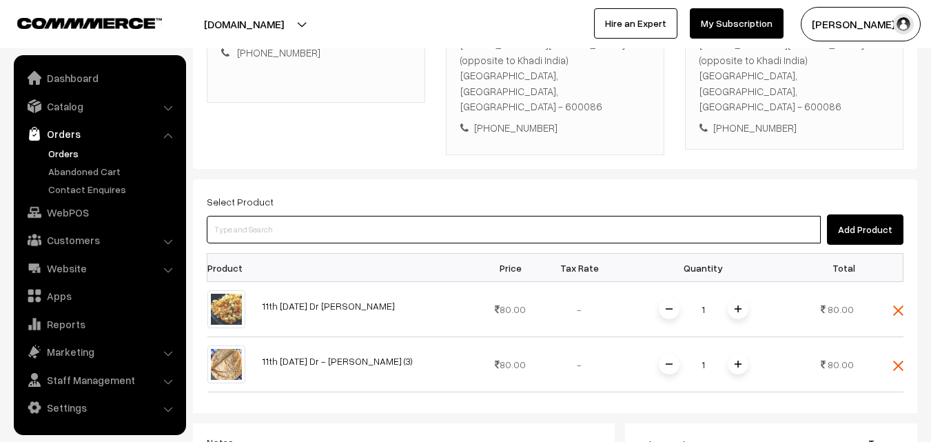
scroll to position [276, 0]
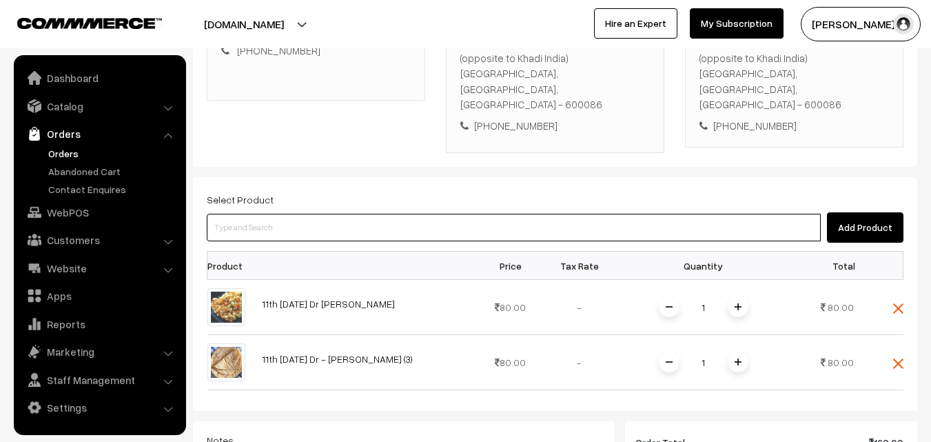
click at [363, 214] on input at bounding box center [514, 228] width 614 height 28
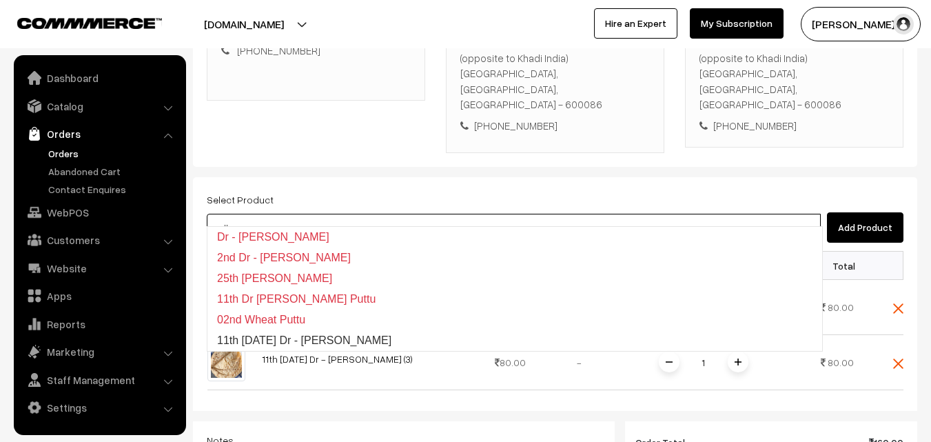
type input "11th [DATE] Dr - [PERSON_NAME]"
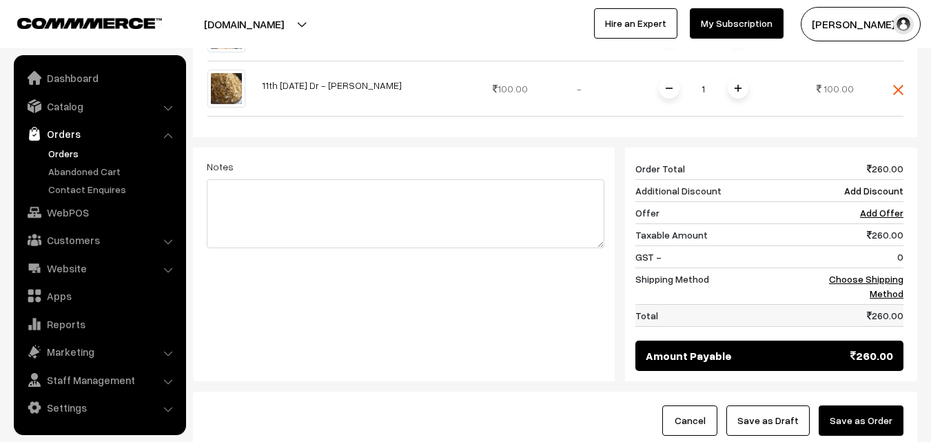
scroll to position [697, 0]
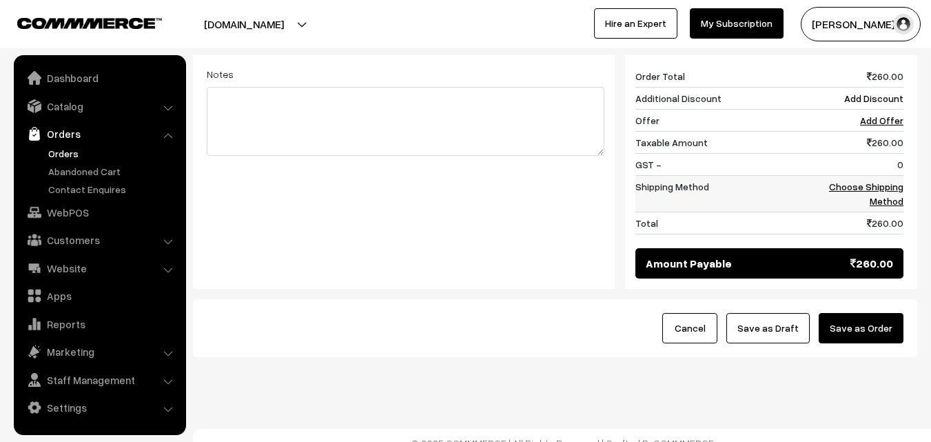
click at [885, 181] on link "Choose Shipping Method" at bounding box center [866, 194] width 74 height 26
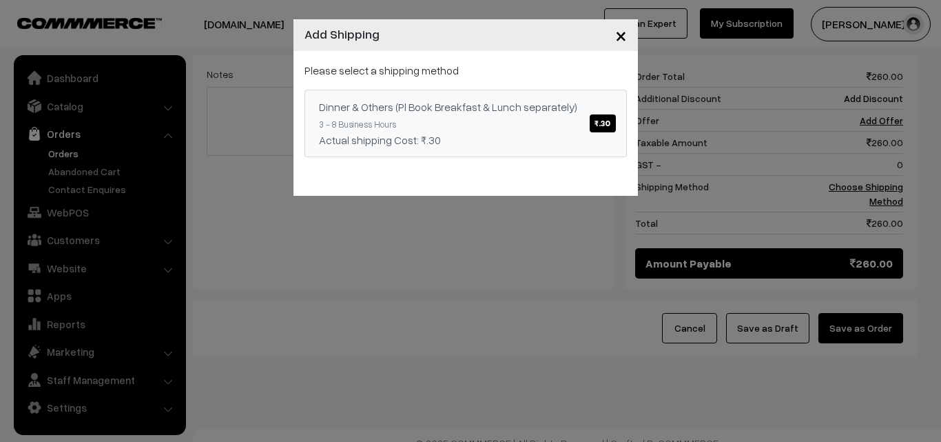
click at [491, 114] on div "Dinner & Others (Pl Book Breakfast & Lunch separately) ₹.30" at bounding box center [466, 107] width 294 height 17
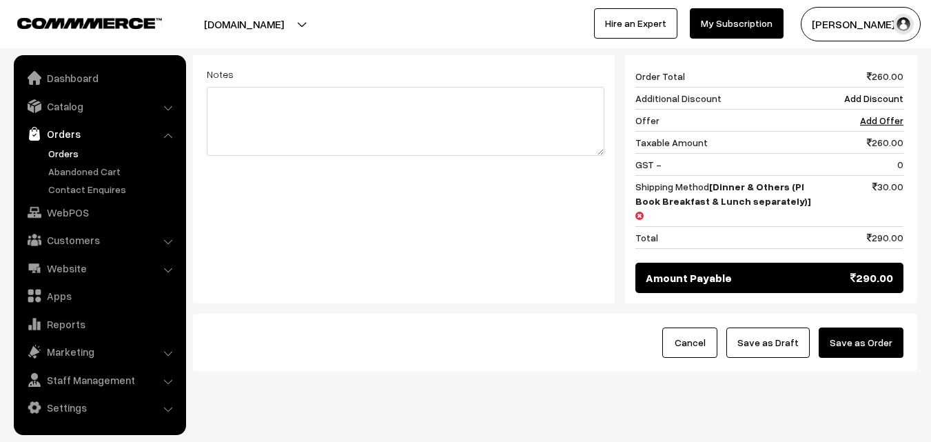
click at [865, 327] on button "Save as Order" at bounding box center [861, 342] width 85 height 30
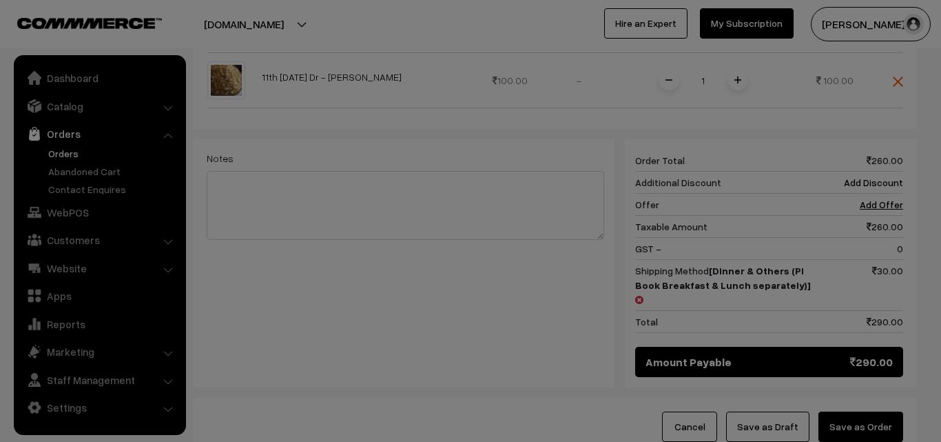
scroll to position [490, 0]
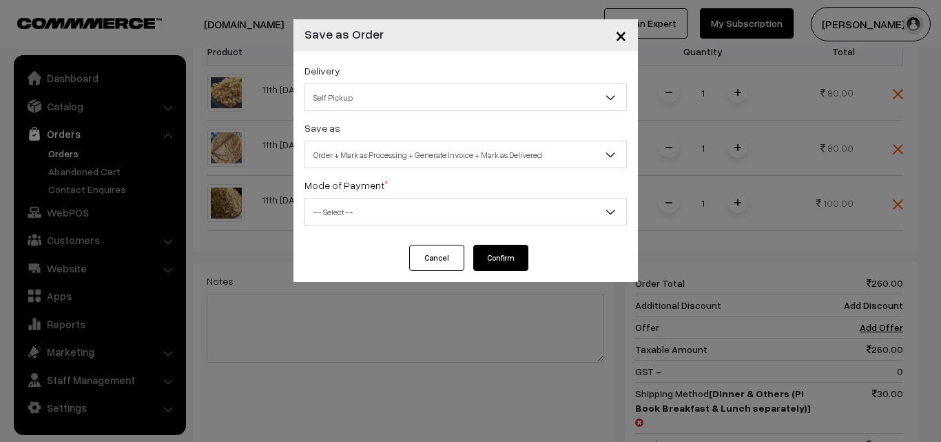
click at [447, 141] on span "Order + Mark as Processing + Generate Invoice + Mark as Delivered" at bounding box center [466, 155] width 322 height 28
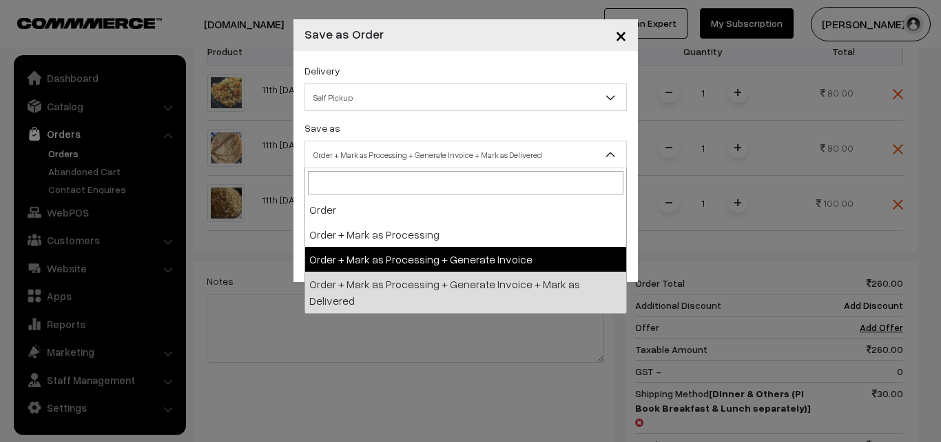
select select "3"
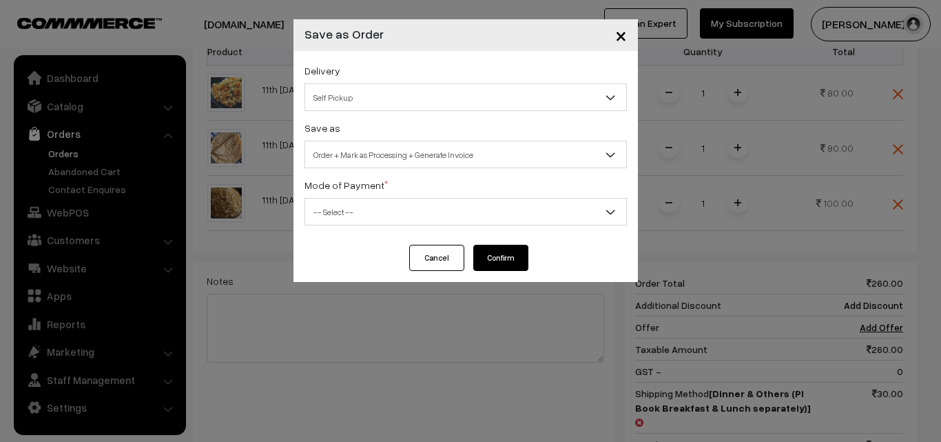
click at [392, 214] on span "-- Select --" at bounding box center [465, 212] width 321 height 24
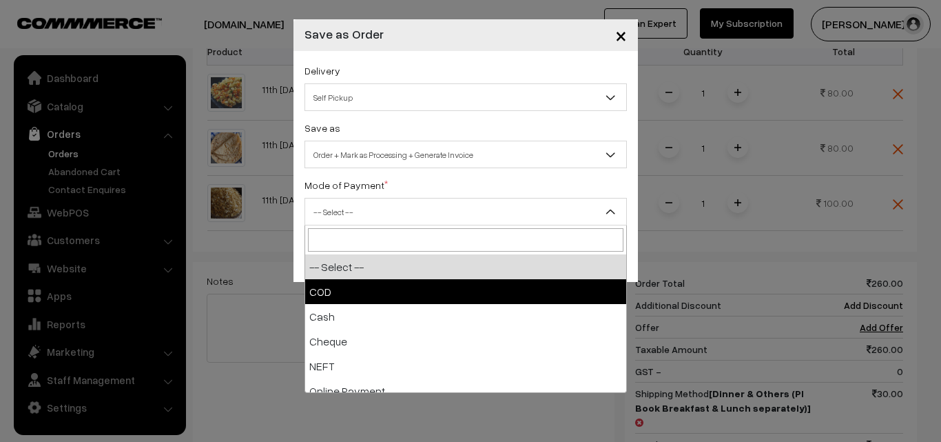
select select "1"
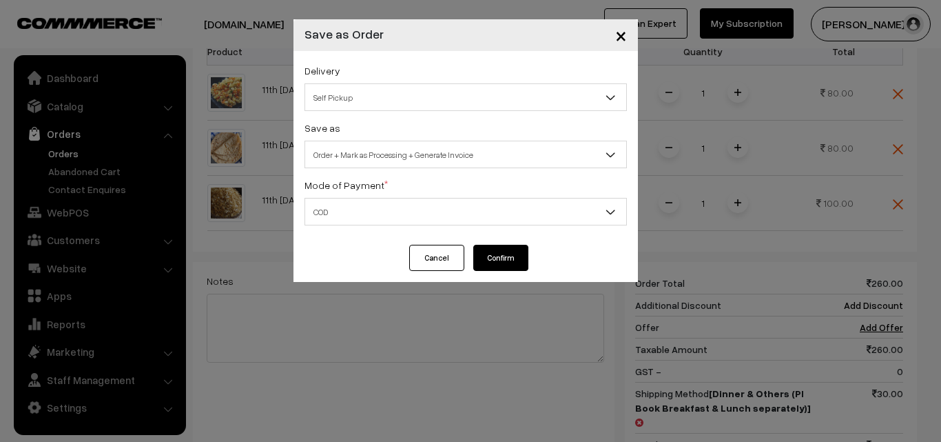
click at [499, 258] on button "Confirm" at bounding box center [500, 258] width 55 height 26
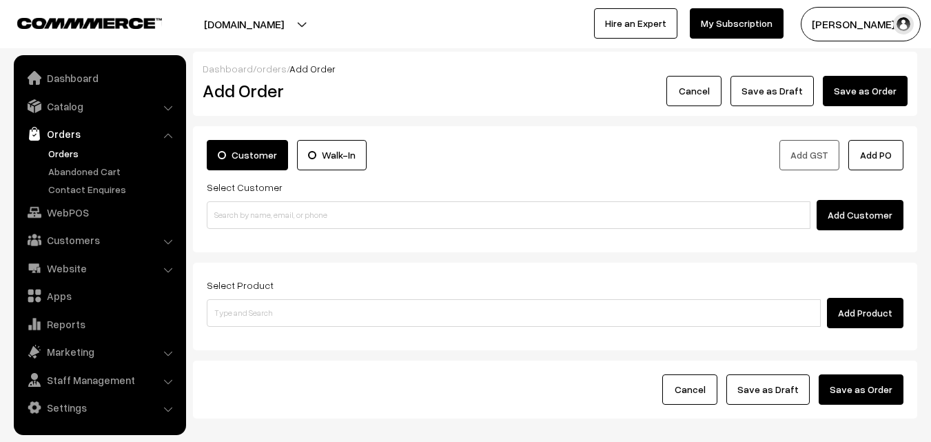
click at [59, 149] on link "Orders" at bounding box center [113, 153] width 136 height 14
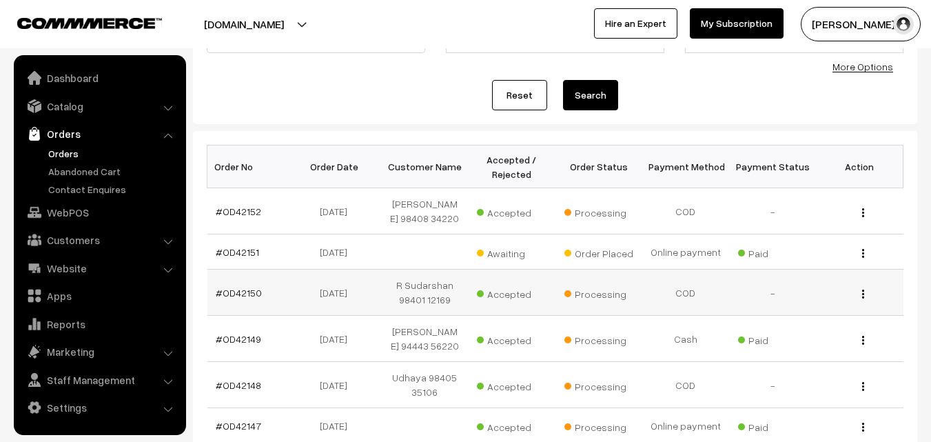
scroll to position [138, 0]
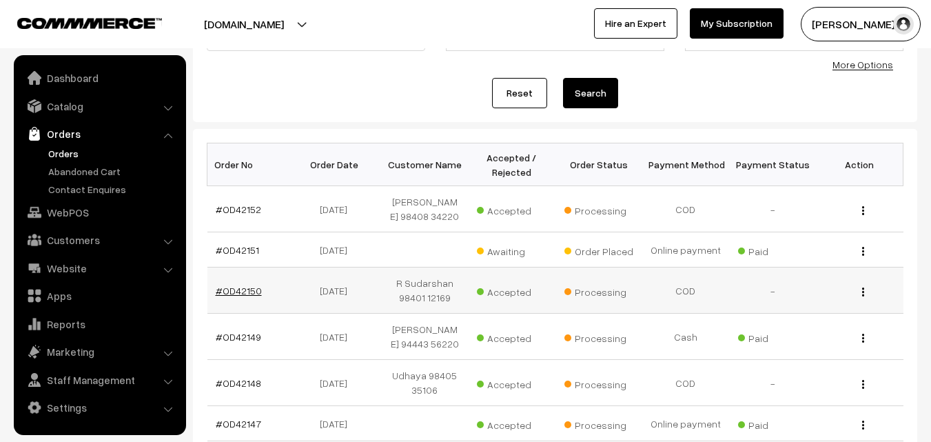
click at [234, 287] on link "#OD42150" at bounding box center [239, 291] width 46 height 12
click at [238, 256] on td "#OD42151" at bounding box center [250, 249] width 87 height 35
click at [238, 249] on link "#OD42151" at bounding box center [237, 250] width 43 height 12
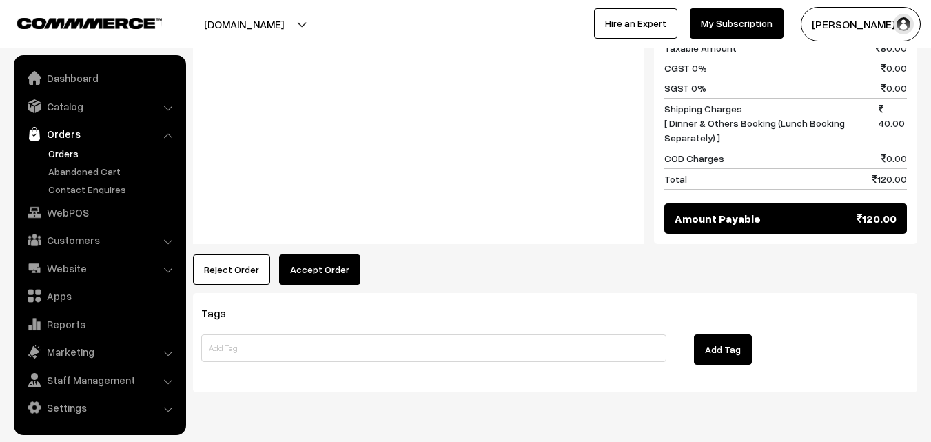
click at [324, 254] on button "Accept Order" at bounding box center [319, 269] width 81 height 30
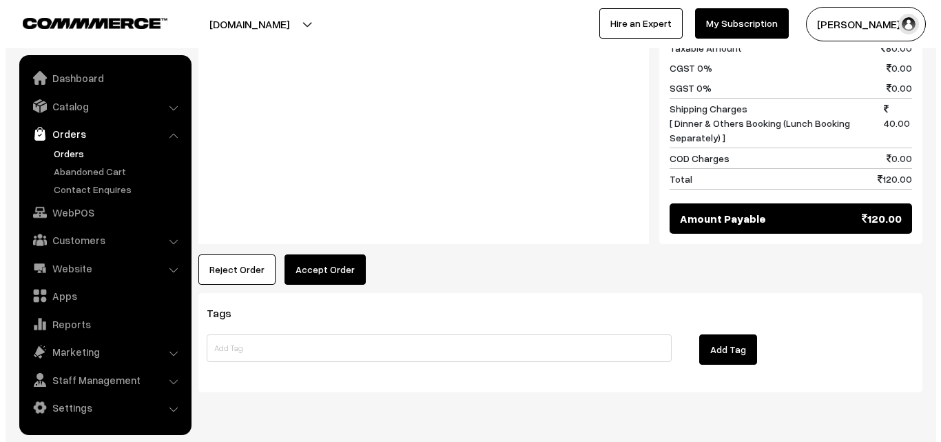
scroll to position [690, 0]
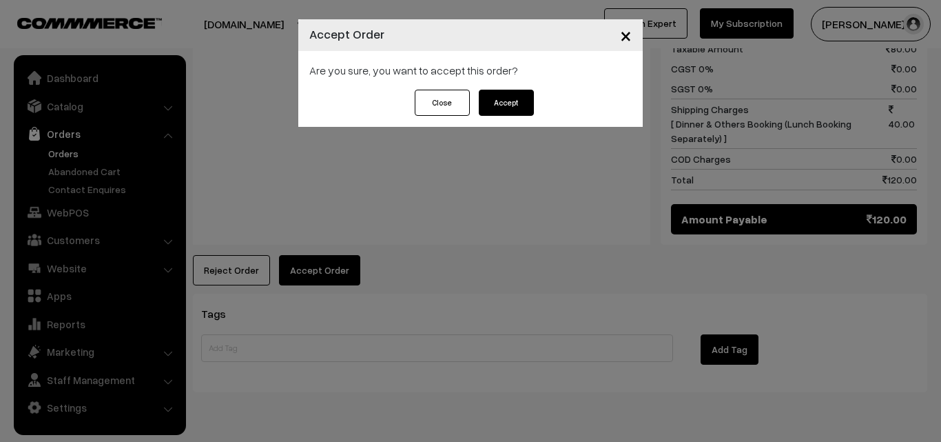
click at [503, 96] on button "Accept" at bounding box center [506, 103] width 55 height 26
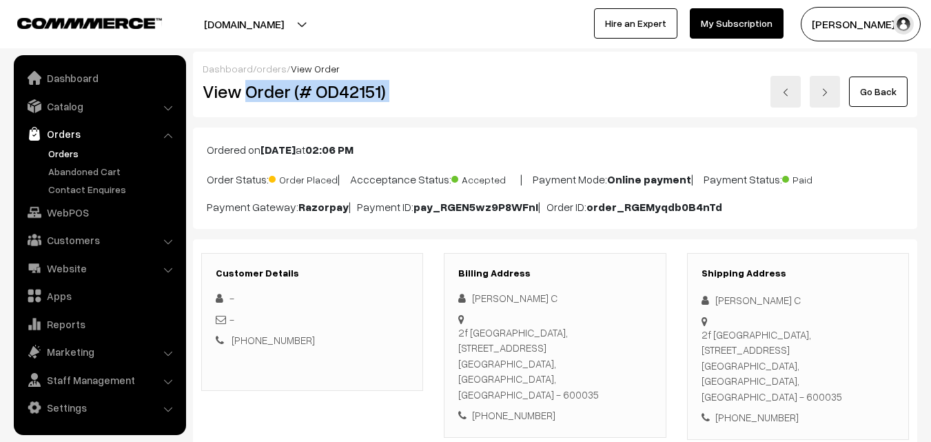
drag, startPoint x: 248, startPoint y: 91, endPoint x: 506, endPoint y: 125, distance: 259.9
click at [528, 102] on div "View Order (# OD42151) Go Back" at bounding box center [555, 92] width 726 height 32
copy div "Order (# OD42151)"
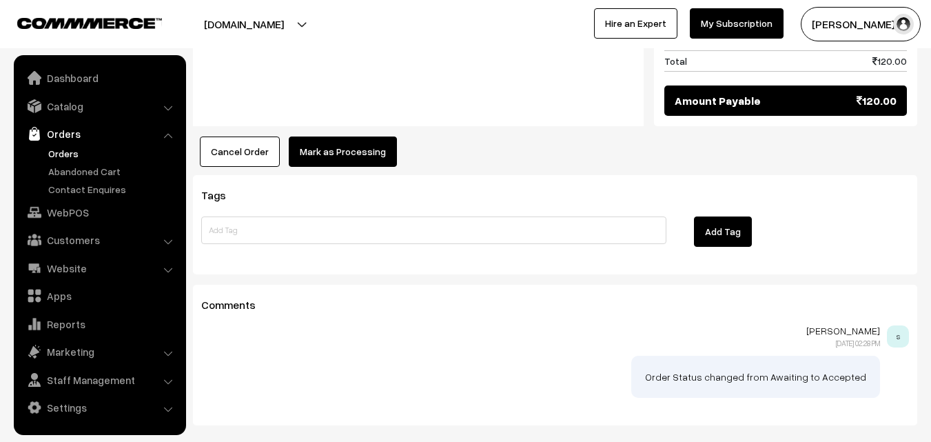
scroll to position [849, 0]
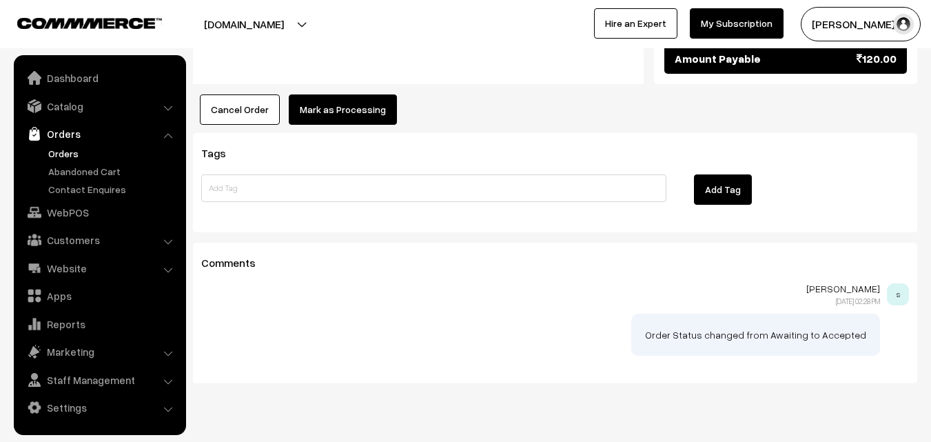
click at [232, 94] on button "Cancel Order" at bounding box center [240, 109] width 80 height 30
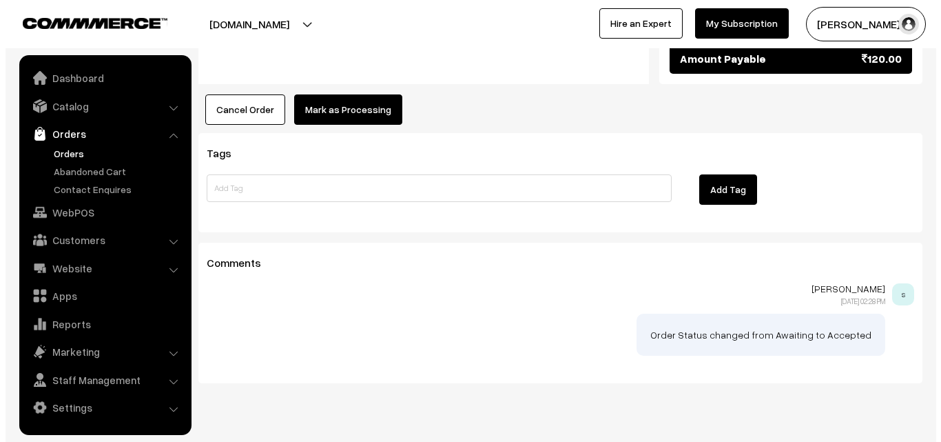
scroll to position [850, 0]
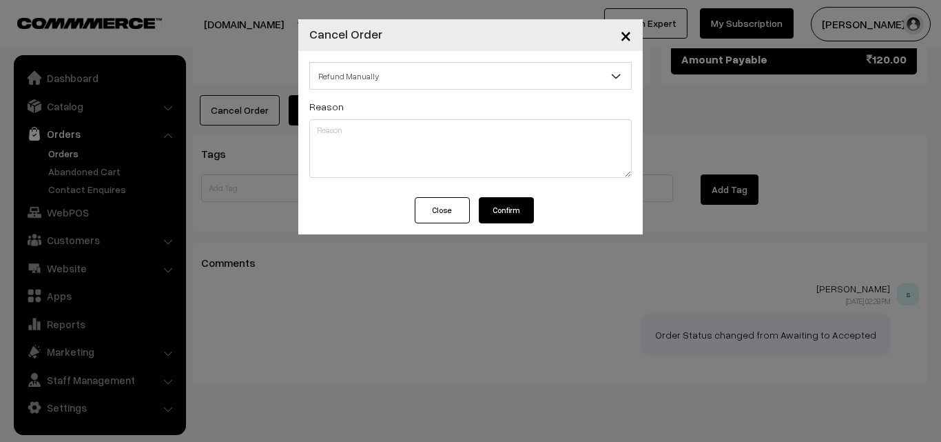
click at [428, 210] on button "Close" at bounding box center [442, 210] width 55 height 26
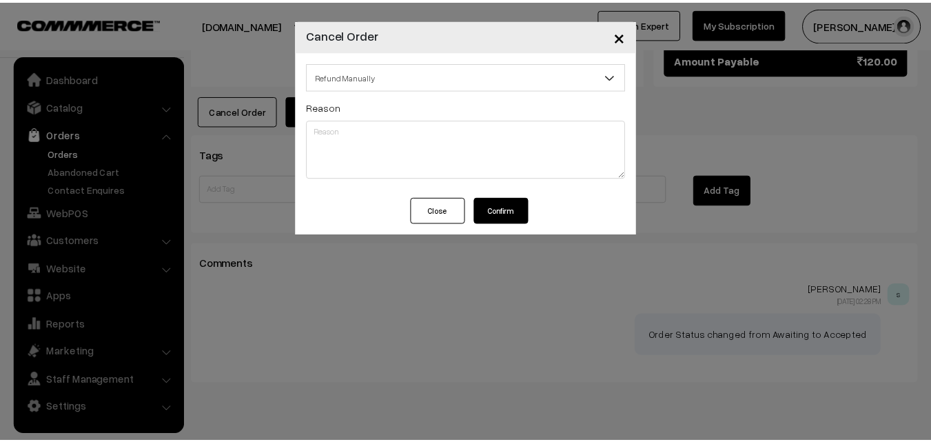
scroll to position [849, 0]
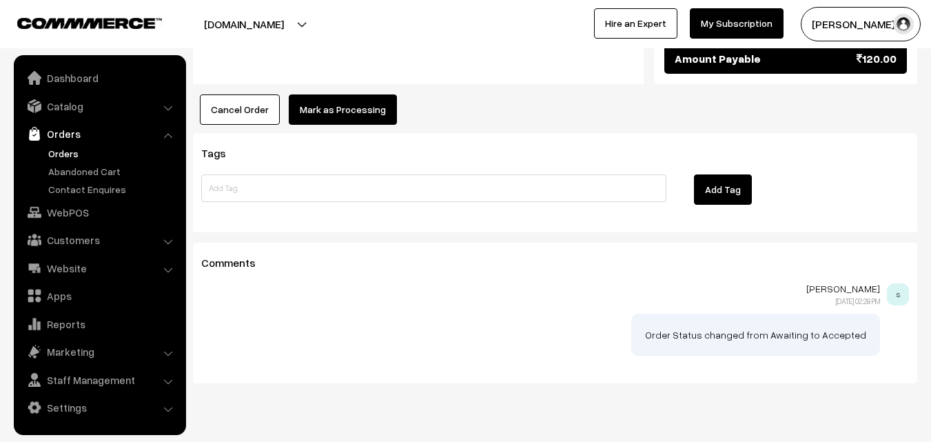
click at [67, 152] on link "Orders" at bounding box center [113, 153] width 136 height 14
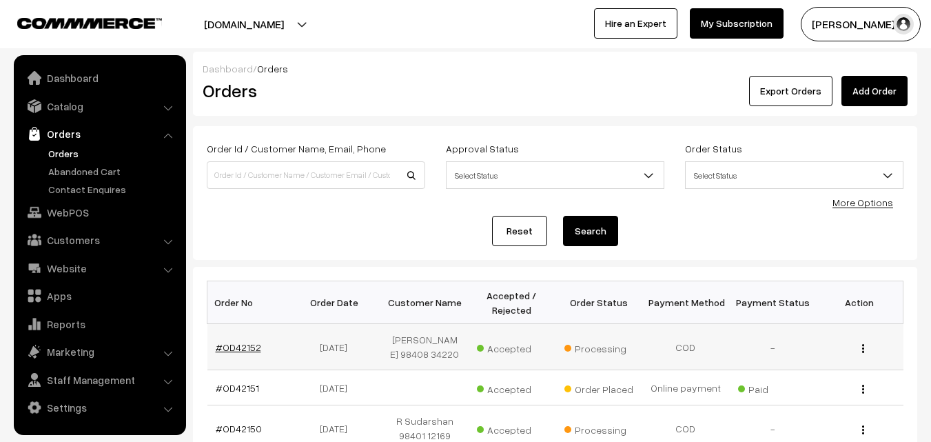
click at [232, 347] on link "#OD42152" at bounding box center [238, 347] width 45 height 12
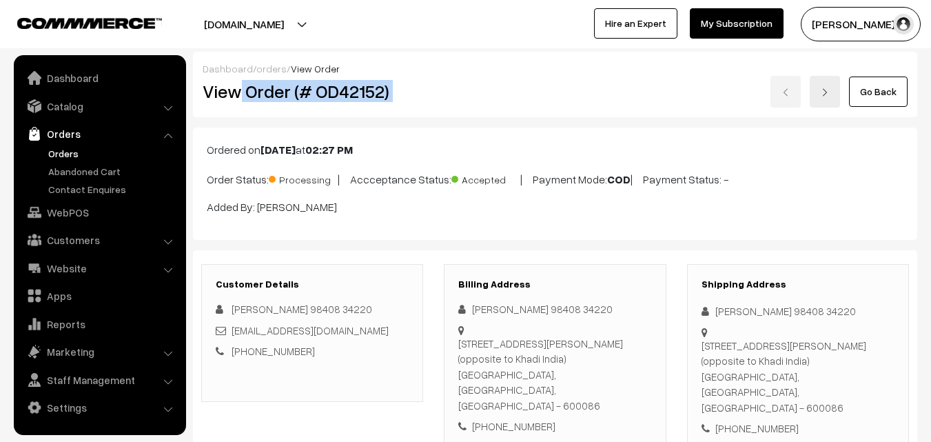
drag, startPoint x: 241, startPoint y: 94, endPoint x: 466, endPoint y: 92, distance: 225.3
click at [467, 94] on div "View Order (# OD42152) Go Back" at bounding box center [555, 92] width 726 height 32
copy div "Order (# OD42152)"
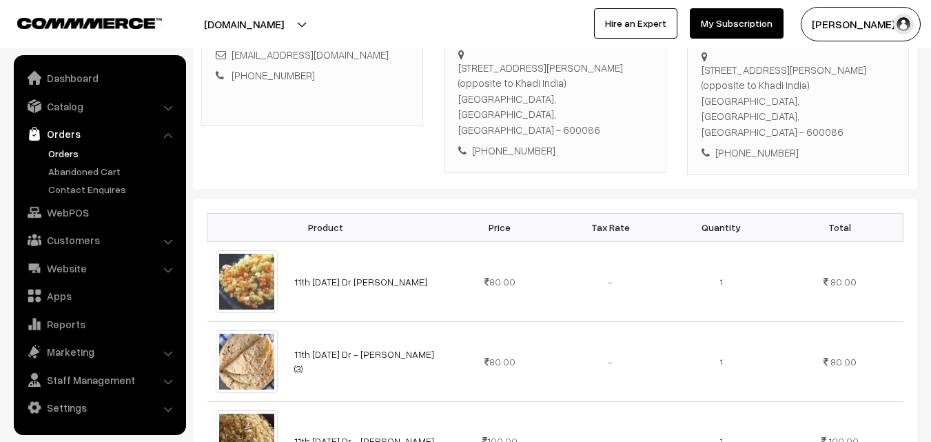
scroll to position [69, 0]
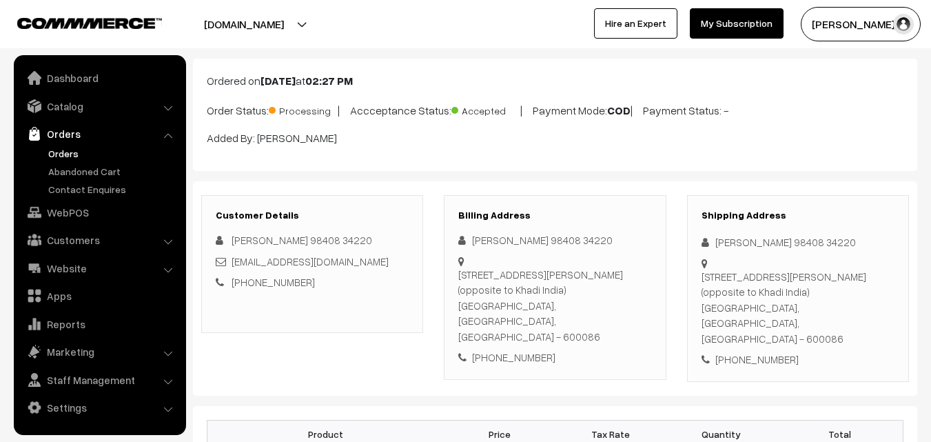
click at [277, 238] on span "[PERSON_NAME] 98408 34220" at bounding box center [302, 240] width 141 height 12
click at [281, 240] on span "[PERSON_NAME] 98408 34220" at bounding box center [302, 240] width 141 height 12
click at [263, 259] on link "[EMAIL_ADDRESS][DOMAIN_NAME]" at bounding box center [310, 261] width 157 height 12
click at [263, 280] on link "[PHONE_NUMBER]" at bounding box center [273, 282] width 83 height 12
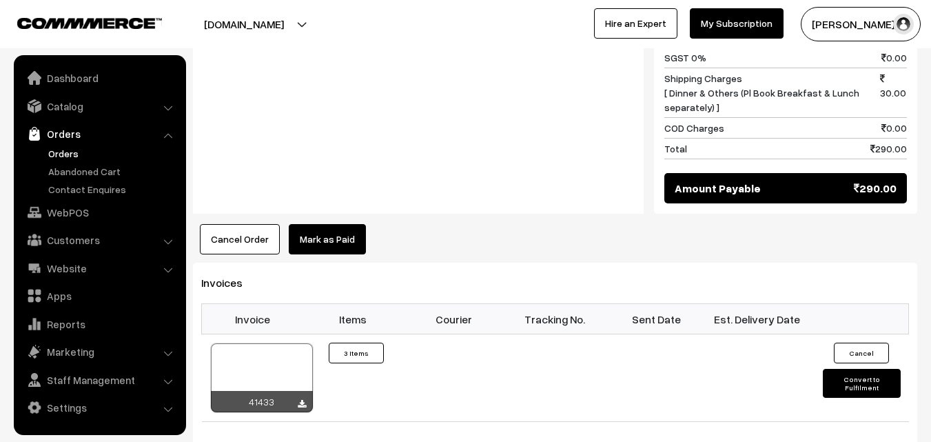
scroll to position [896, 0]
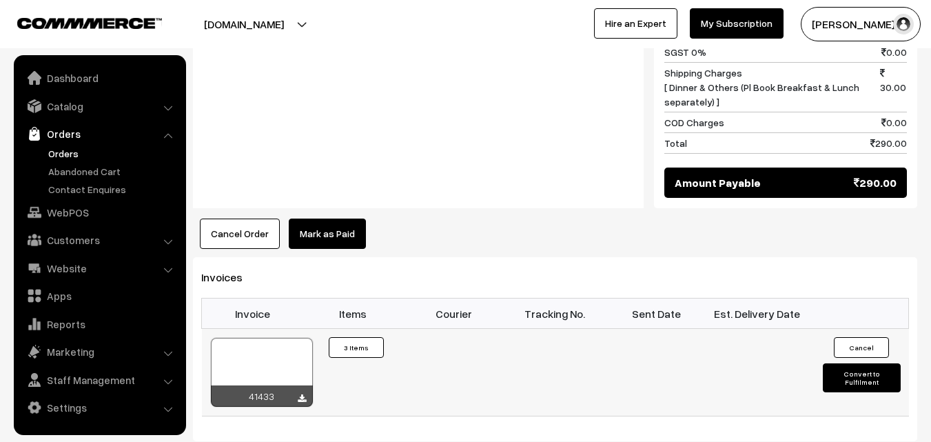
click at [229, 338] on div at bounding box center [262, 372] width 102 height 69
click at [69, 218] on link "WebPOS" at bounding box center [99, 212] width 164 height 25
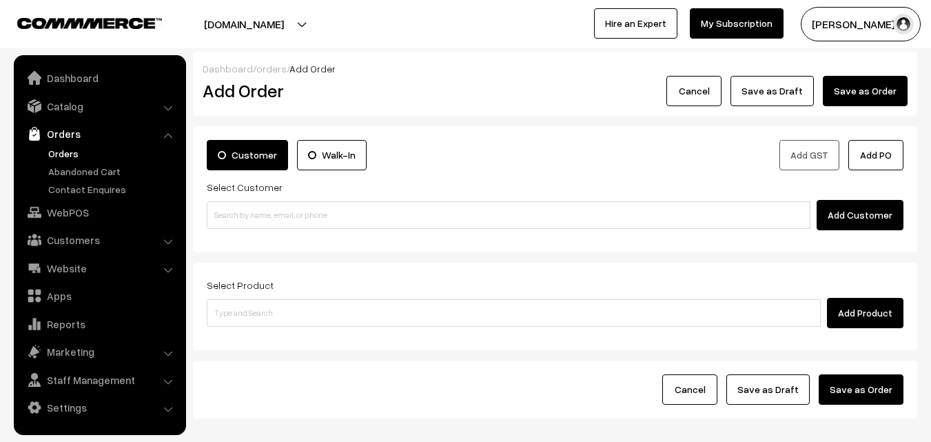
click at [252, 207] on input at bounding box center [509, 215] width 604 height 28
click at [248, 236] on ul "No customers found." at bounding box center [511, 238] width 608 height 18
click at [241, 212] on input "98408 34220" at bounding box center [509, 215] width 604 height 28
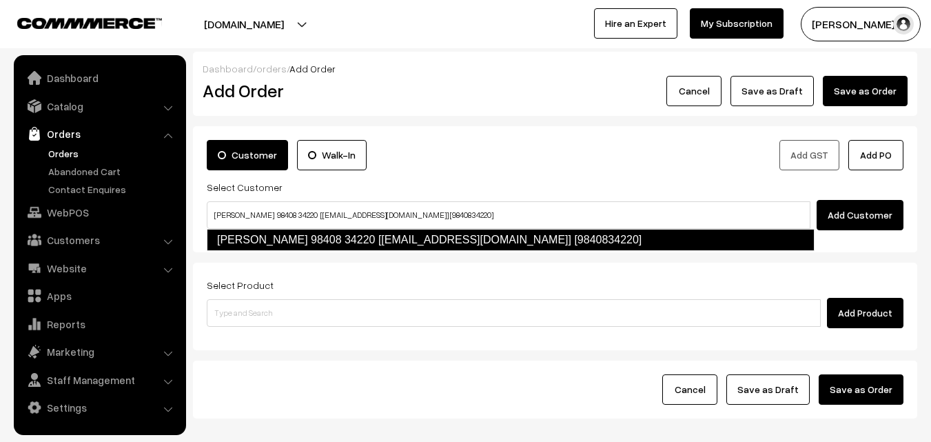
type input "[PERSON_NAME] 98408 34220 [[EMAIL_ADDRESS][DOMAIN_NAME]] [9840834220]"
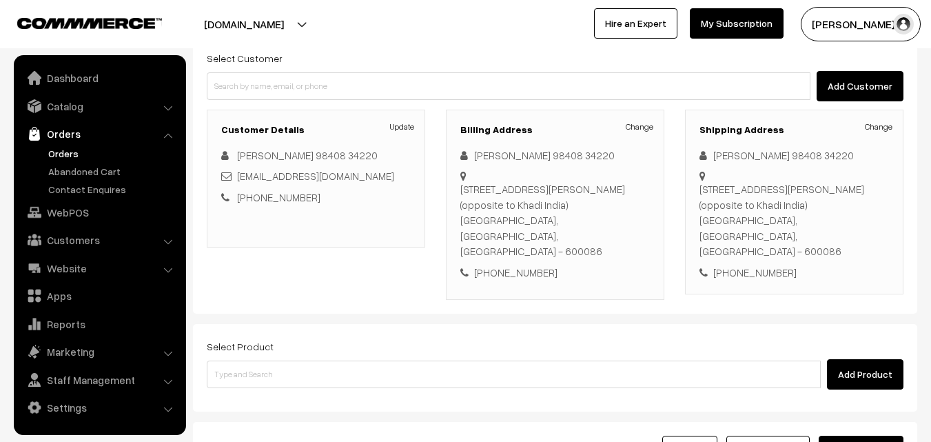
scroll to position [138, 0]
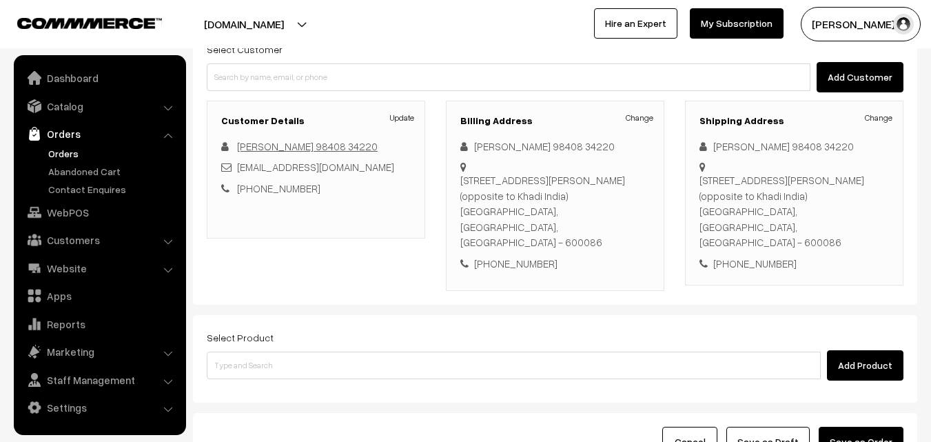
click at [287, 150] on link "[PERSON_NAME] 98408 34220" at bounding box center [307, 146] width 141 height 12
click at [71, 150] on link "Orders" at bounding box center [113, 153] width 136 height 14
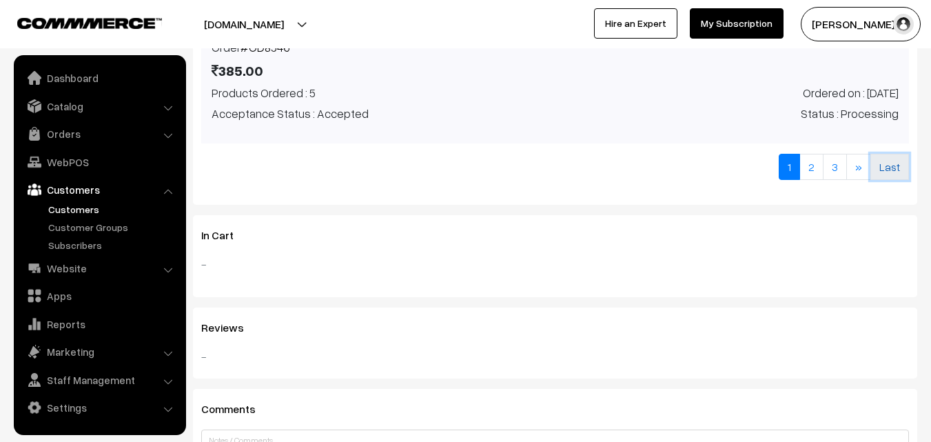
click at [893, 168] on link "Last" at bounding box center [889, 167] width 39 height 26
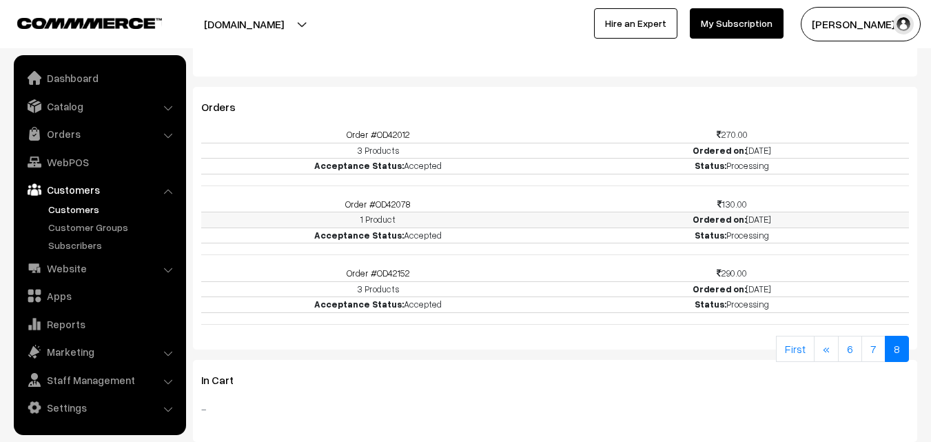
scroll to position [476, 0]
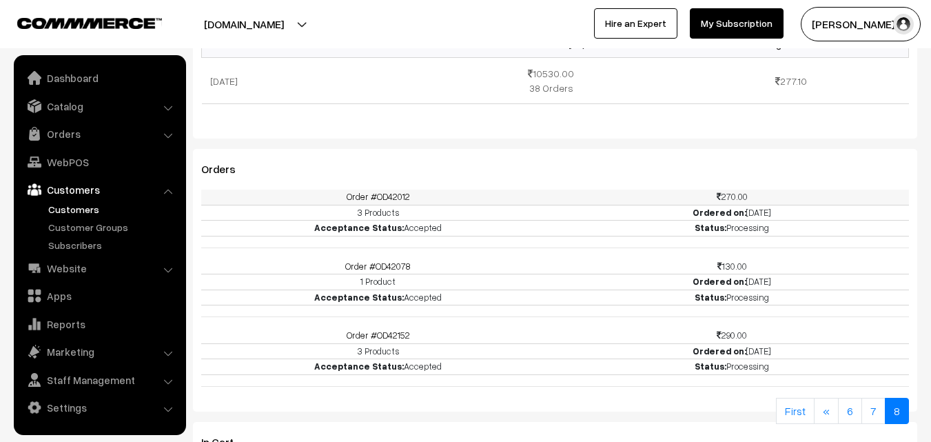
click at [736, 194] on td "270.00" at bounding box center [732, 196] width 354 height 15
click at [390, 189] on td "Order #OD42012" at bounding box center [378, 196] width 354 height 15
click at [387, 195] on link "Order #OD42012" at bounding box center [378, 196] width 63 height 11
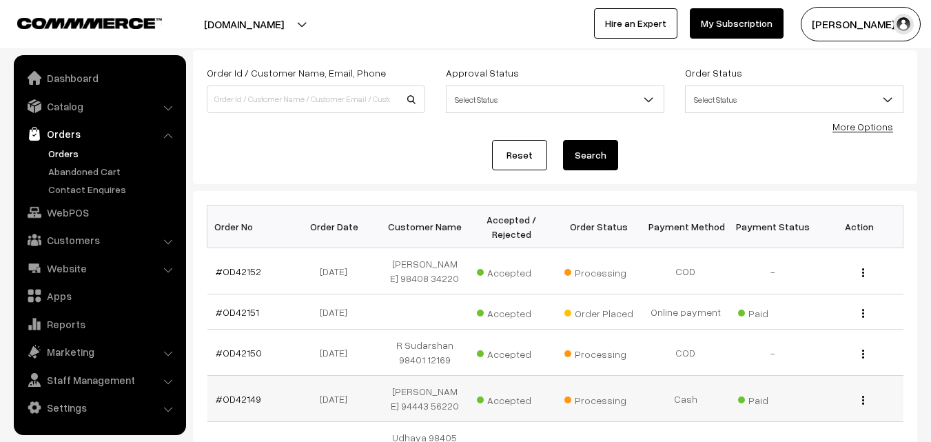
scroll to position [207, 0]
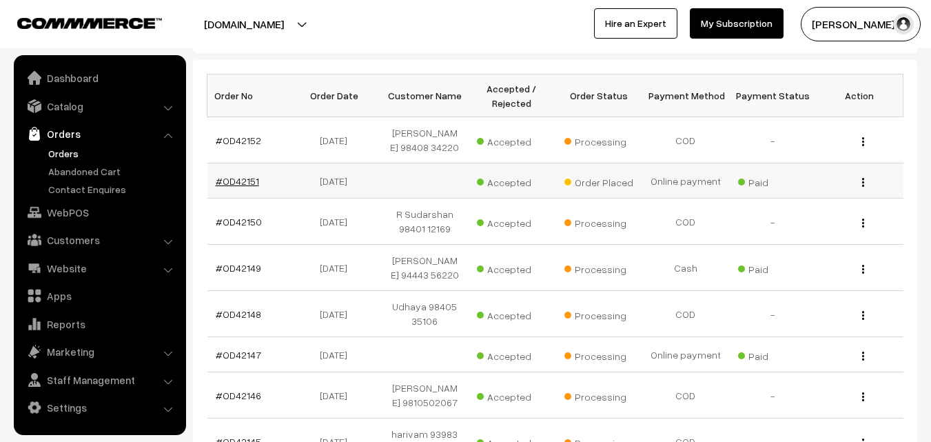
click at [234, 178] on link "#OD42151" at bounding box center [237, 181] width 43 height 12
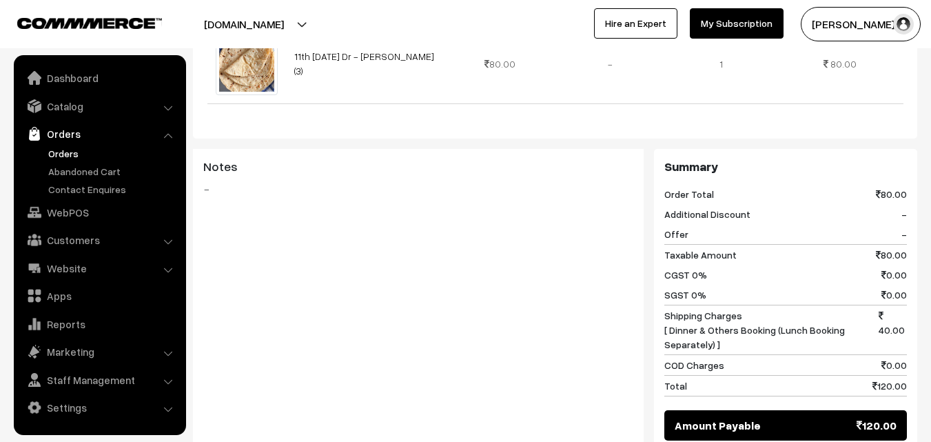
scroll to position [138, 0]
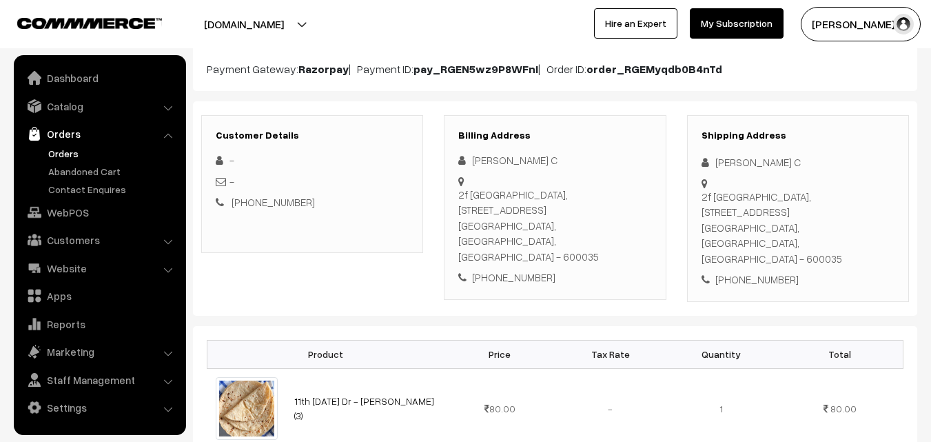
click at [522, 269] on div "[PHONE_NUMBER]" at bounding box center [554, 277] width 193 height 16
copy div "9952961650"
copy div "Quanta Trinity Apts,"
drag, startPoint x: 469, startPoint y: 193, endPoint x: 542, endPoint y: 195, distance: 73.1
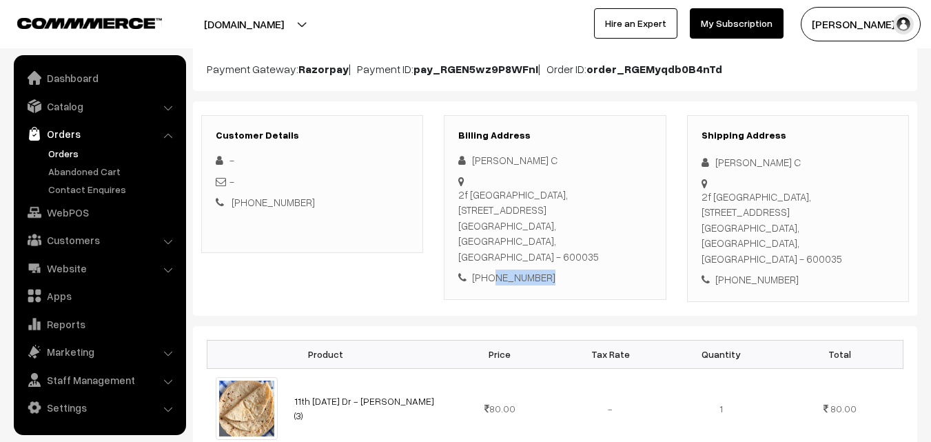
click at [554, 194] on div "[STREET_ADDRESS]" at bounding box center [554, 226] width 193 height 78
copy div "Quanta Trinity Apts,"
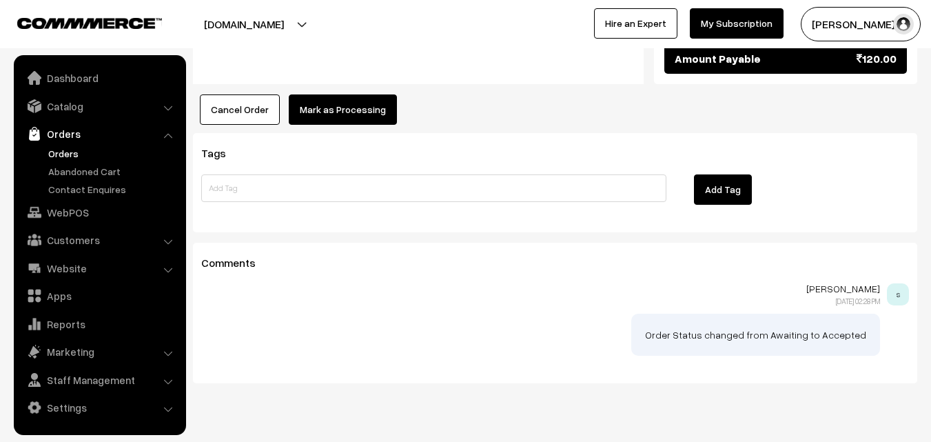
click at [346, 94] on button "Mark as Processing" at bounding box center [343, 109] width 108 height 30
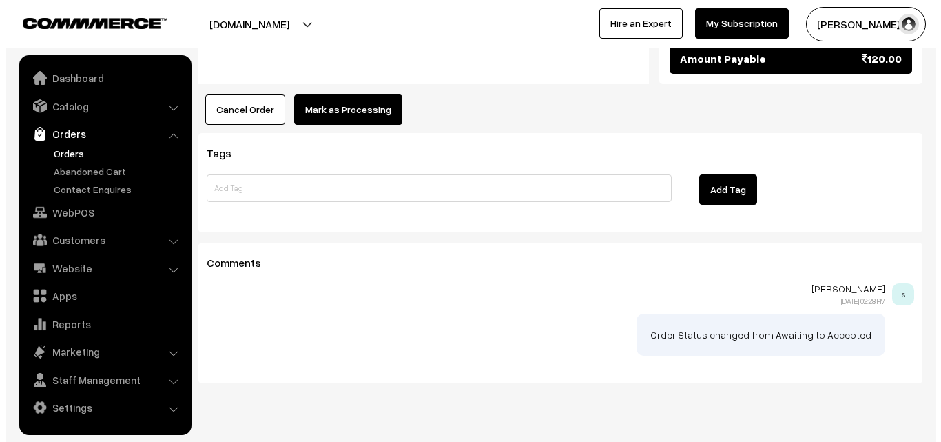
scroll to position [850, 0]
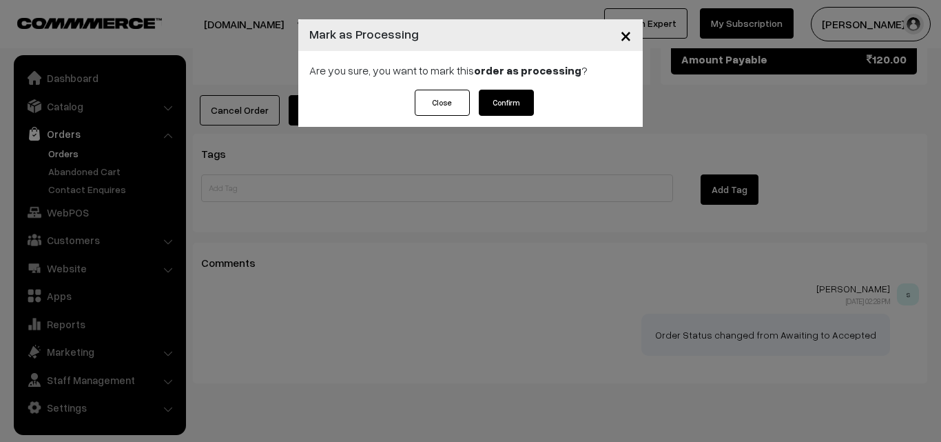
click at [508, 102] on button "Confirm" at bounding box center [506, 103] width 55 height 26
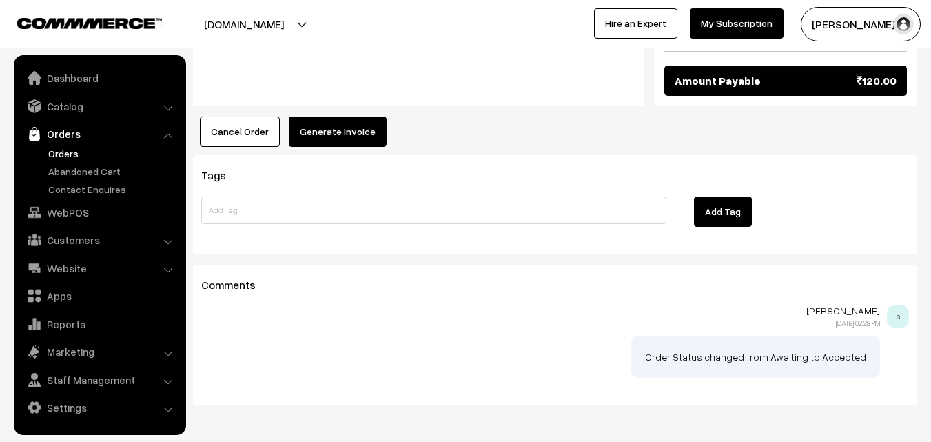
click at [348, 116] on button "Generate Invoice" at bounding box center [338, 131] width 98 height 30
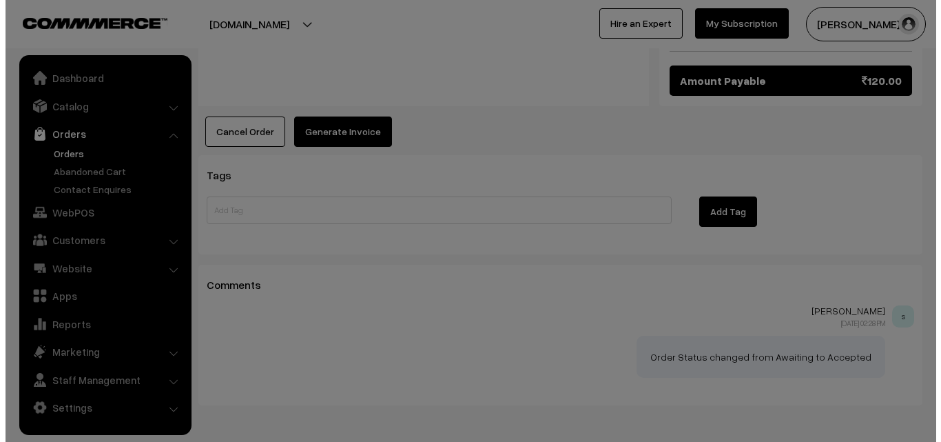
scroll to position [828, 0]
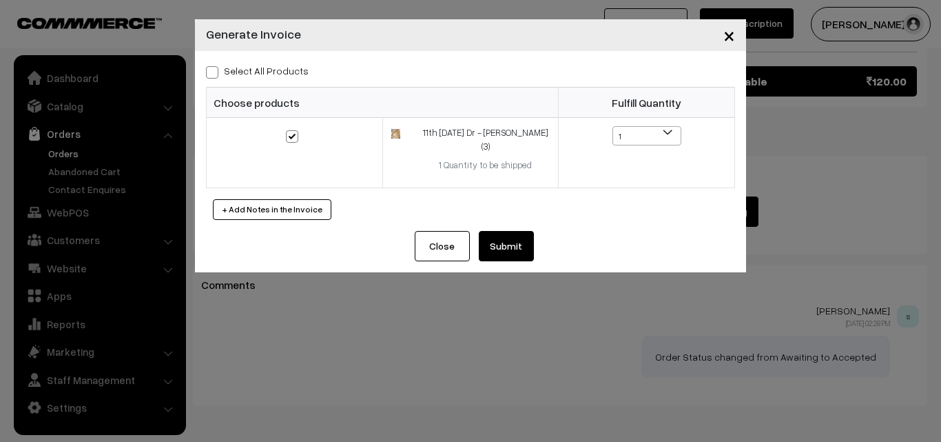
click at [293, 66] on label "Select All Products" at bounding box center [257, 70] width 103 height 14
click at [215, 66] on input "Select All Products" at bounding box center [210, 69] width 9 height 9
checkbox input "true"
click at [516, 231] on button "Submit" at bounding box center [506, 246] width 55 height 30
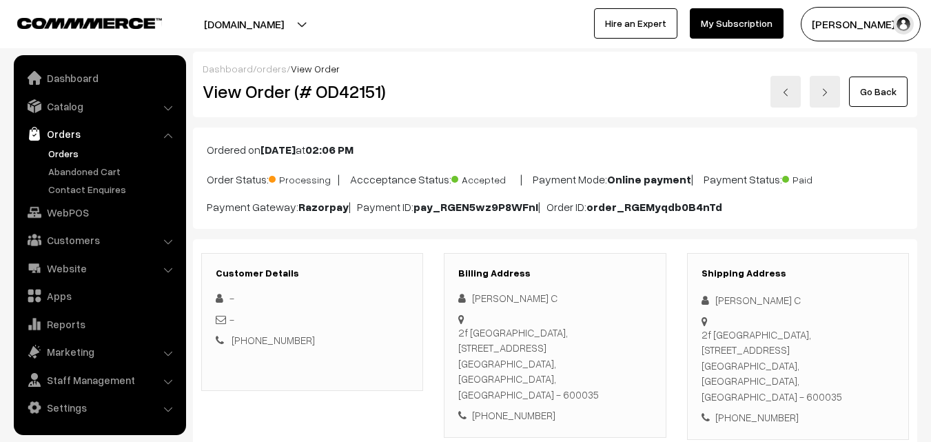
scroll to position [827, 0]
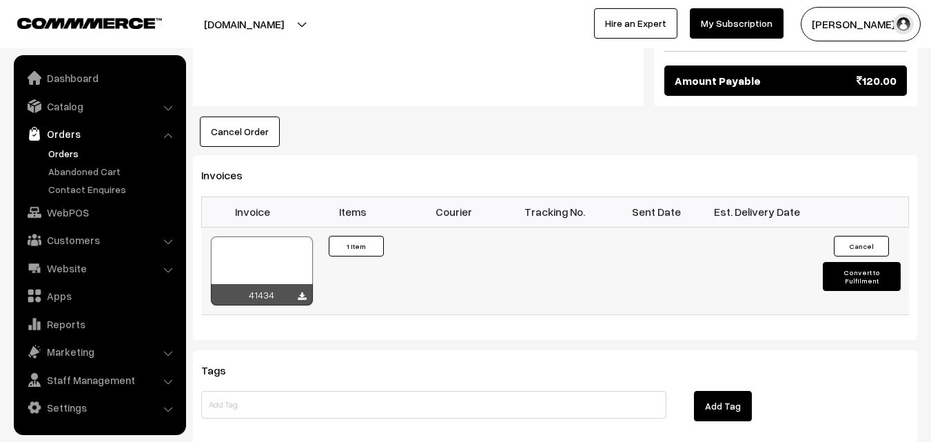
click at [293, 236] on div at bounding box center [262, 270] width 102 height 69
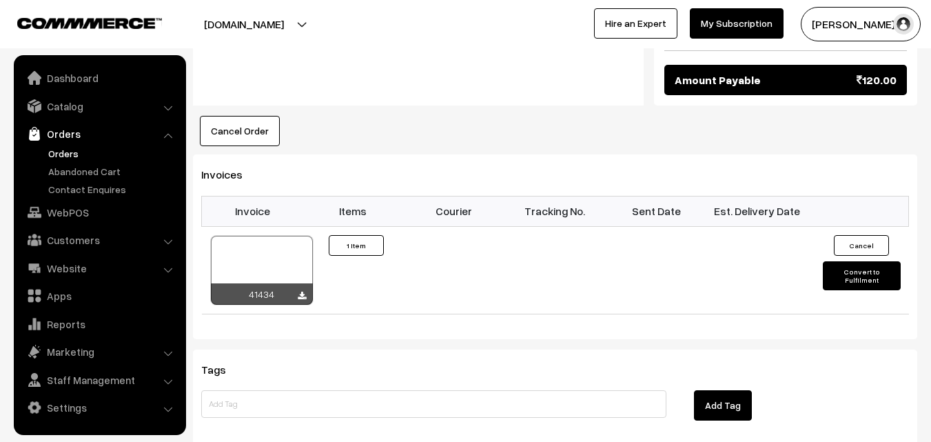
click at [71, 154] on link "Orders" at bounding box center [113, 153] width 136 height 14
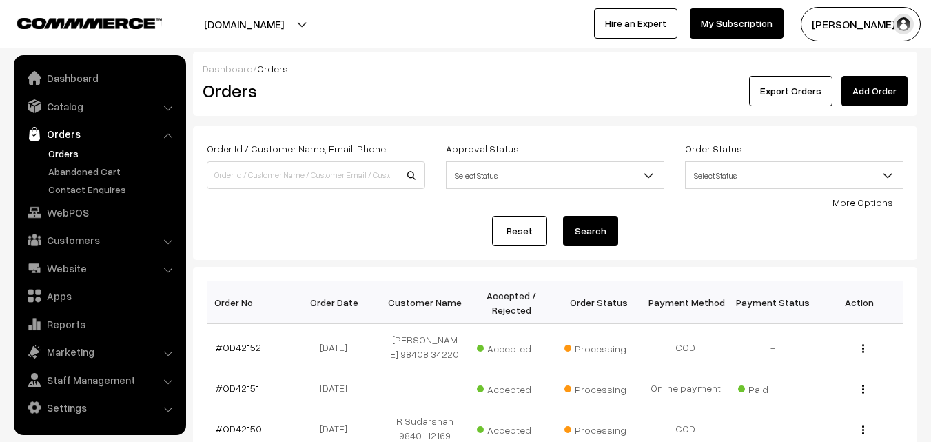
click at [79, 154] on link "Orders" at bounding box center [113, 153] width 136 height 14
